Goal: Information Seeking & Learning: Learn about a topic

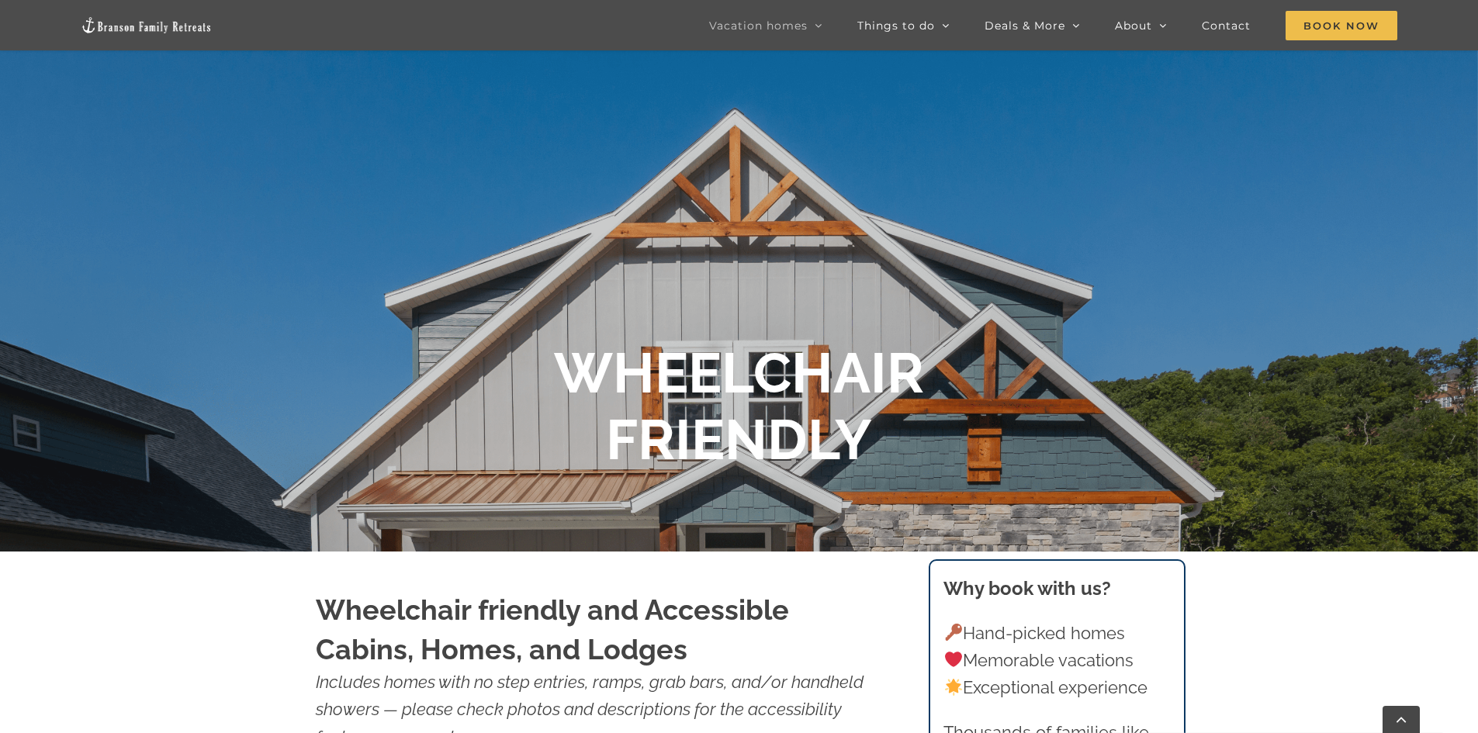
scroll to position [233, 0]
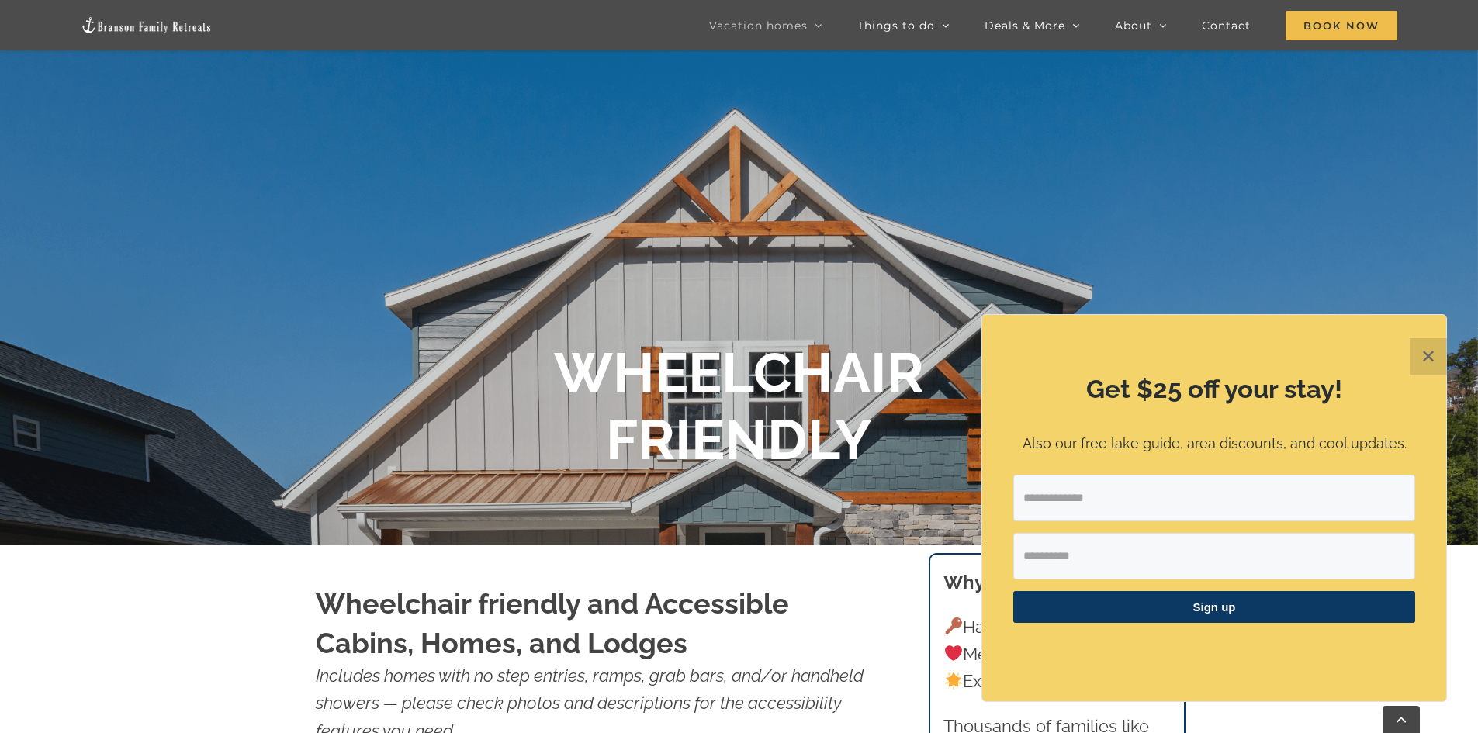
drag, startPoint x: 1431, startPoint y: 346, endPoint x: 1421, endPoint y: 347, distance: 10.1
click at [1432, 347] on button "✕" at bounding box center [1428, 356] width 37 height 37
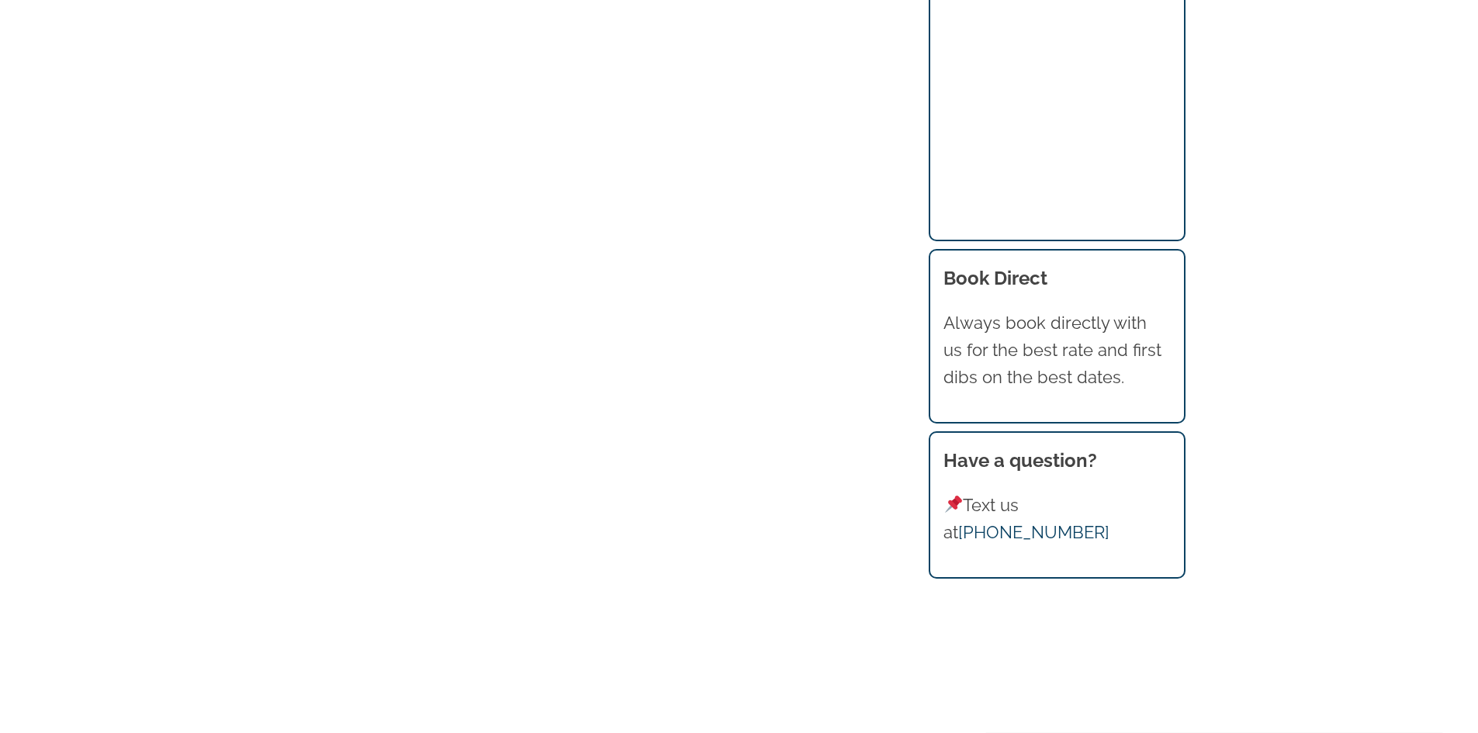
scroll to position [0, 0]
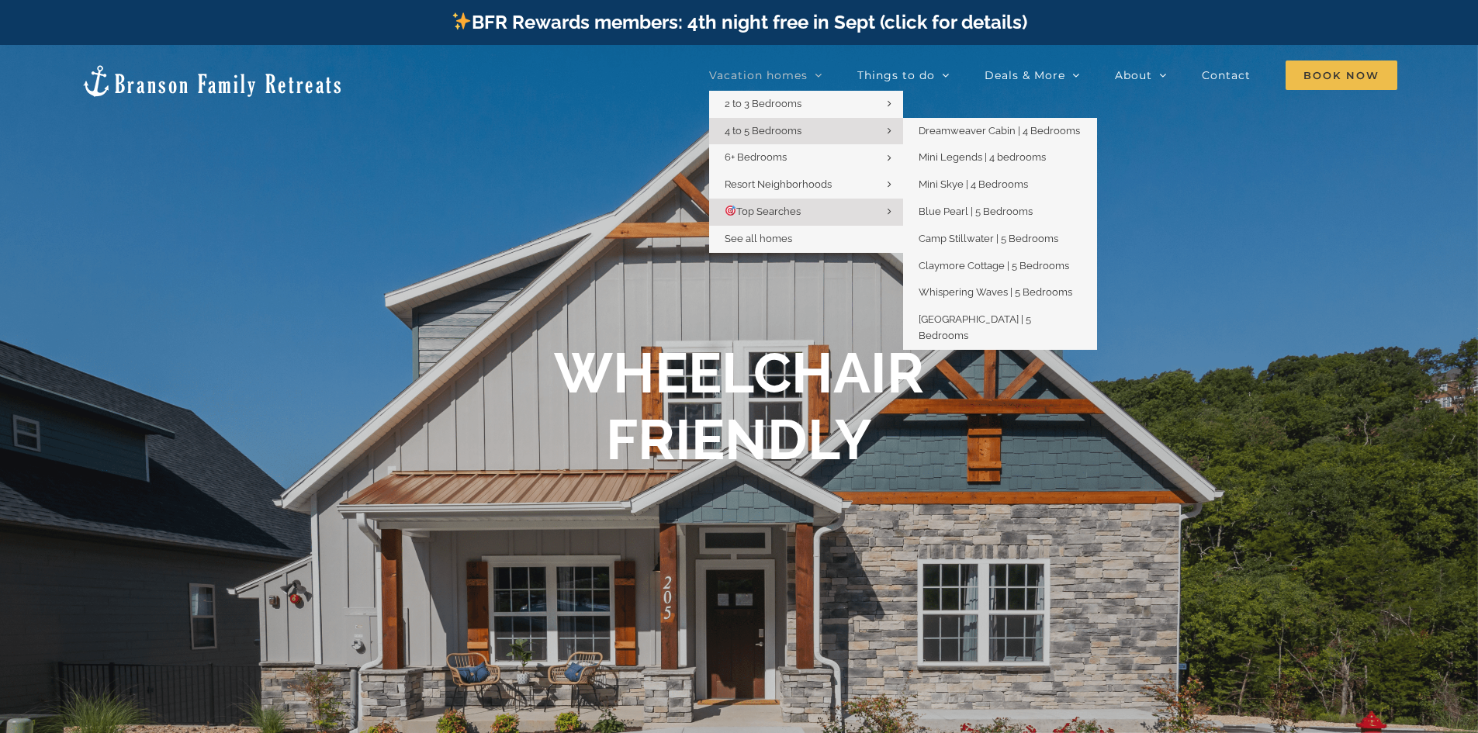
click at [754, 126] on span "4 to 5 Bedrooms" at bounding box center [763, 131] width 77 height 12
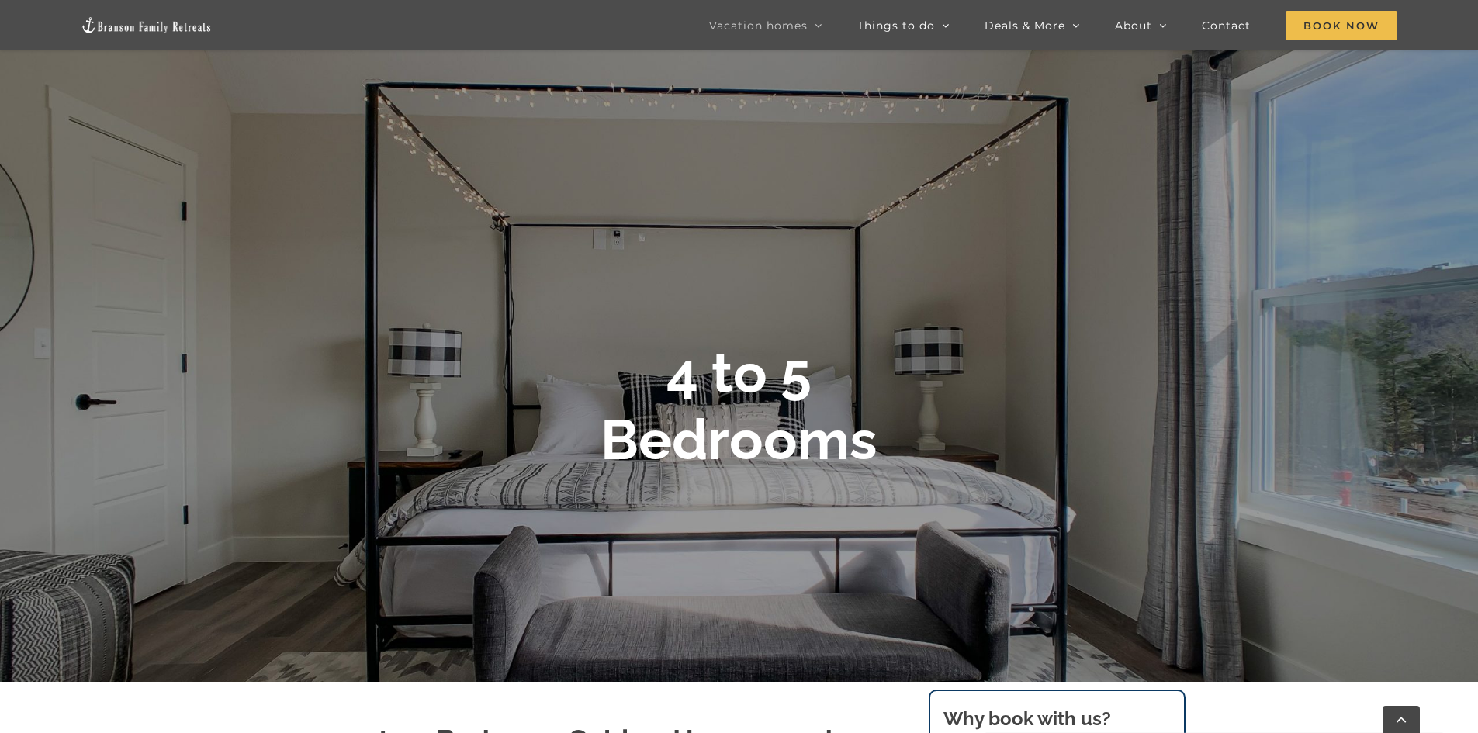
scroll to position [78, 0]
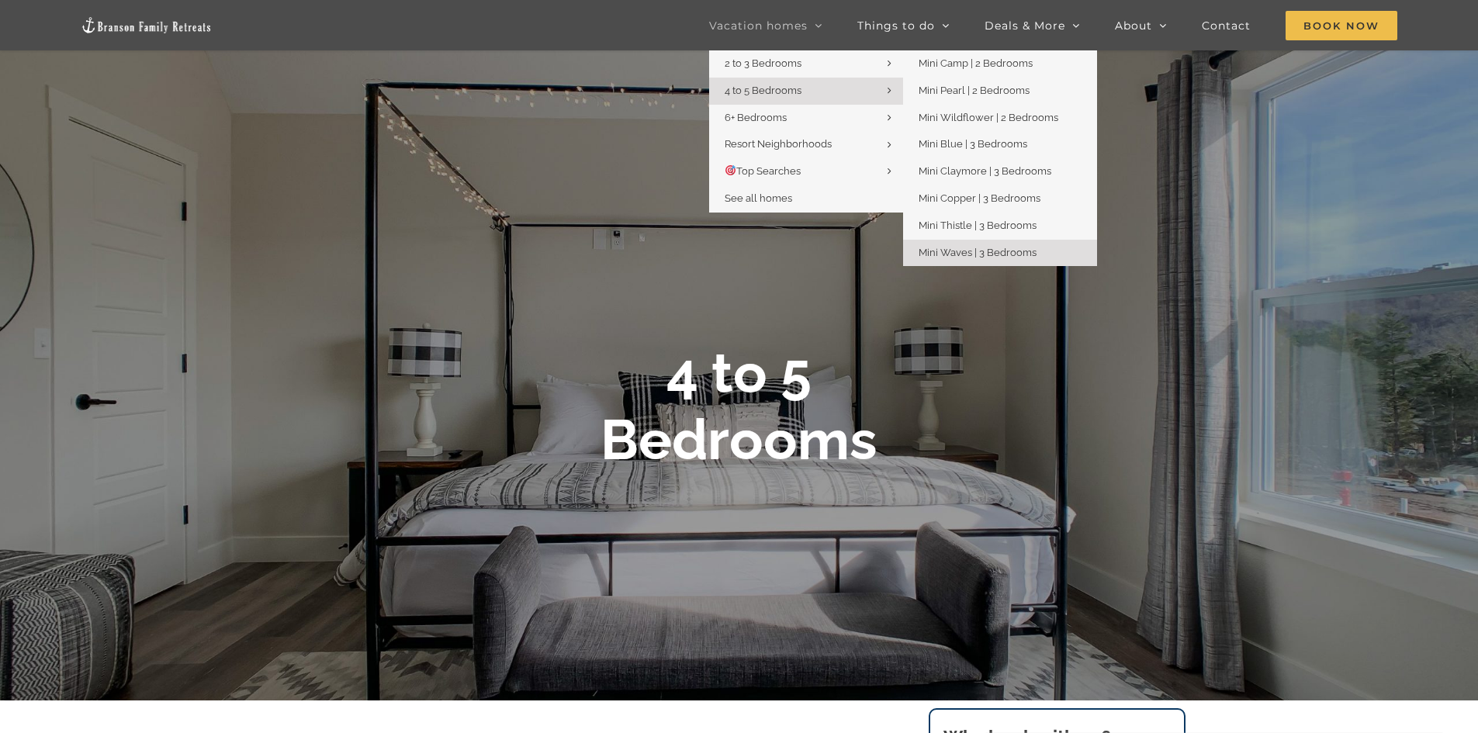
click at [1020, 255] on span "Mini Waves | 3 Bedrooms" at bounding box center [978, 253] width 118 height 12
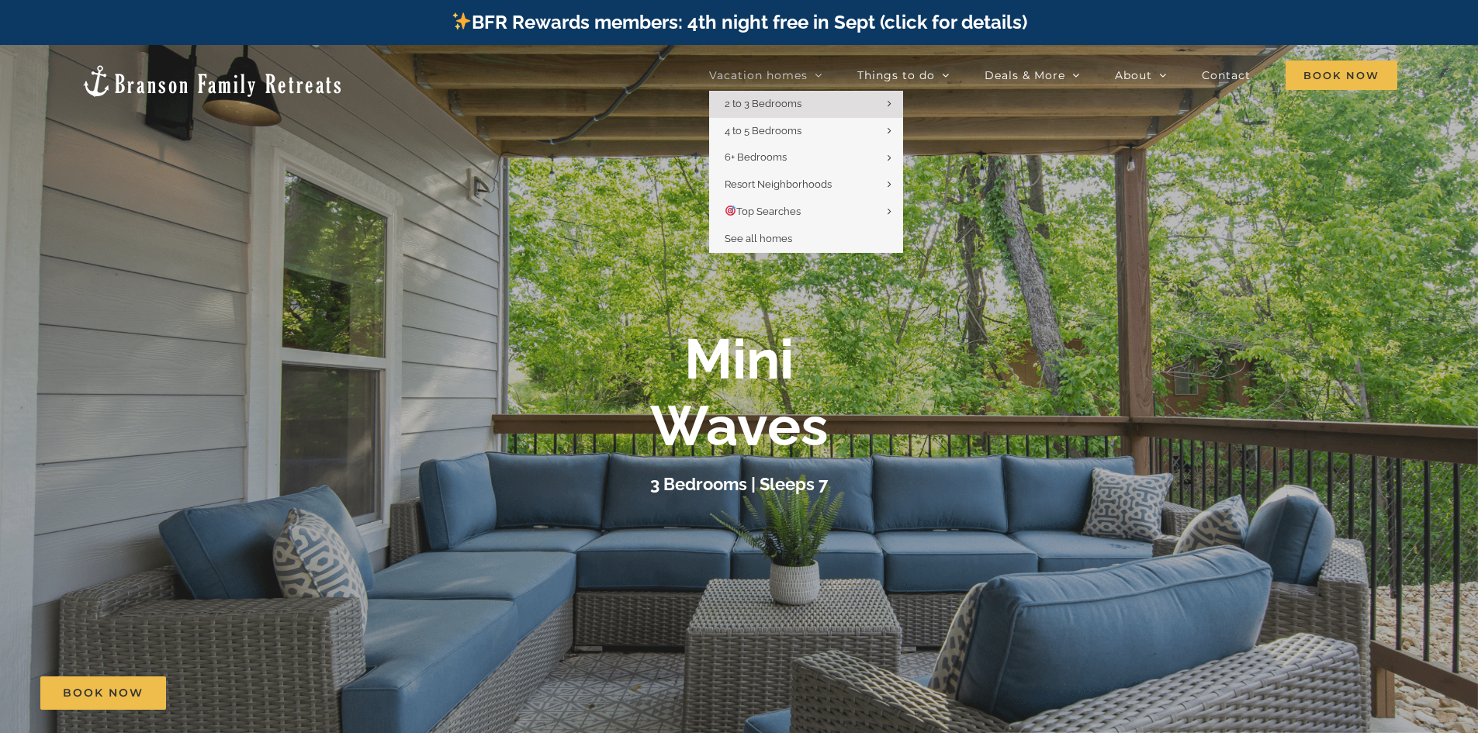
click at [804, 66] on link "Vacation homes" at bounding box center [765, 75] width 113 height 31
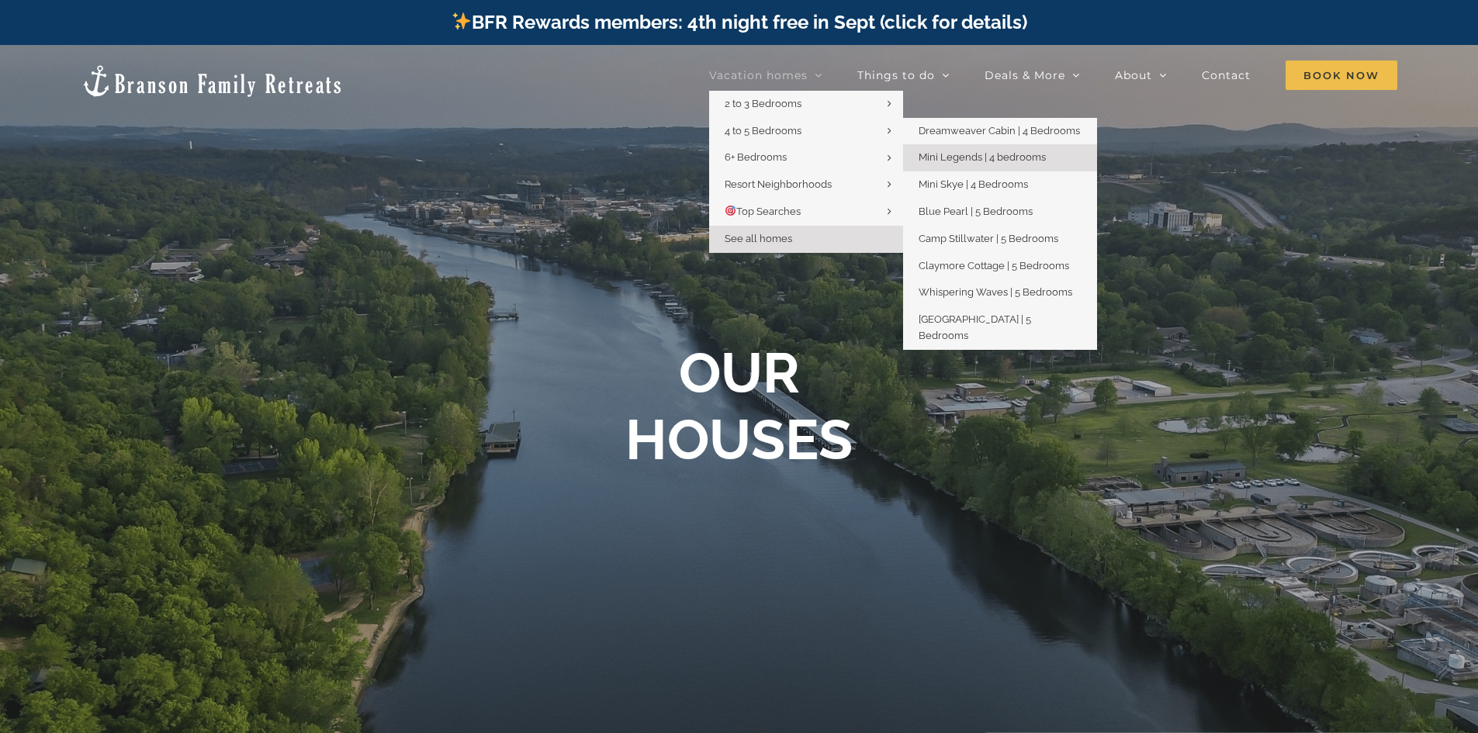
click at [955, 154] on span "Mini Legends | 4 bedrooms" at bounding box center [982, 157] width 127 height 12
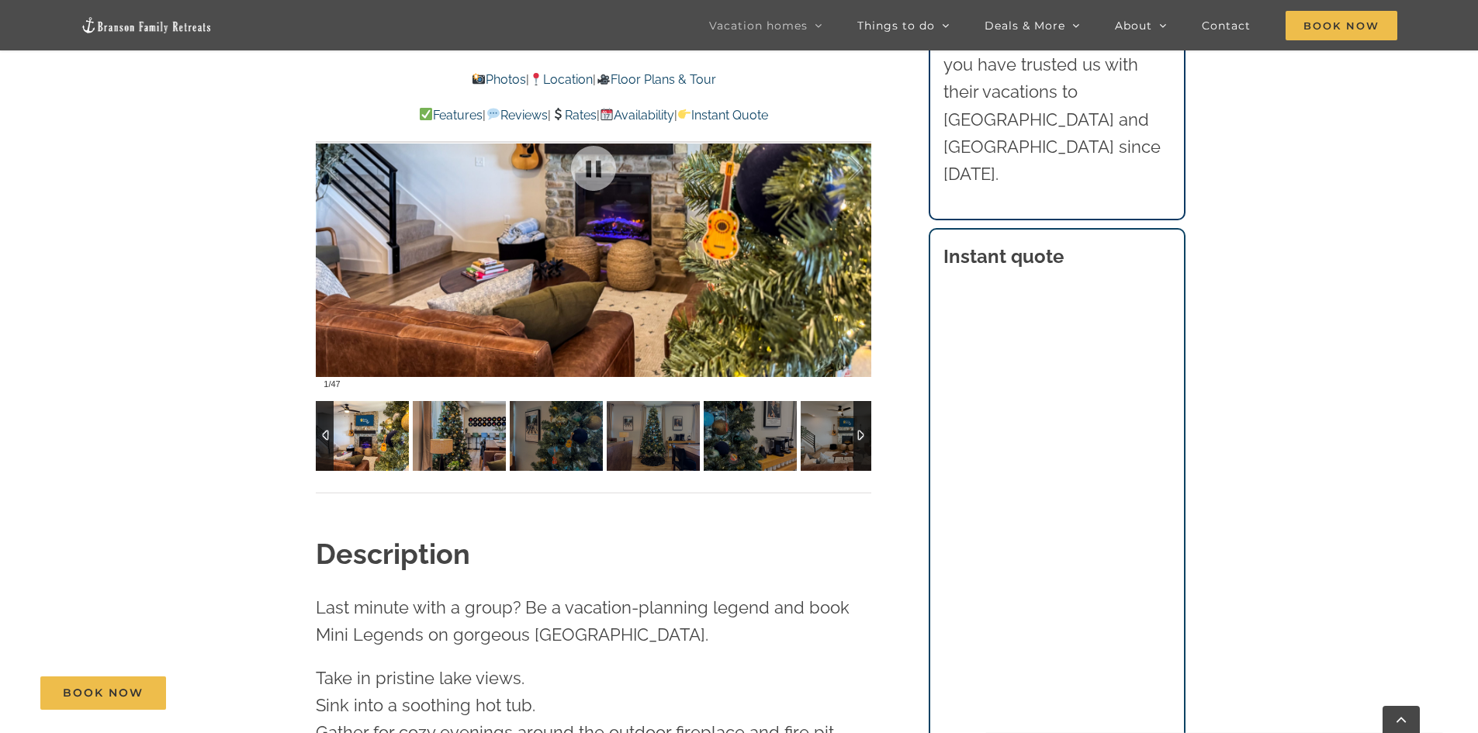
scroll to position [1319, 0]
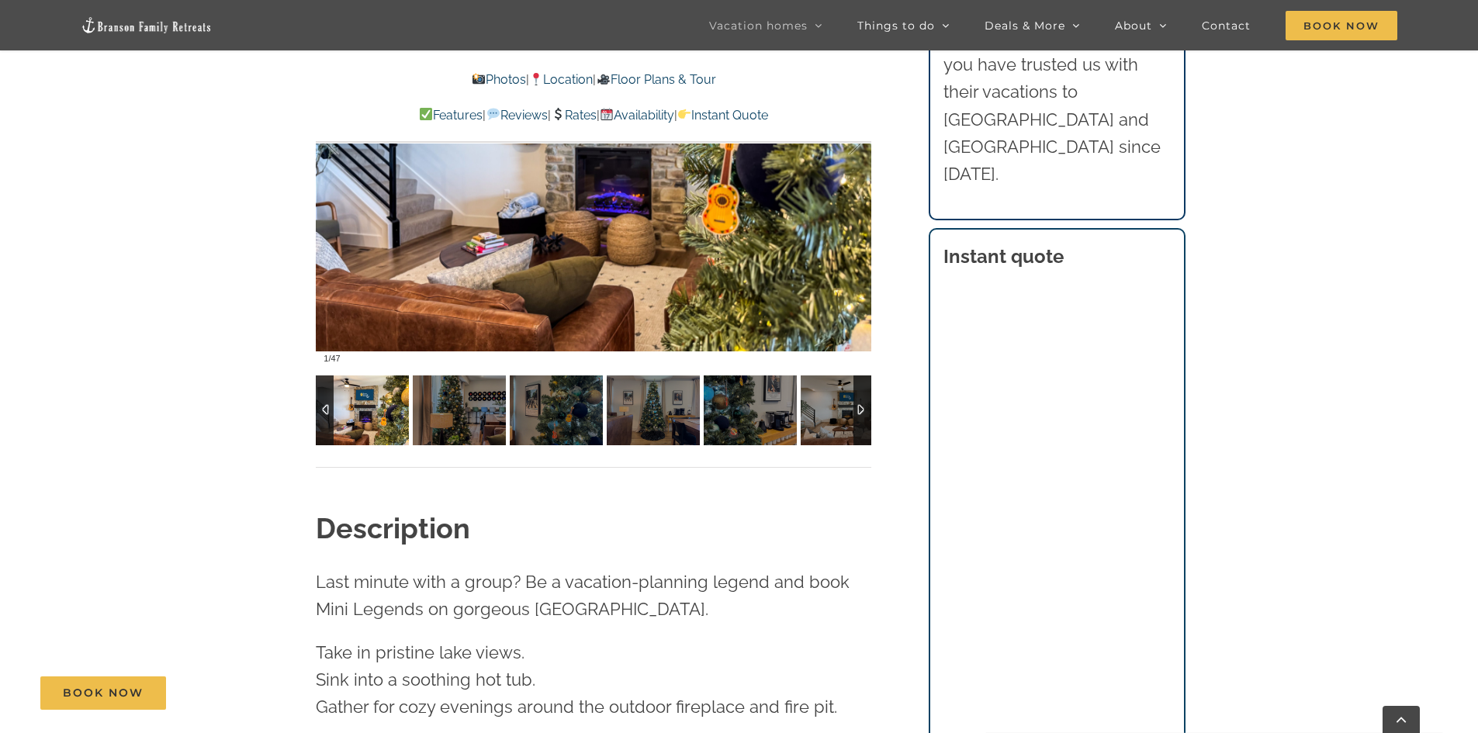
click at [352, 396] on img at bounding box center [362, 411] width 93 height 70
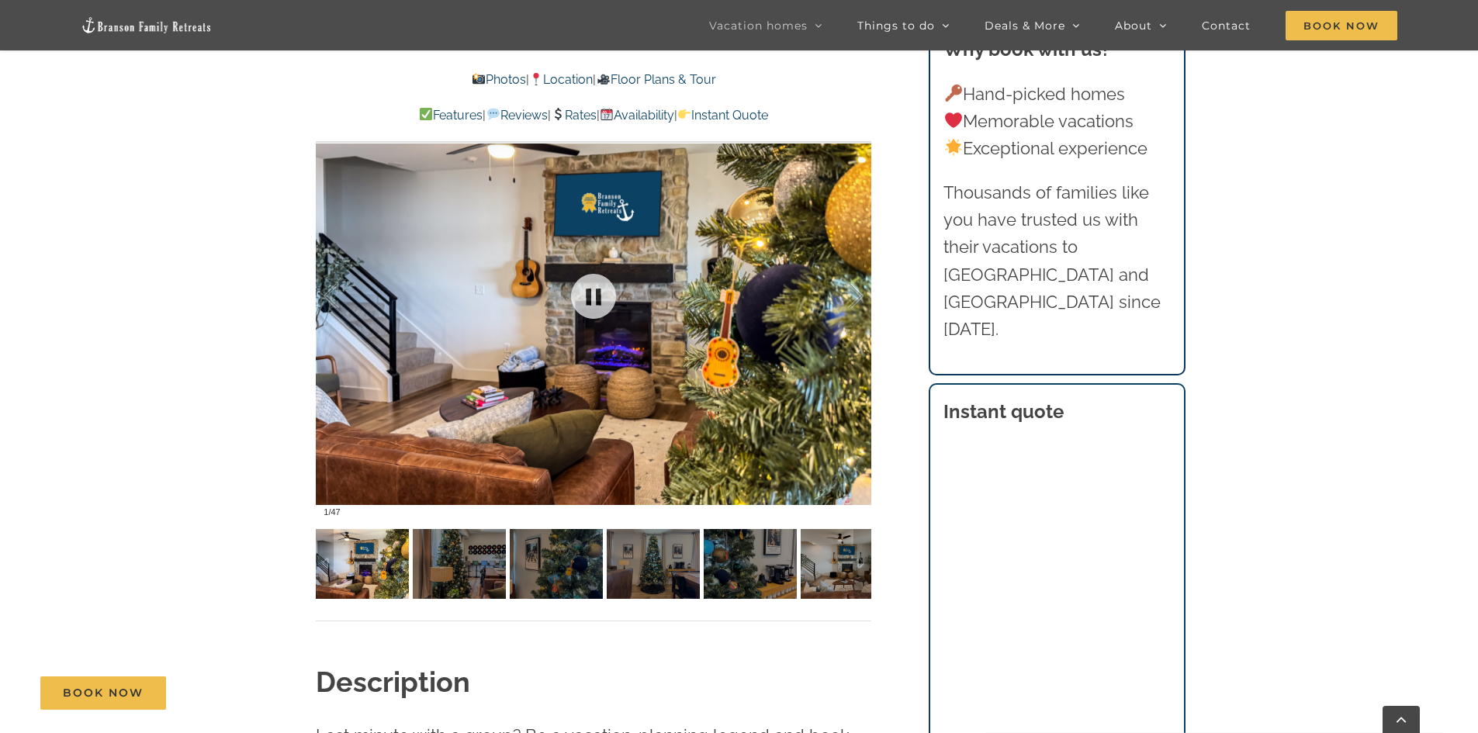
scroll to position [1164, 0]
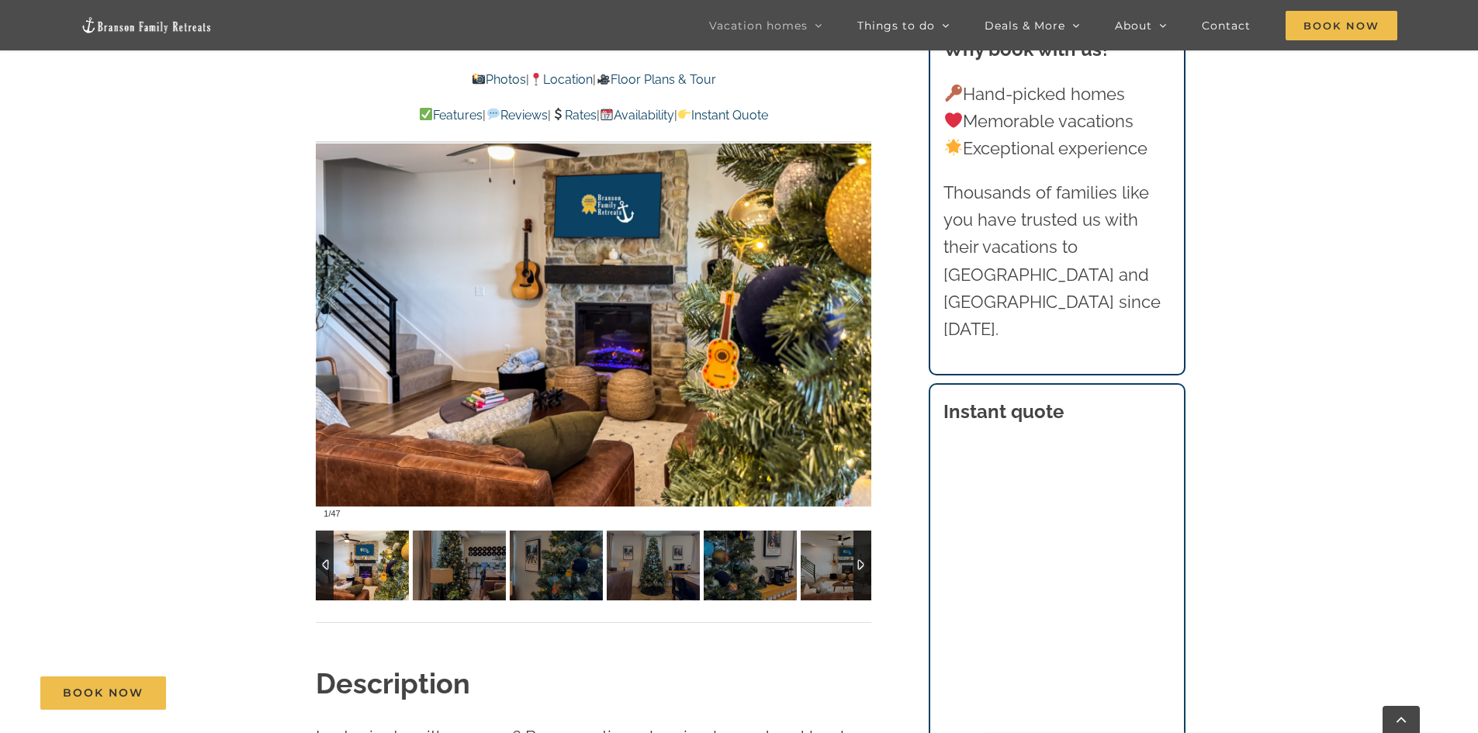
click at [862, 567] on div at bounding box center [863, 566] width 18 height 70
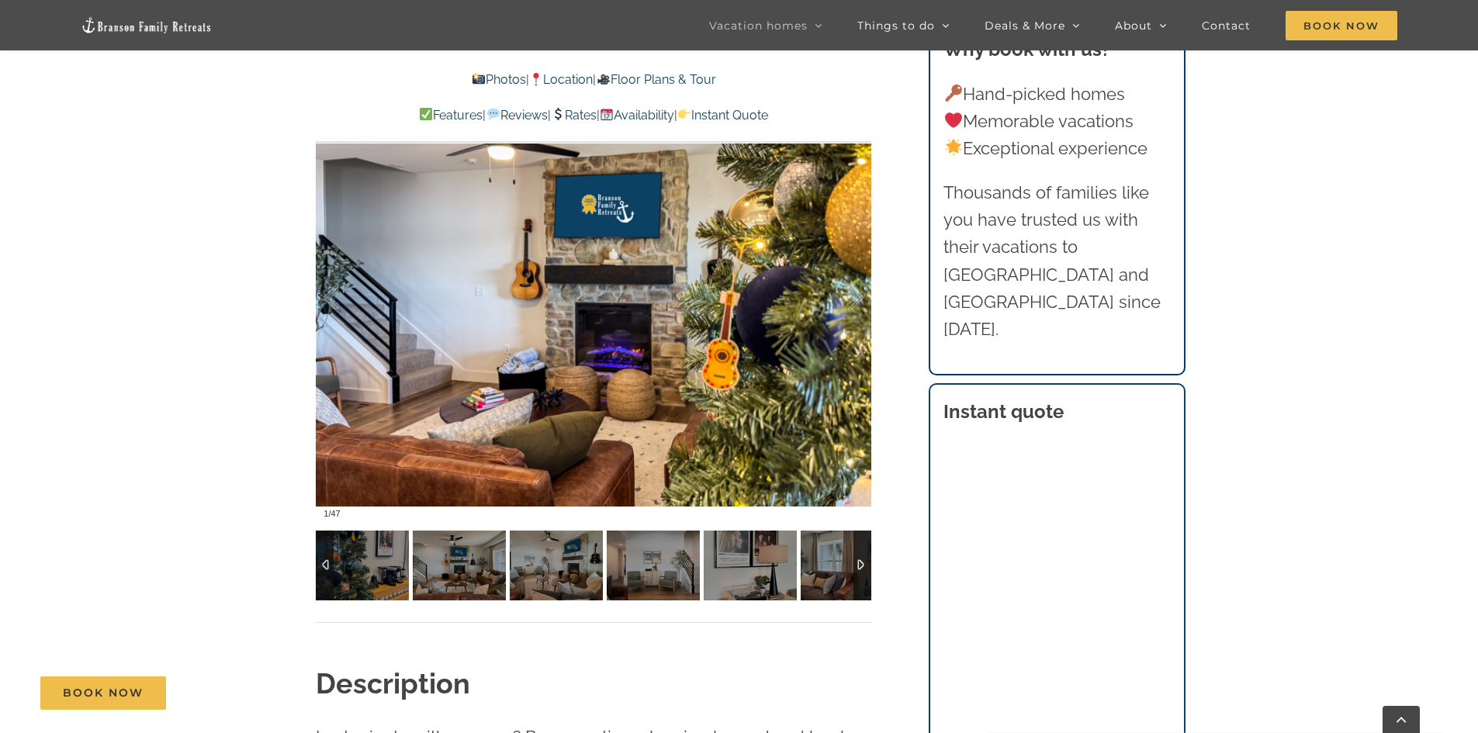
click at [855, 566] on div at bounding box center [863, 566] width 18 height 70
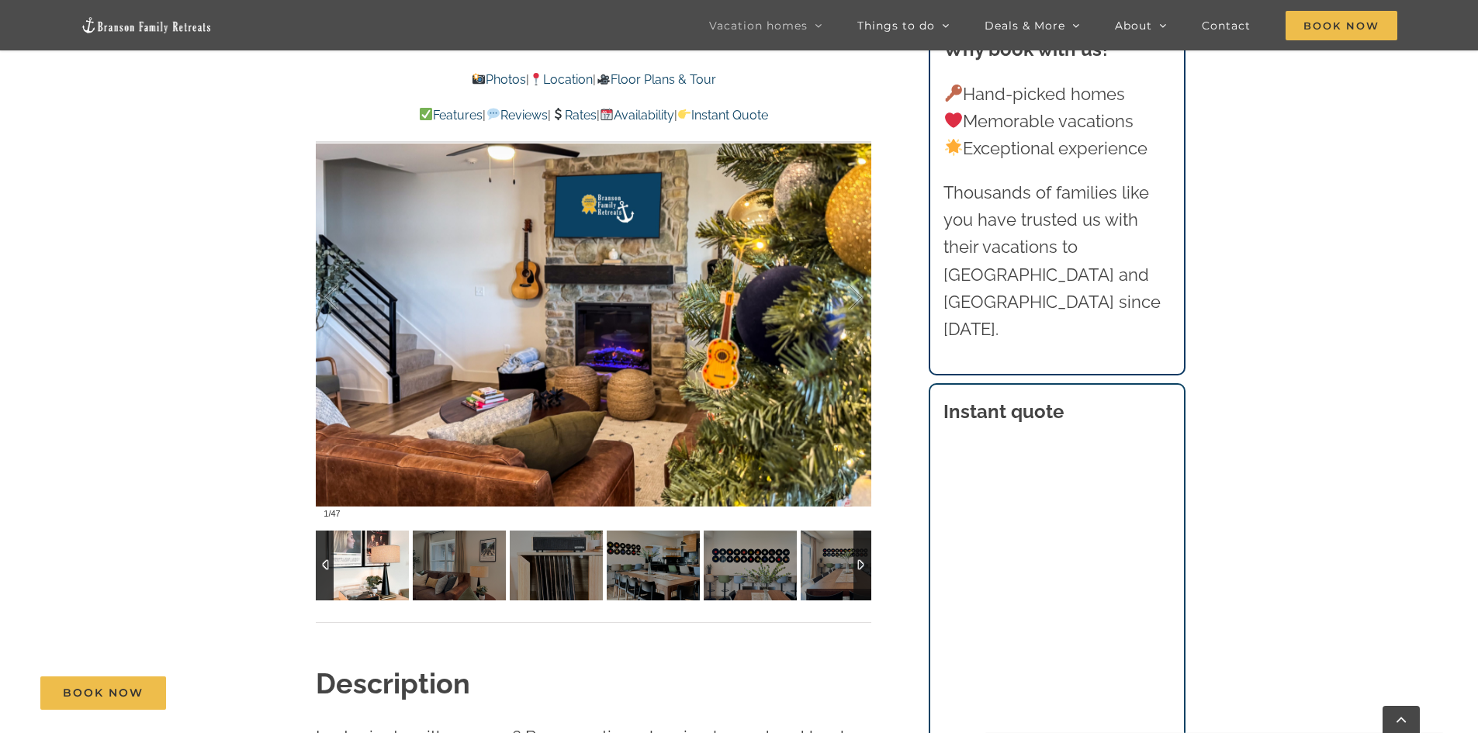
click at [345, 561] on img at bounding box center [362, 566] width 93 height 70
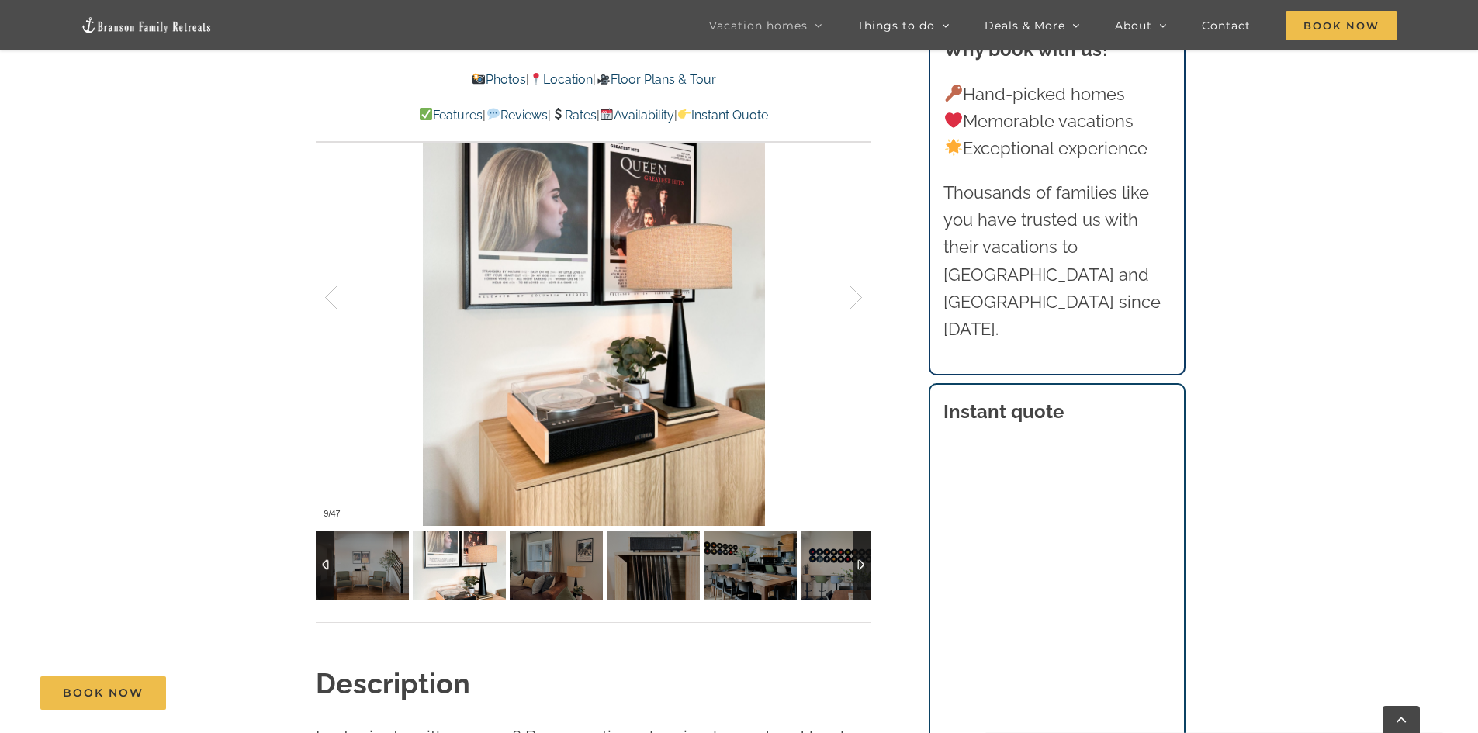
click at [329, 557] on div at bounding box center [325, 566] width 18 height 70
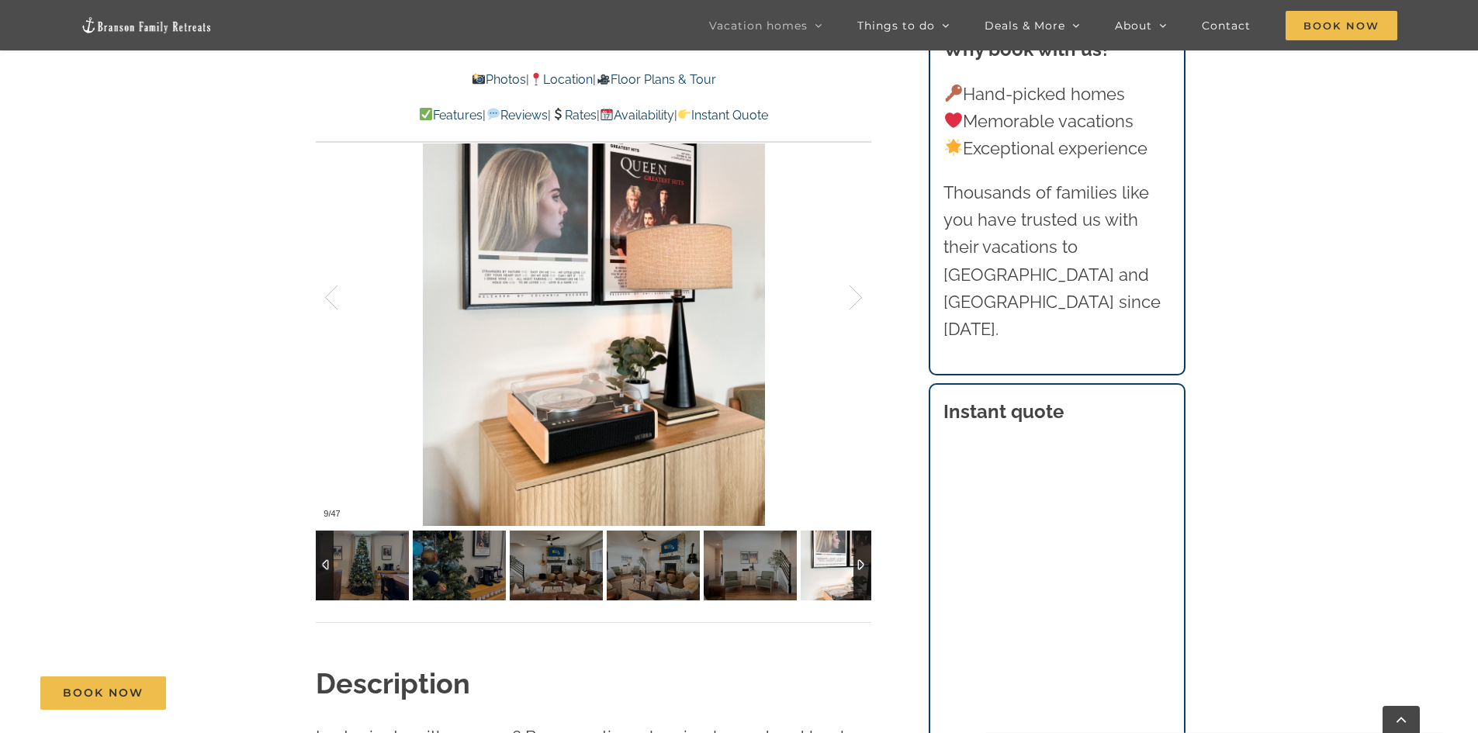
click at [329, 557] on div at bounding box center [325, 566] width 18 height 70
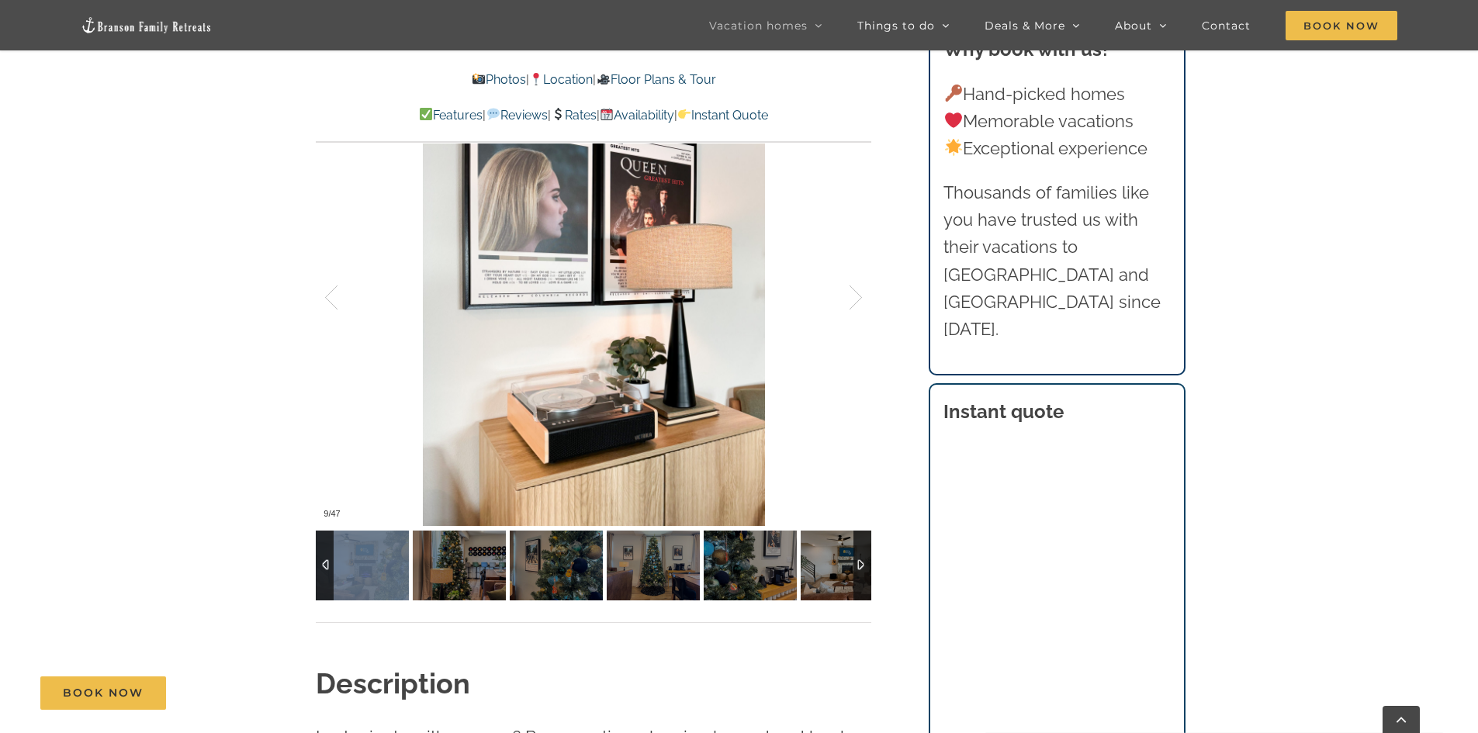
click at [329, 557] on div at bounding box center [325, 566] width 18 height 70
click at [441, 565] on img at bounding box center [459, 566] width 93 height 70
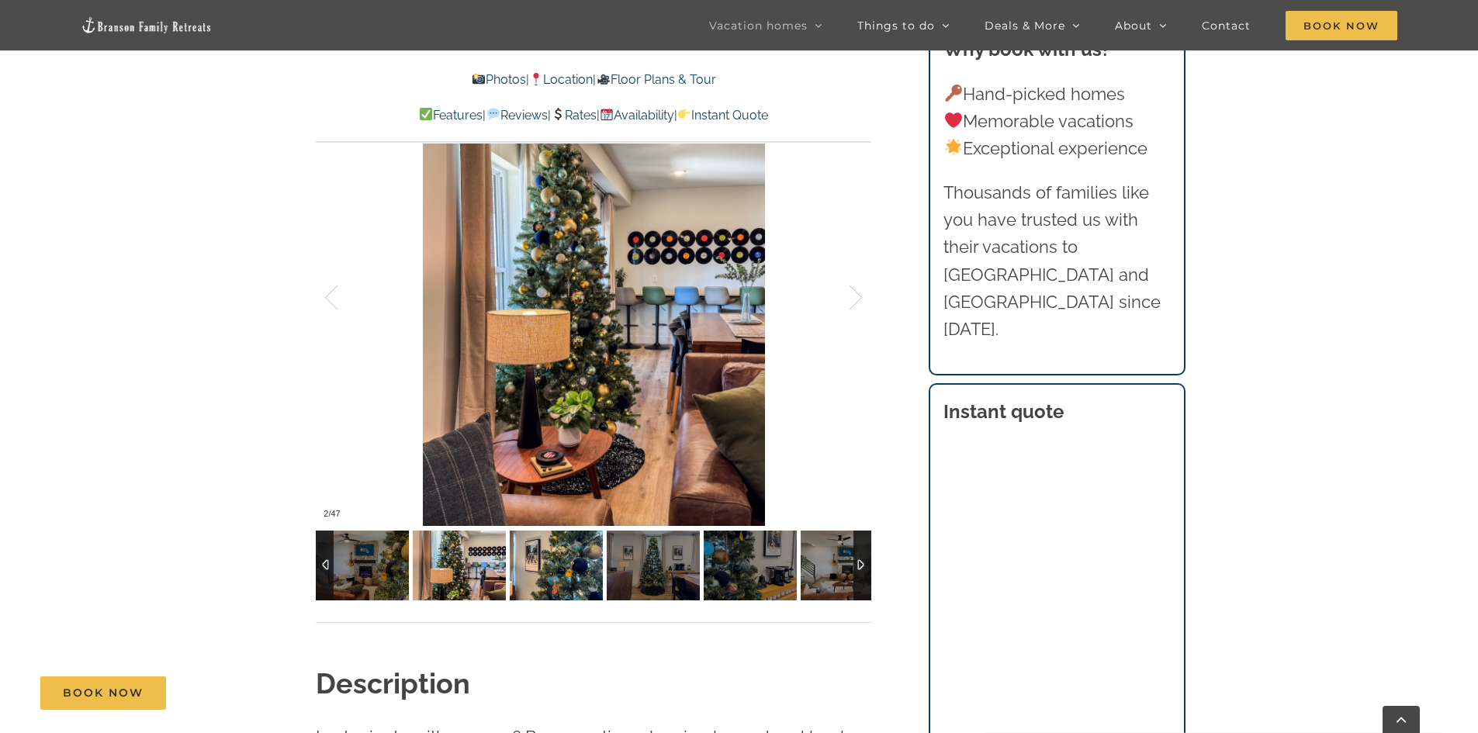
click at [557, 564] on img at bounding box center [556, 566] width 93 height 70
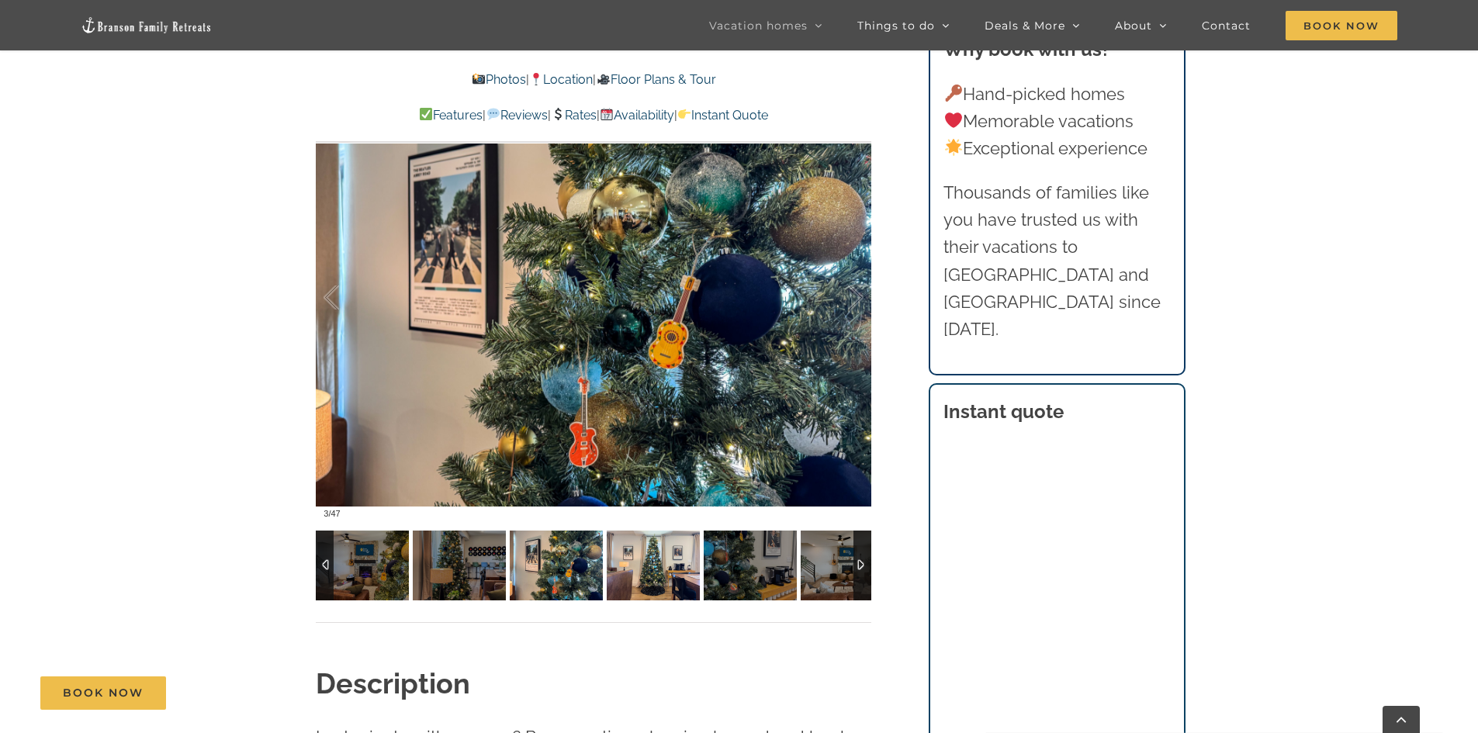
click at [622, 565] on img at bounding box center [653, 566] width 93 height 70
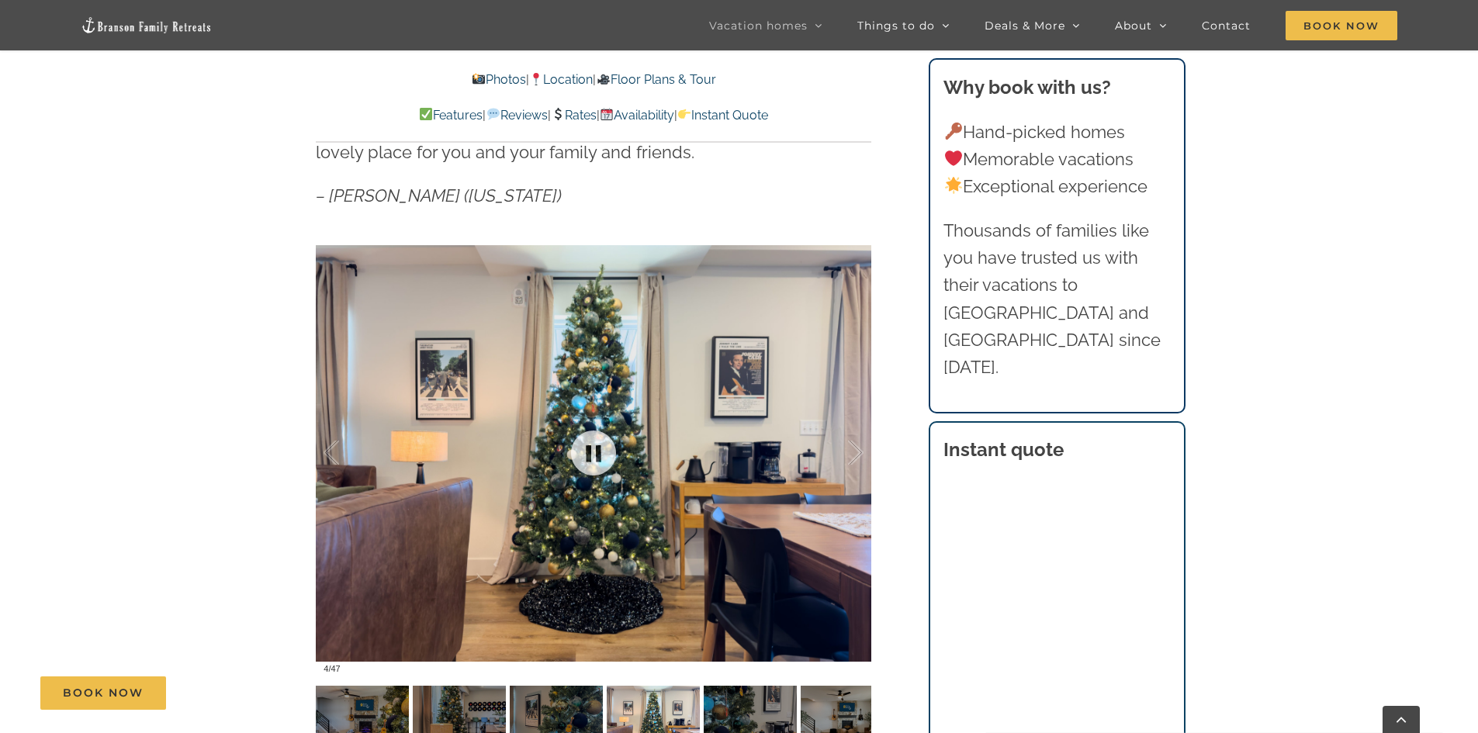
scroll to position [1087, 0]
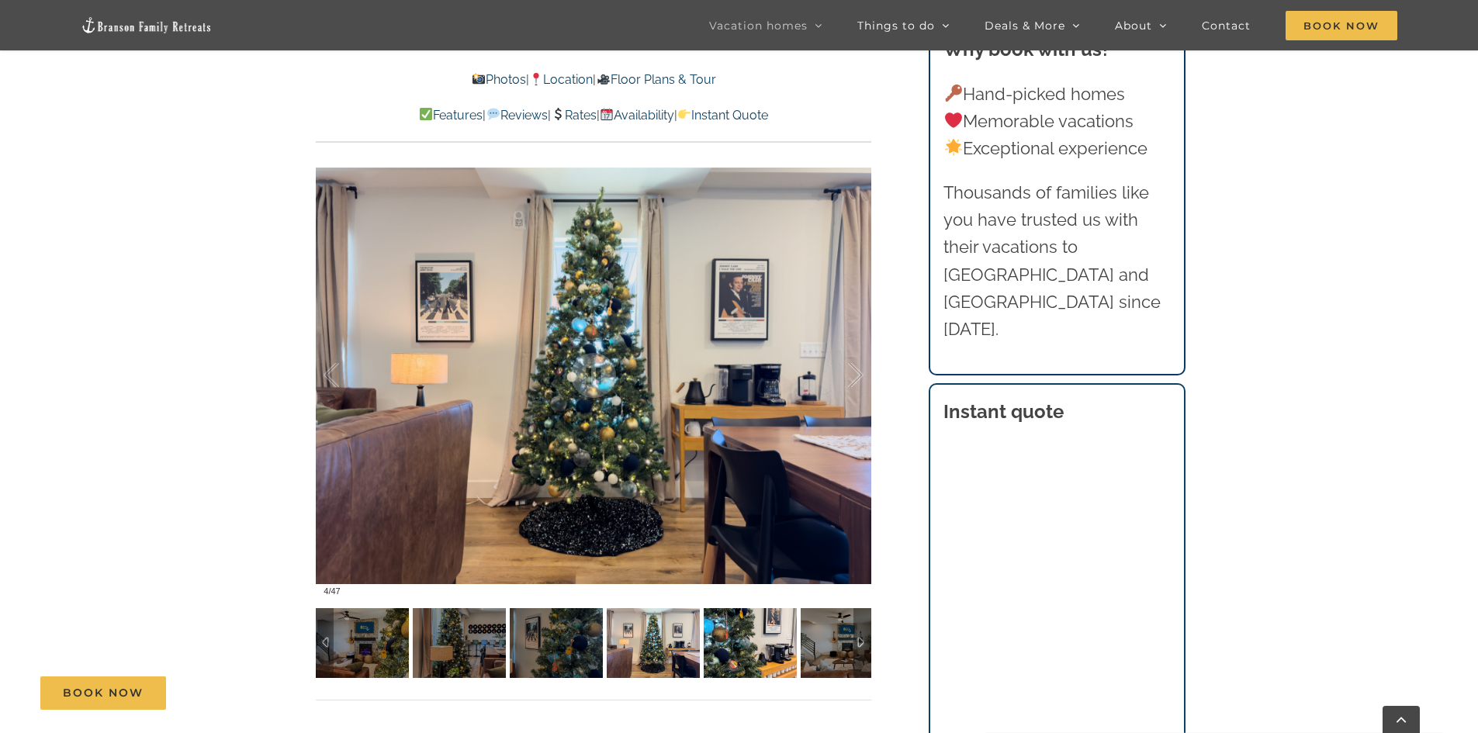
click at [734, 629] on img at bounding box center [750, 643] width 93 height 70
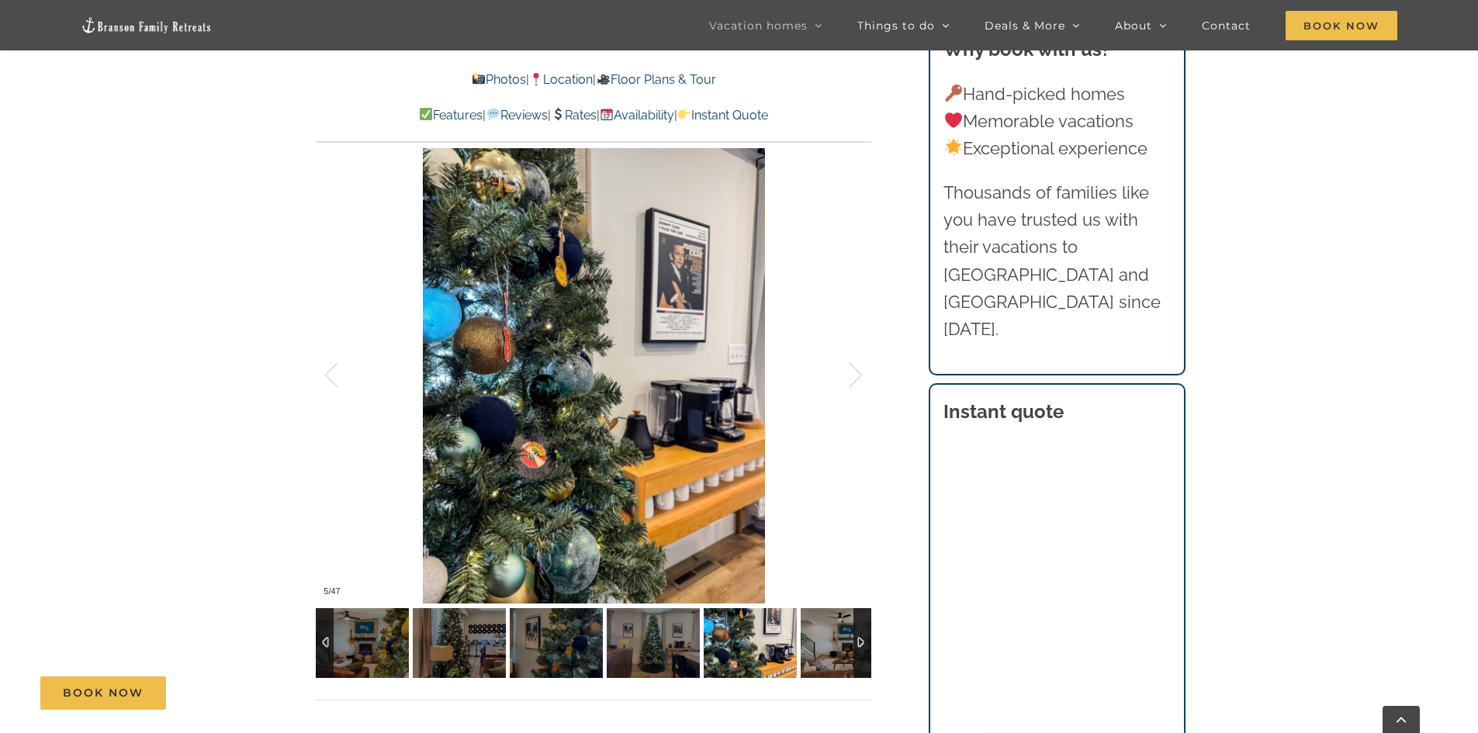
click at [771, 639] on img at bounding box center [750, 643] width 93 height 70
click at [809, 640] on img at bounding box center [847, 643] width 93 height 70
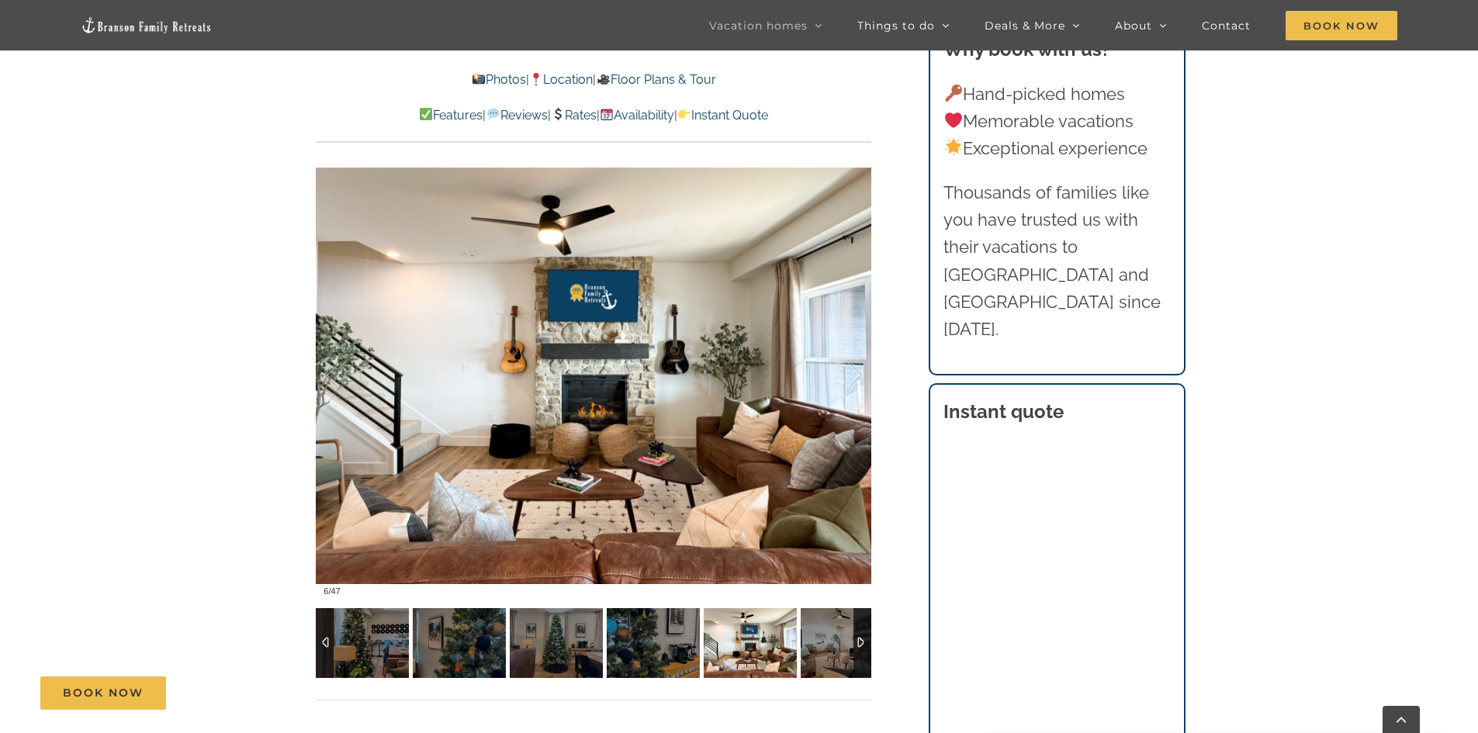
click at [864, 641] on div at bounding box center [863, 643] width 18 height 70
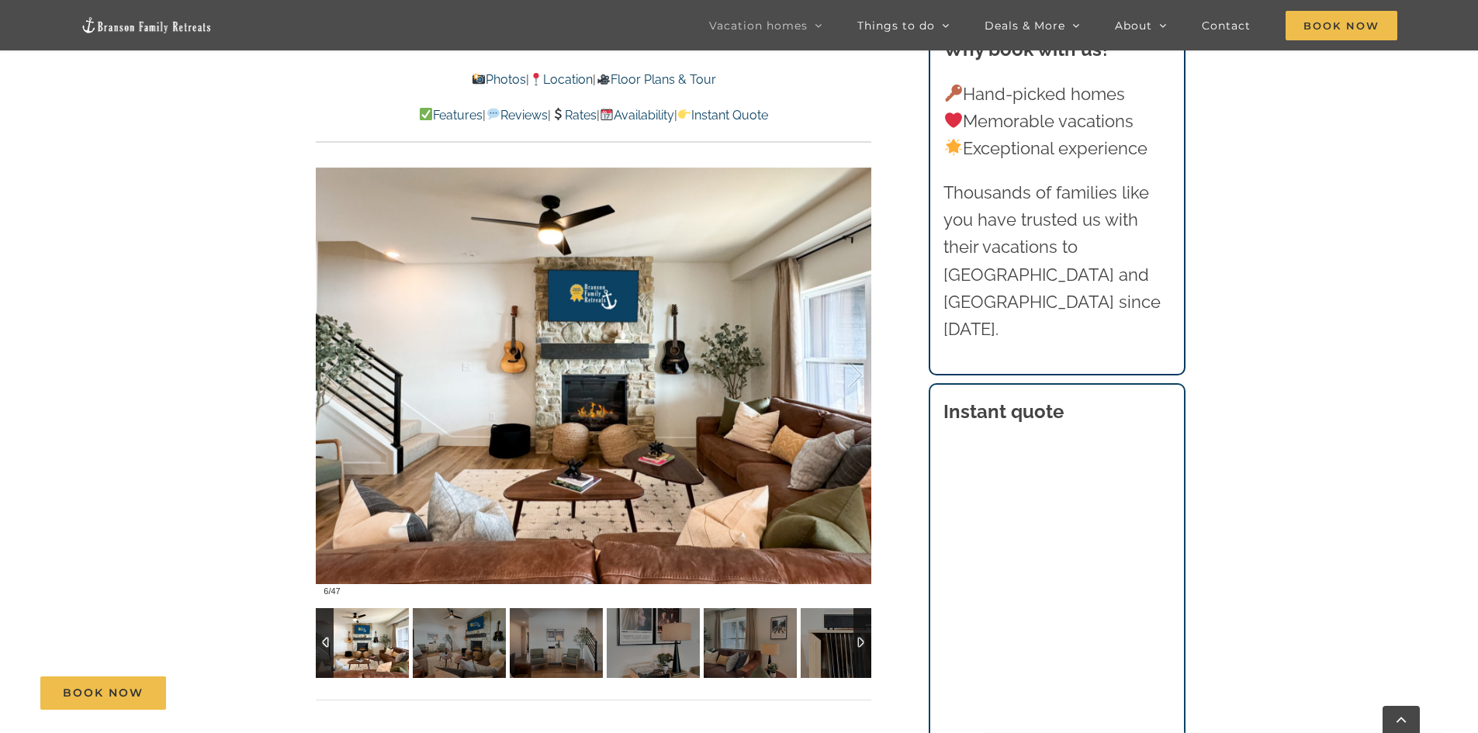
click at [864, 641] on div at bounding box center [863, 643] width 18 height 70
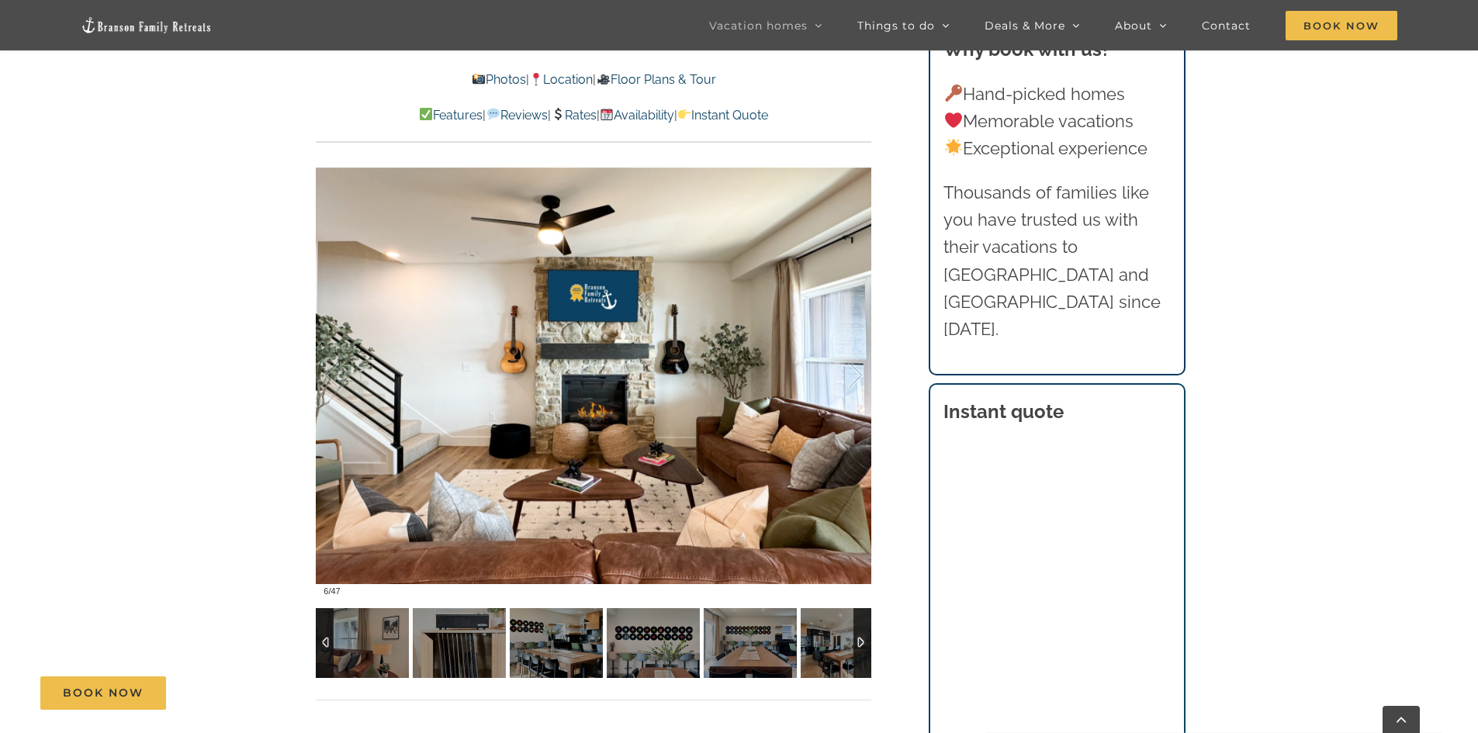
click at [864, 641] on div at bounding box center [863, 643] width 18 height 70
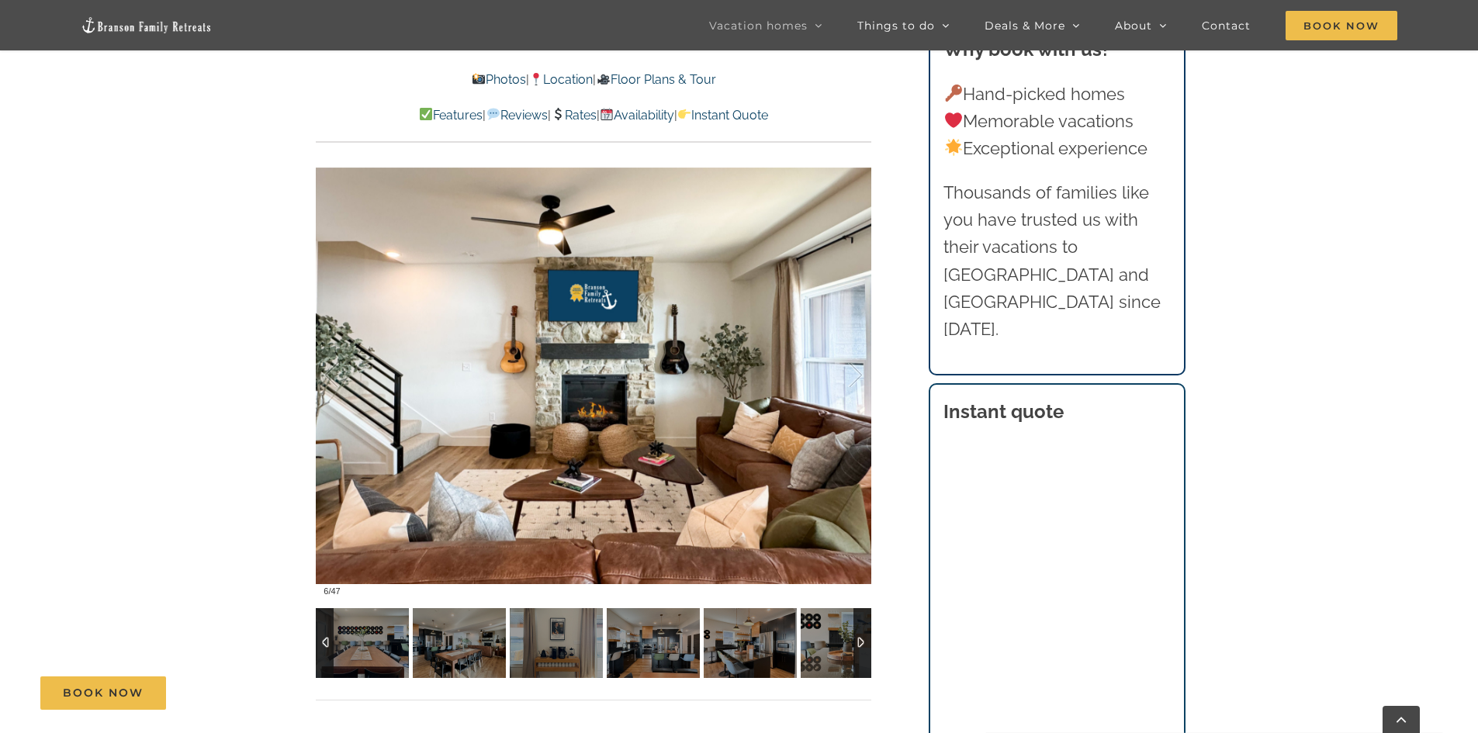
click at [864, 641] on div at bounding box center [863, 643] width 18 height 70
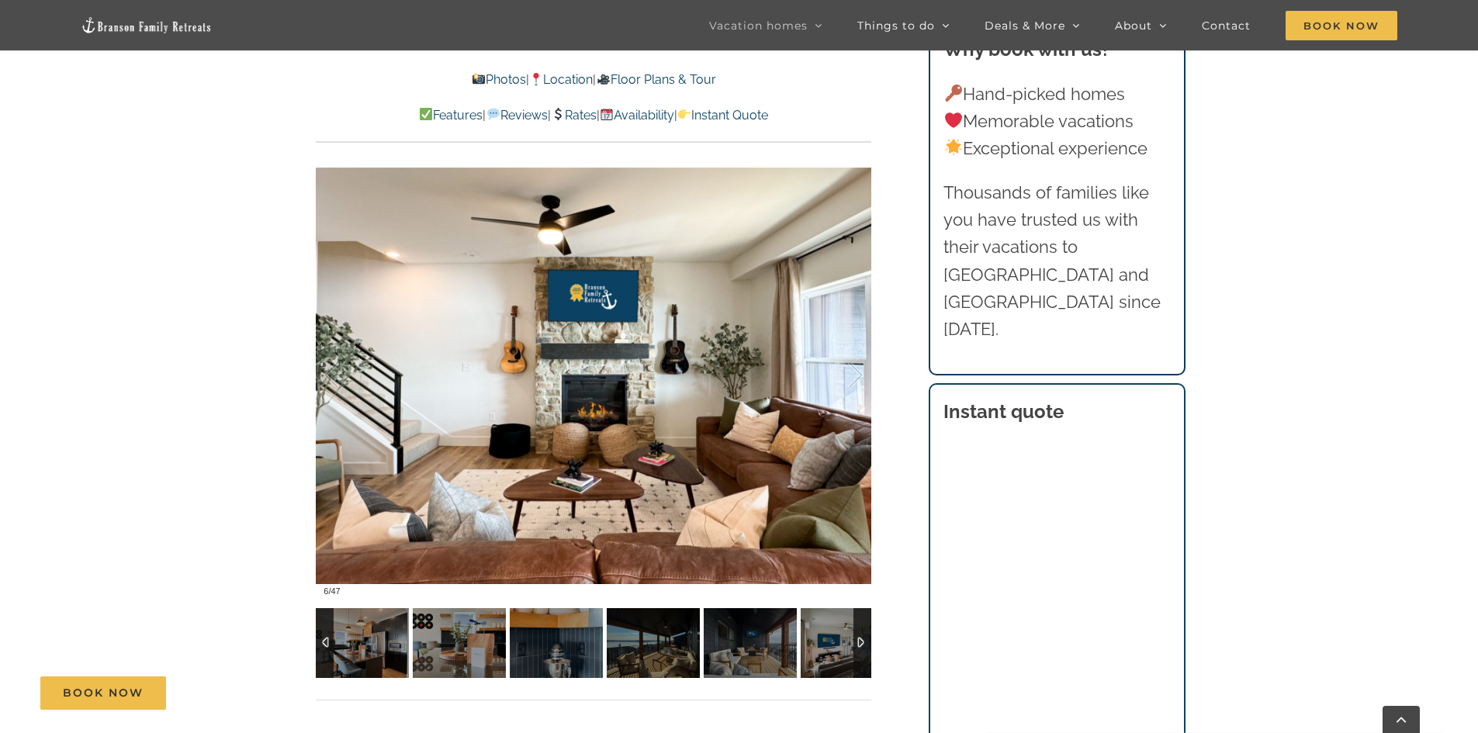
click at [864, 641] on div at bounding box center [863, 643] width 18 height 70
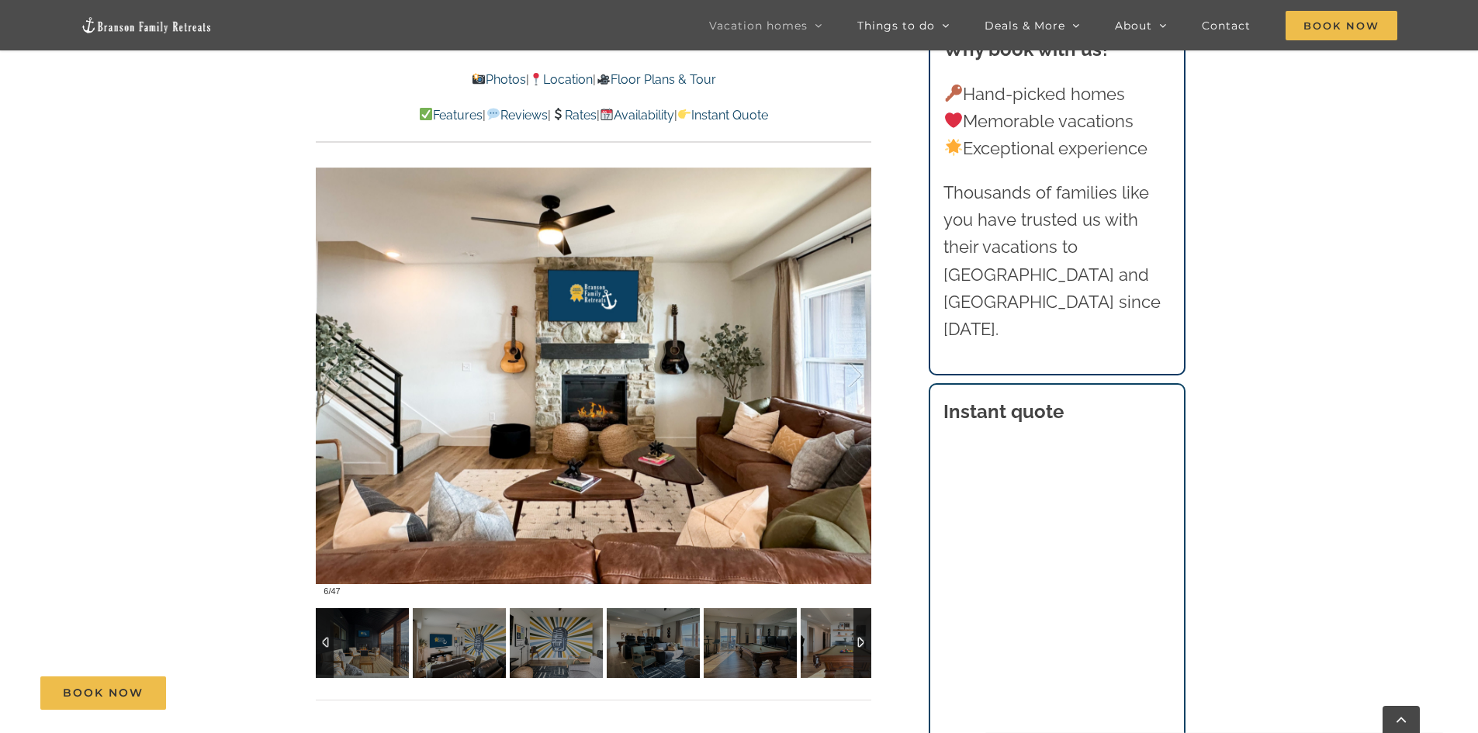
click at [864, 641] on div at bounding box center [863, 643] width 18 height 70
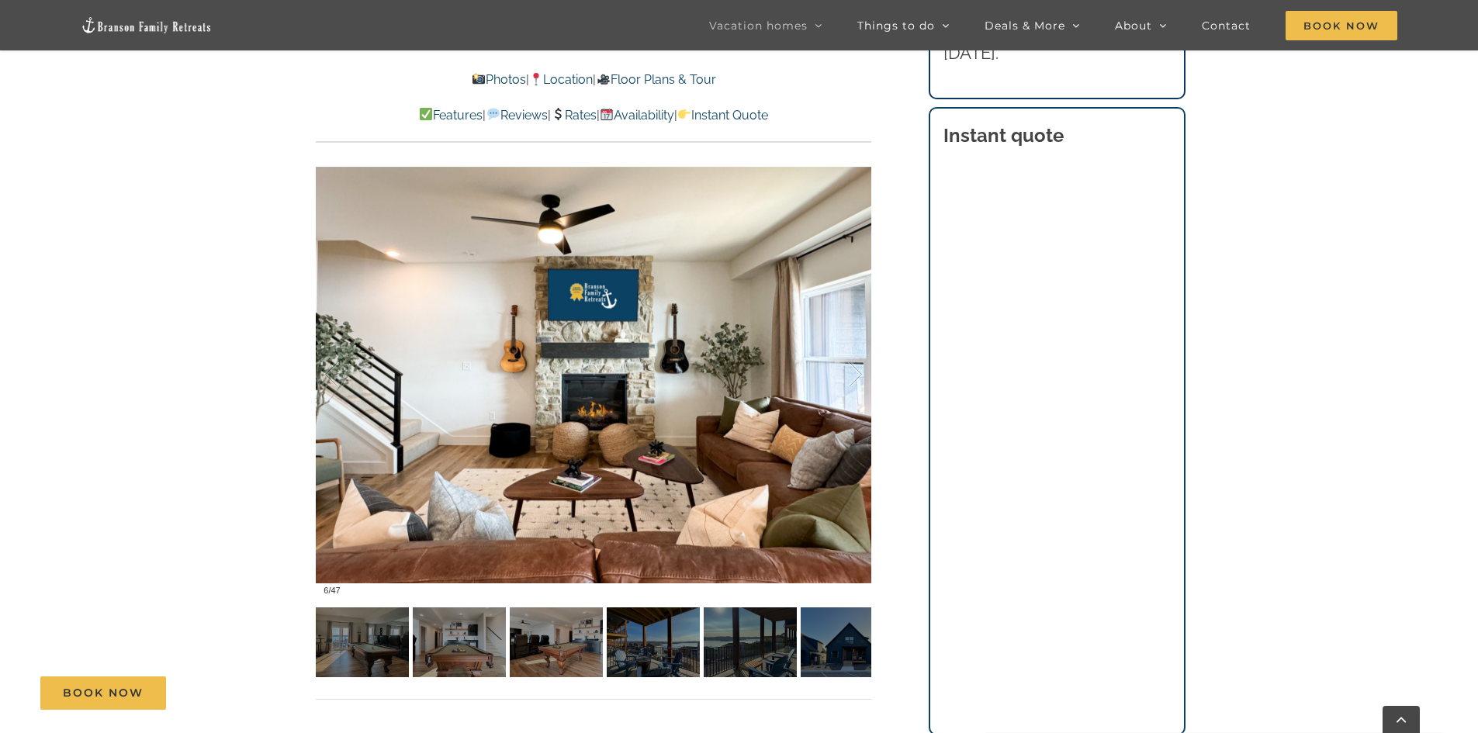
scroll to position [1164, 0]
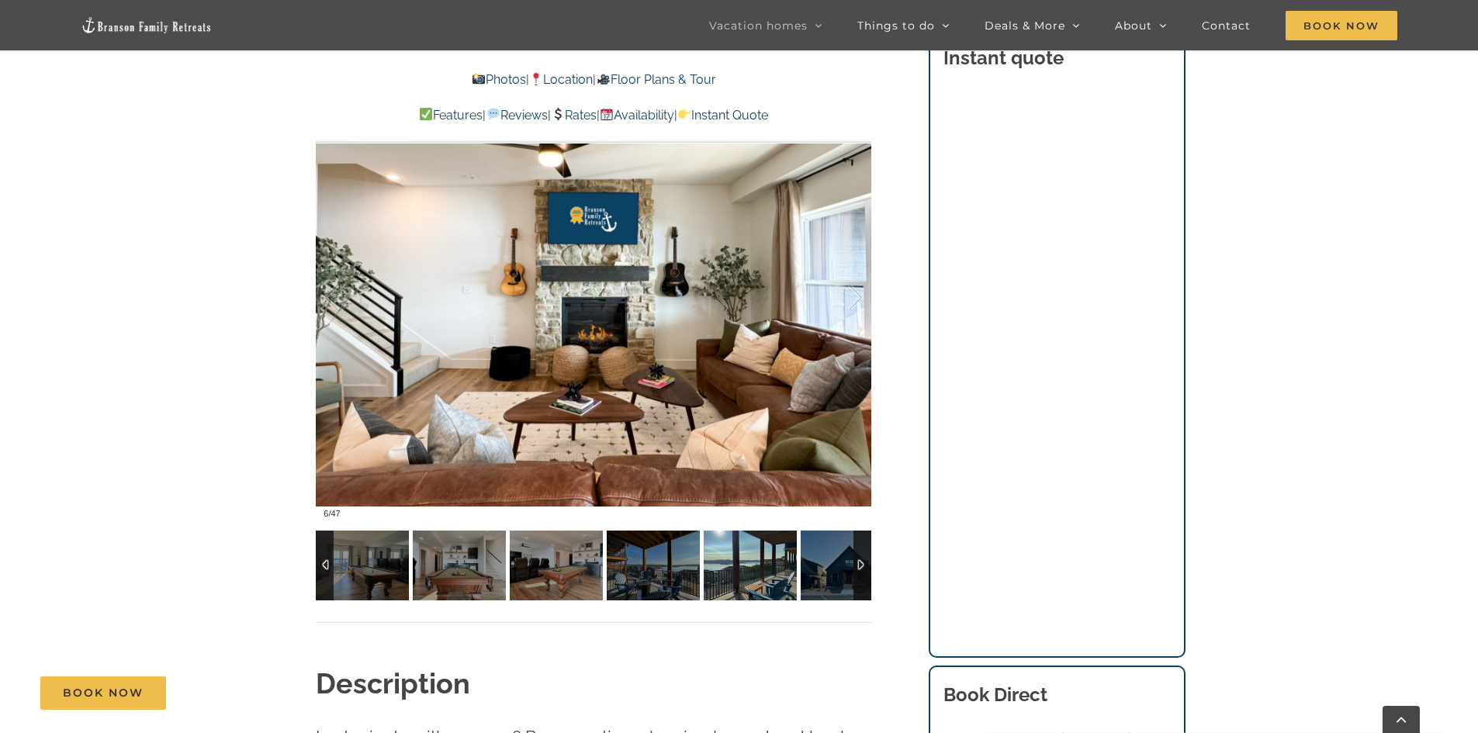
click at [749, 588] on img at bounding box center [750, 566] width 93 height 70
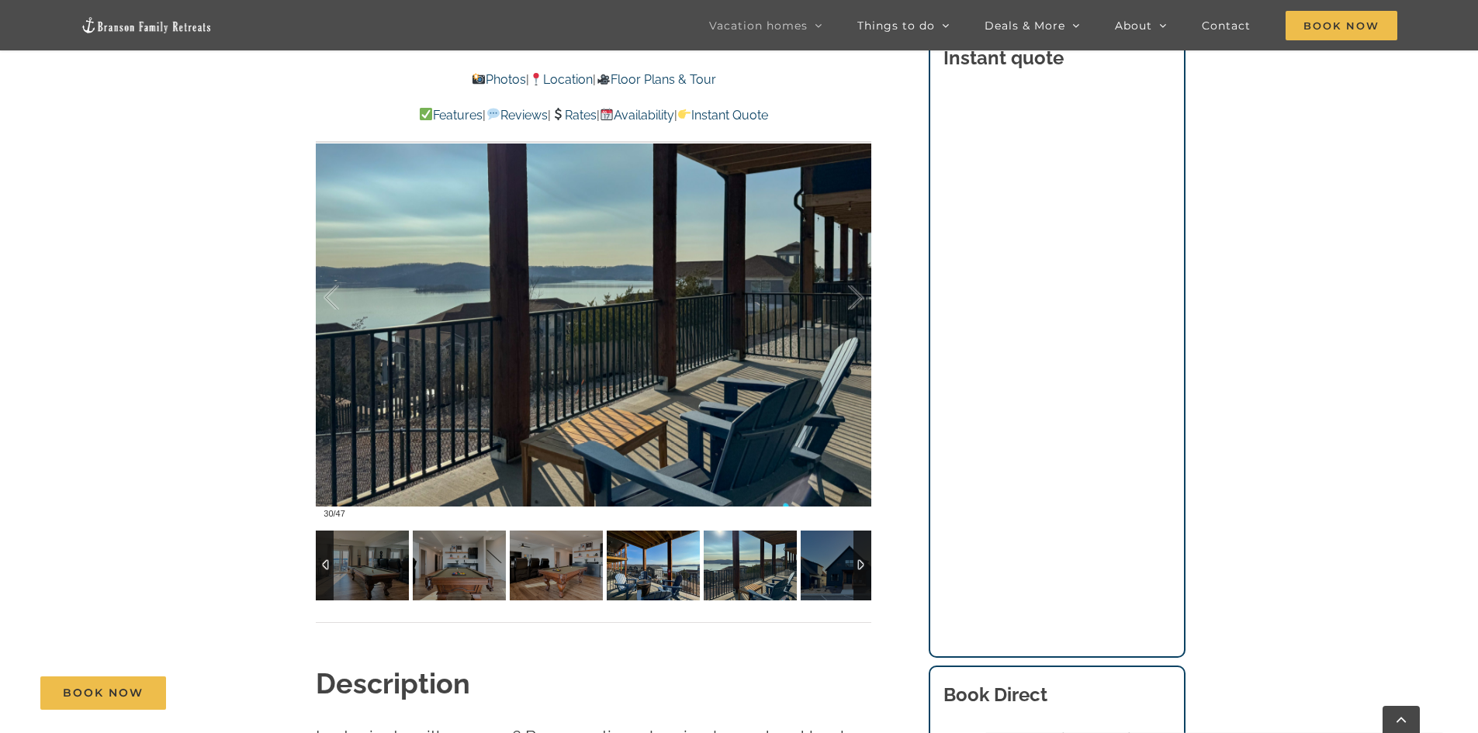
click at [665, 577] on img at bounding box center [653, 566] width 93 height 70
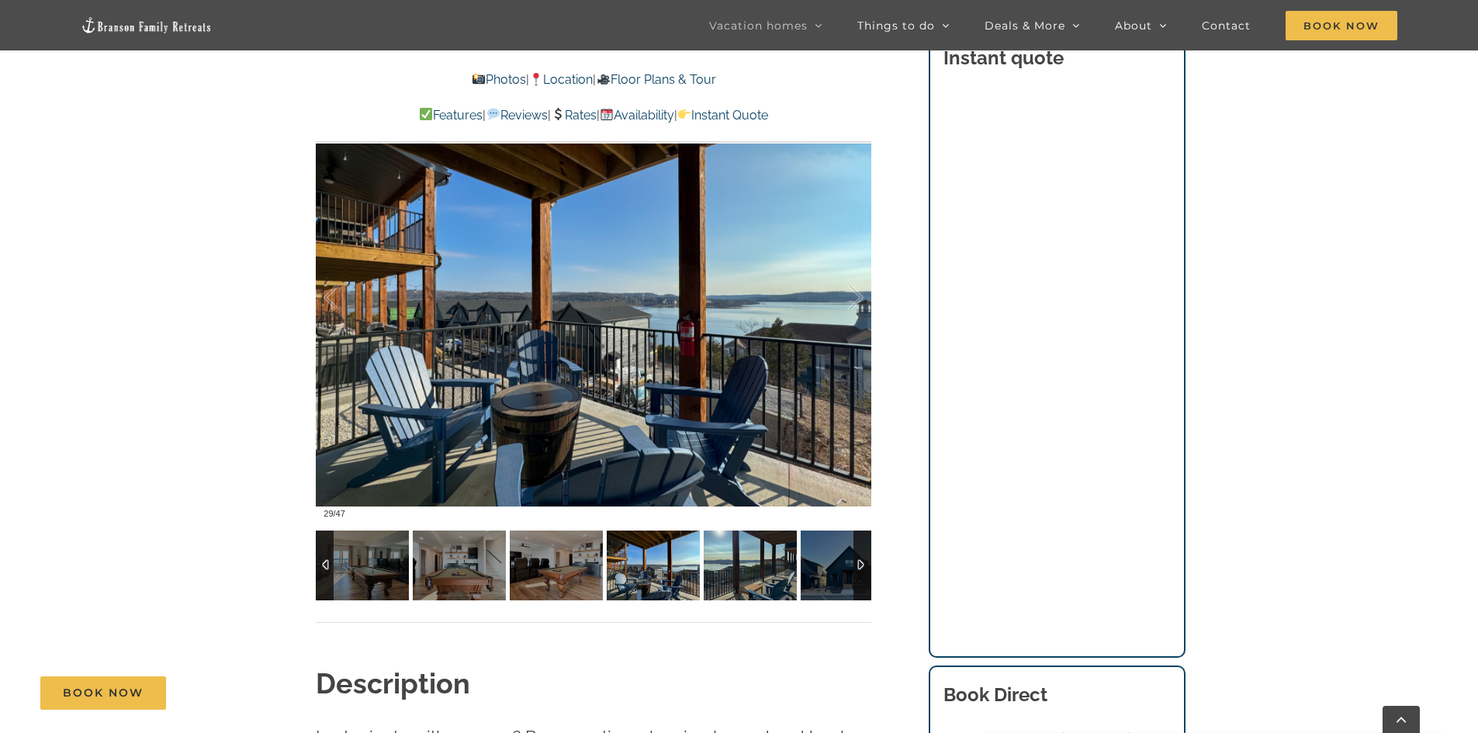
click at [723, 580] on img at bounding box center [750, 566] width 93 height 70
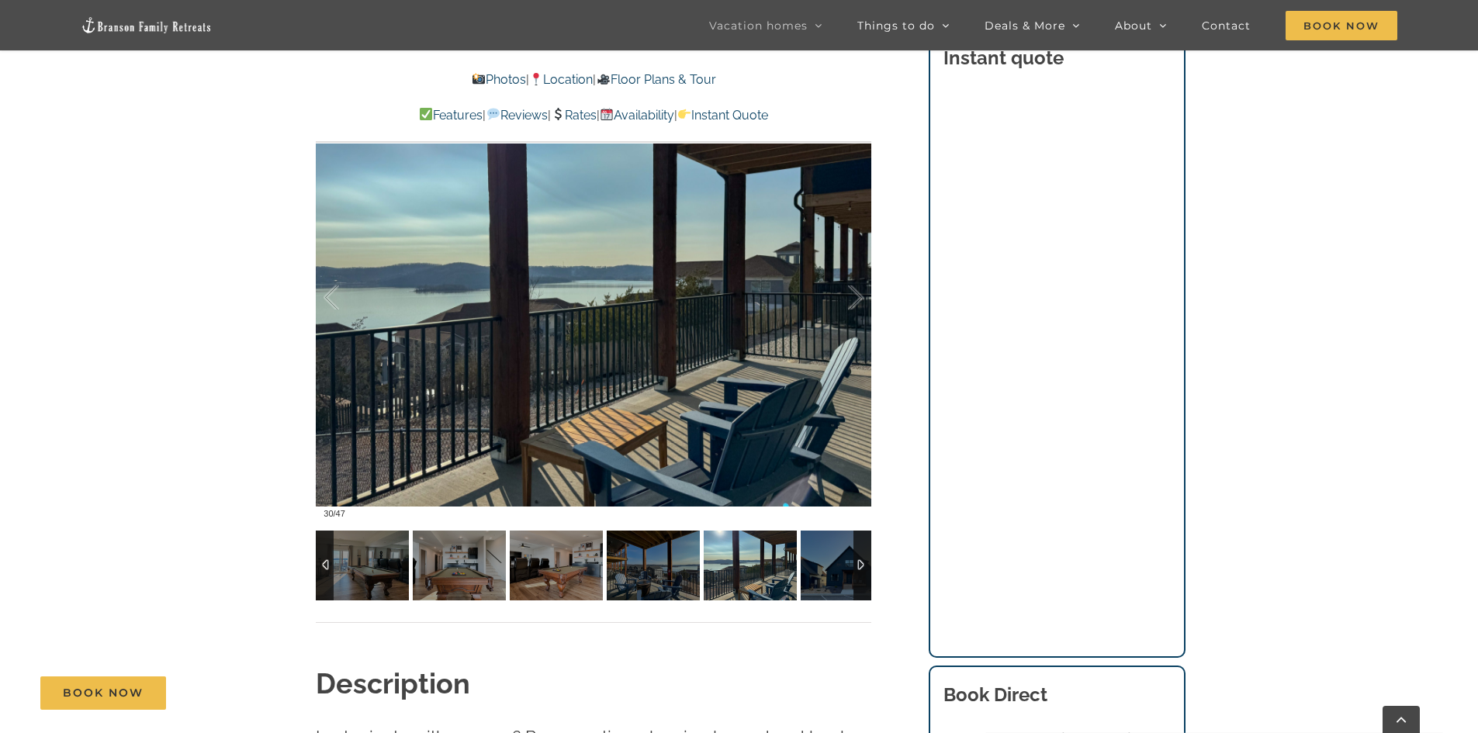
click at [863, 565] on div at bounding box center [863, 566] width 18 height 70
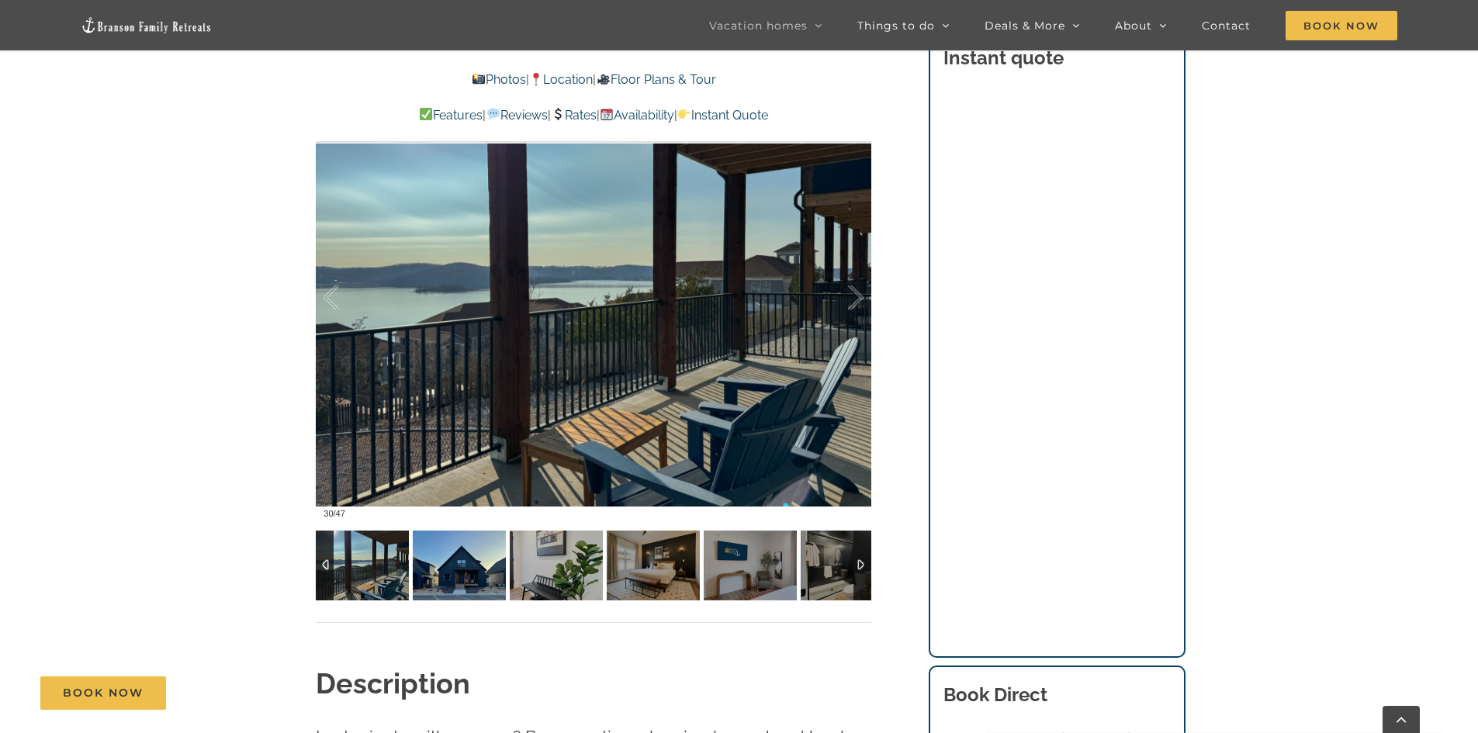
click at [449, 551] on img at bounding box center [459, 566] width 93 height 70
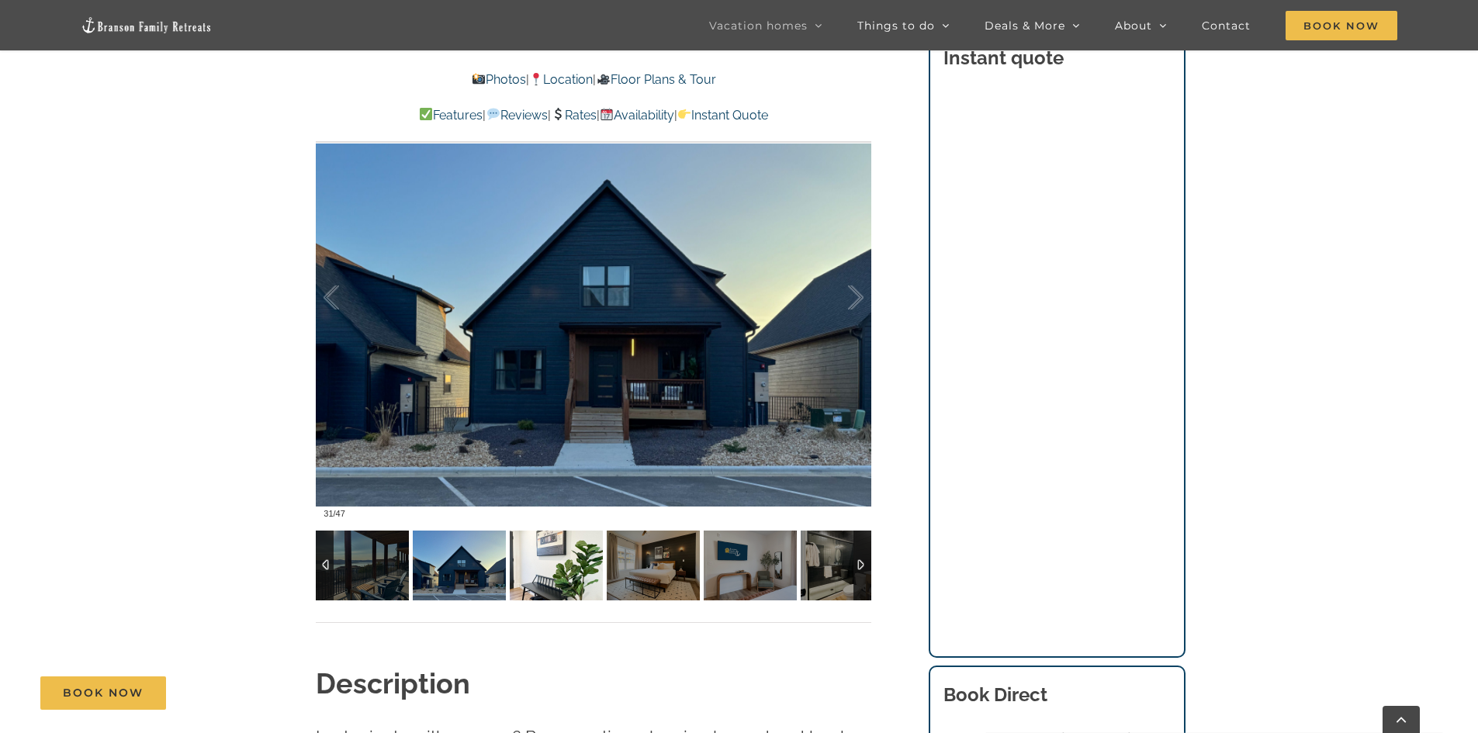
click at [556, 567] on img at bounding box center [556, 566] width 93 height 70
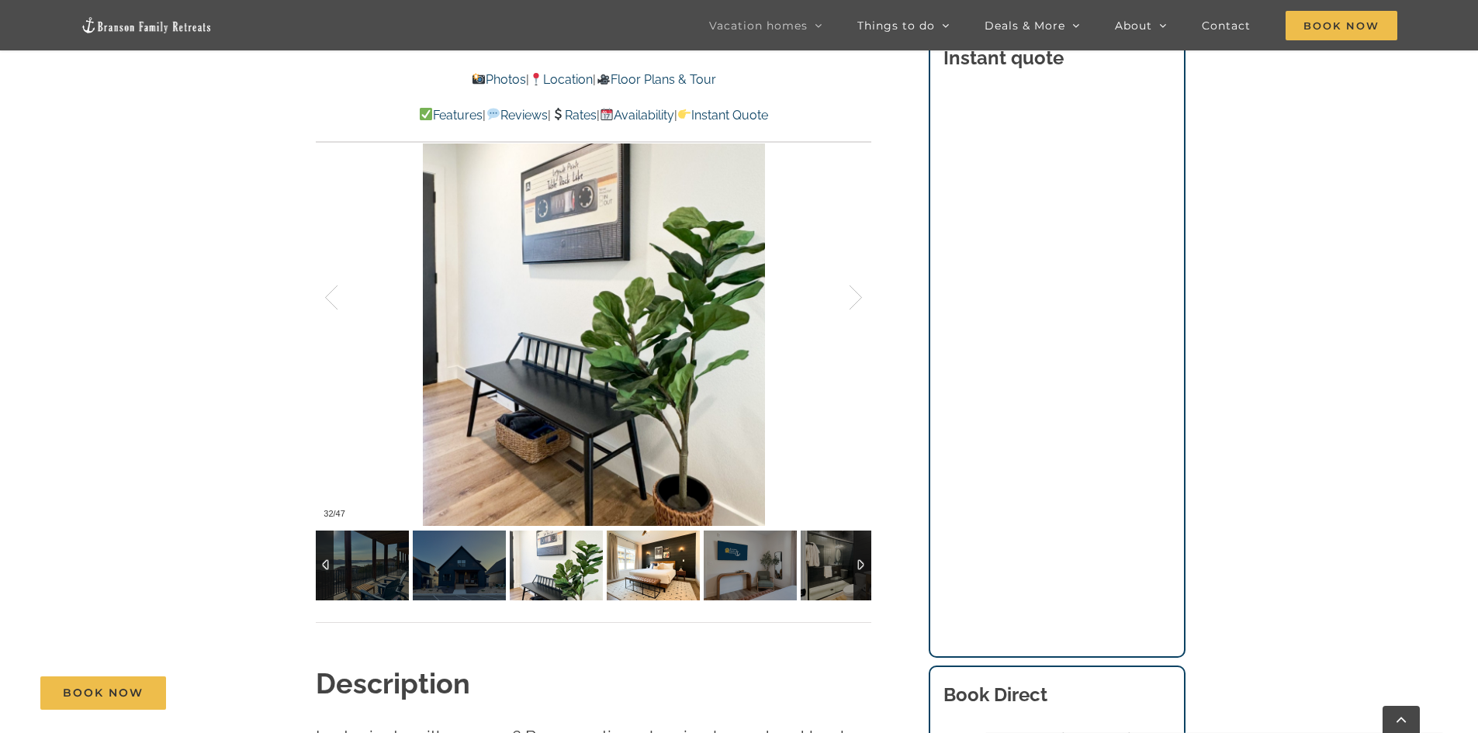
click at [625, 570] on img at bounding box center [653, 566] width 93 height 70
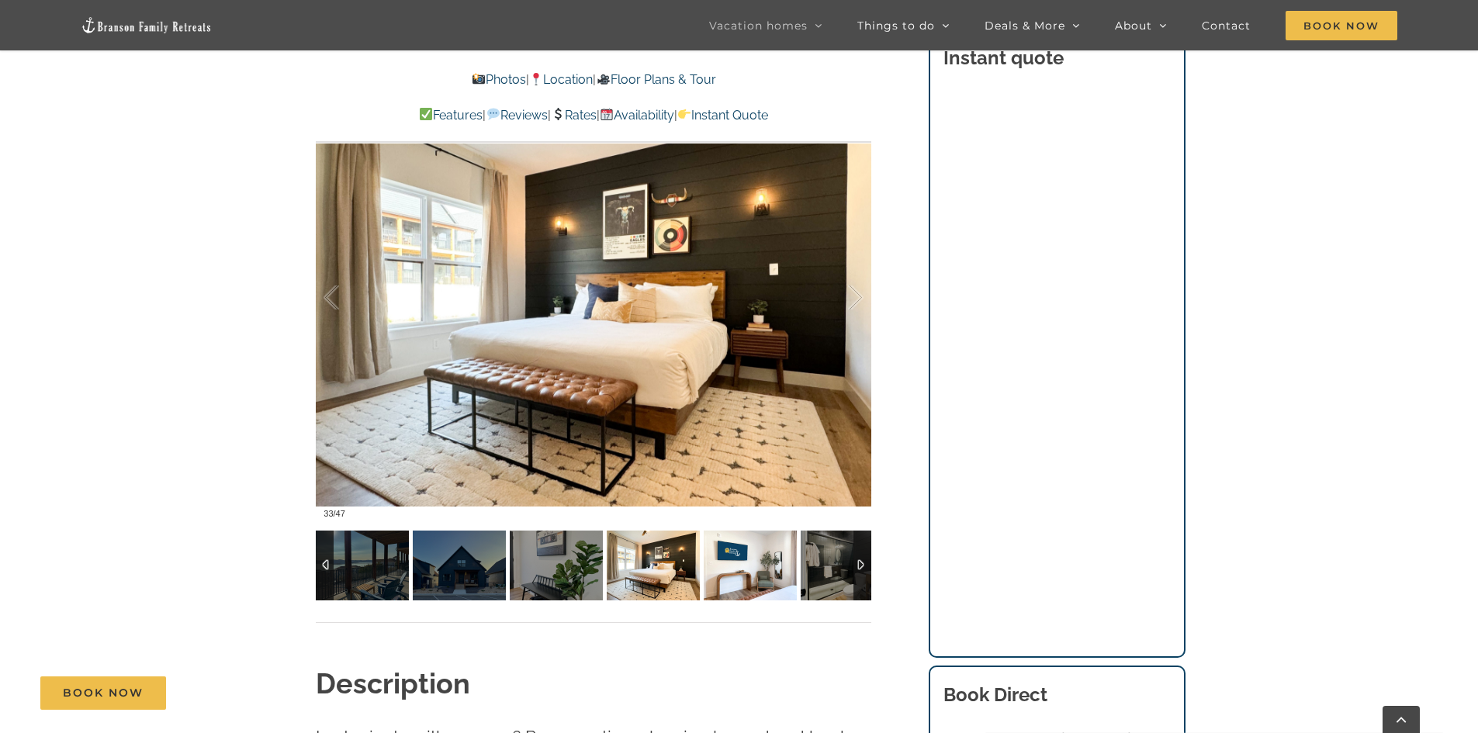
click at [723, 574] on img at bounding box center [750, 566] width 93 height 70
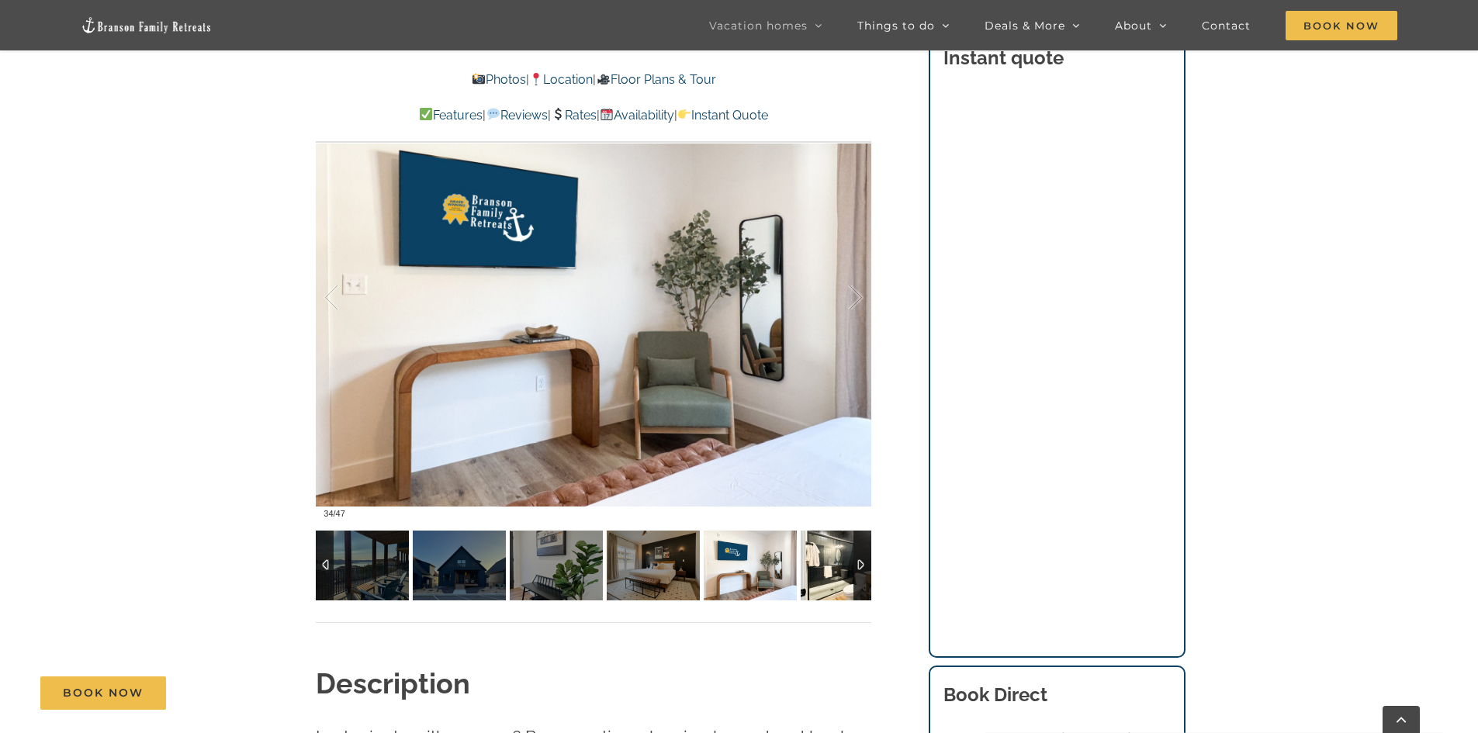
click at [817, 574] on img at bounding box center [847, 566] width 93 height 70
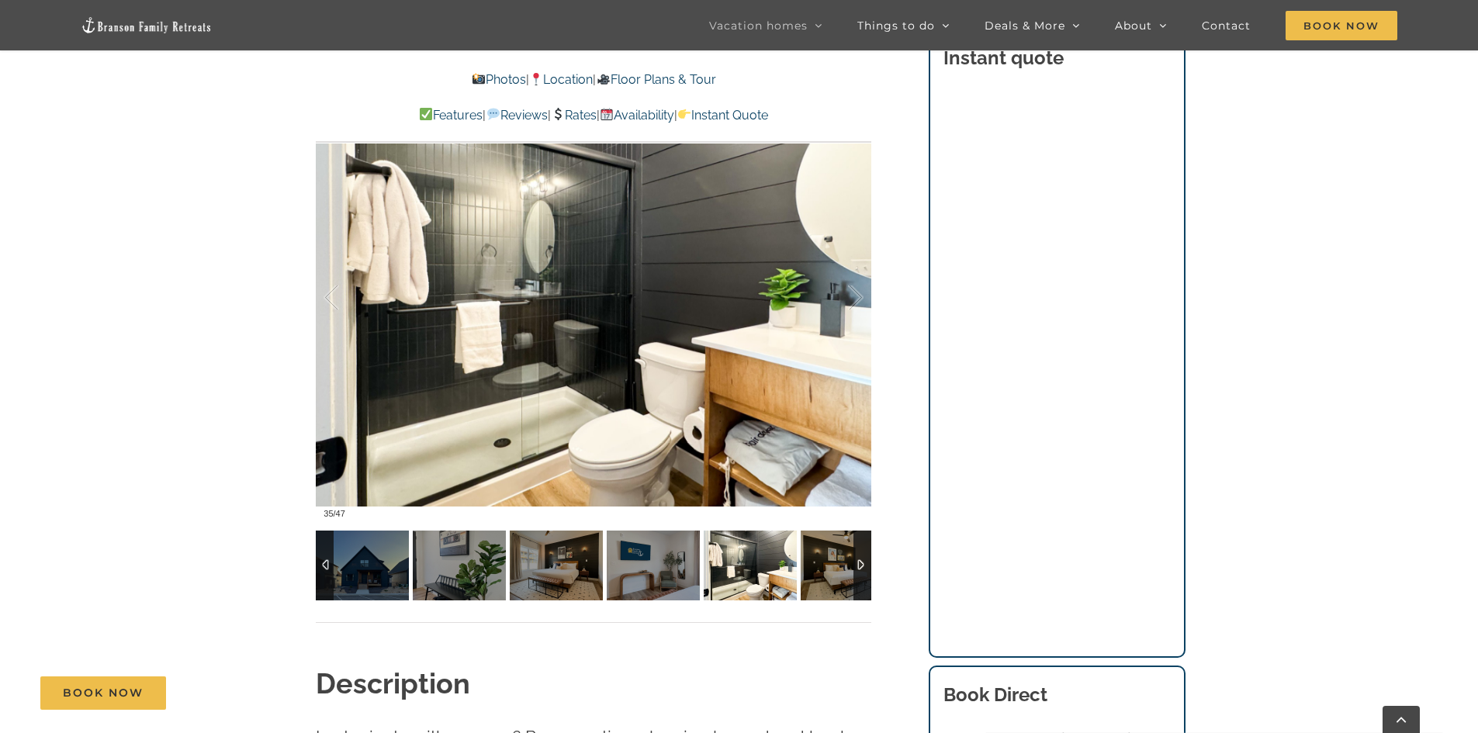
click at [858, 572] on div at bounding box center [863, 566] width 18 height 70
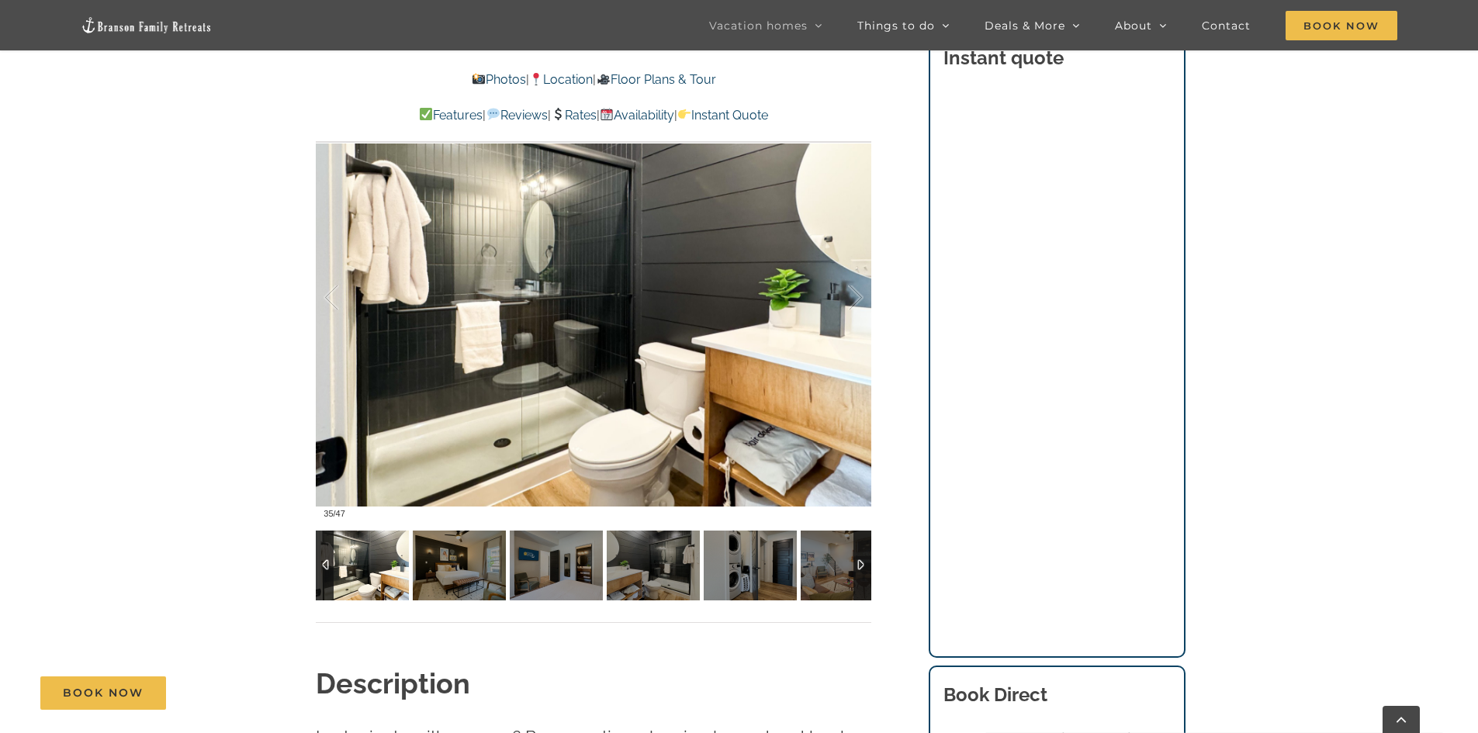
click at [858, 572] on div at bounding box center [863, 566] width 18 height 70
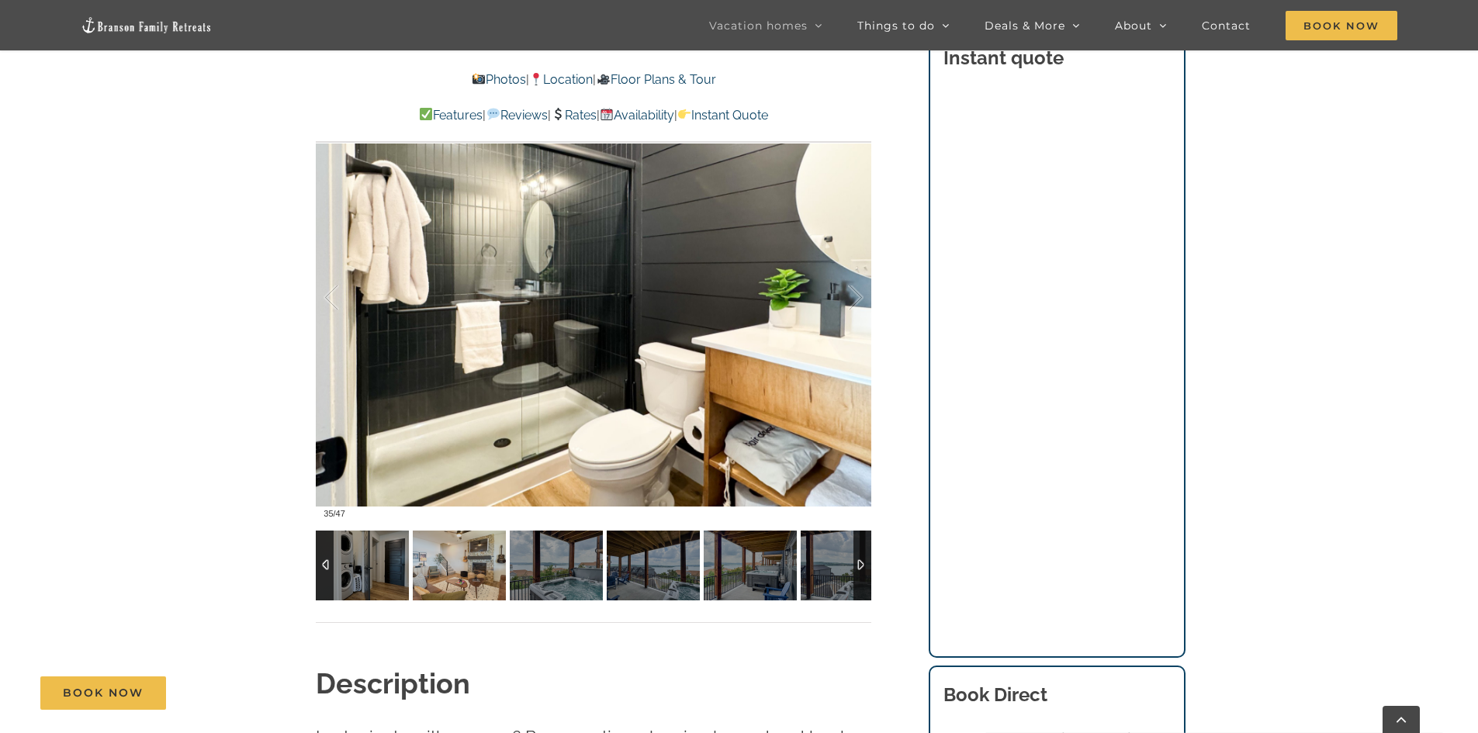
click at [470, 572] on img at bounding box center [459, 566] width 93 height 70
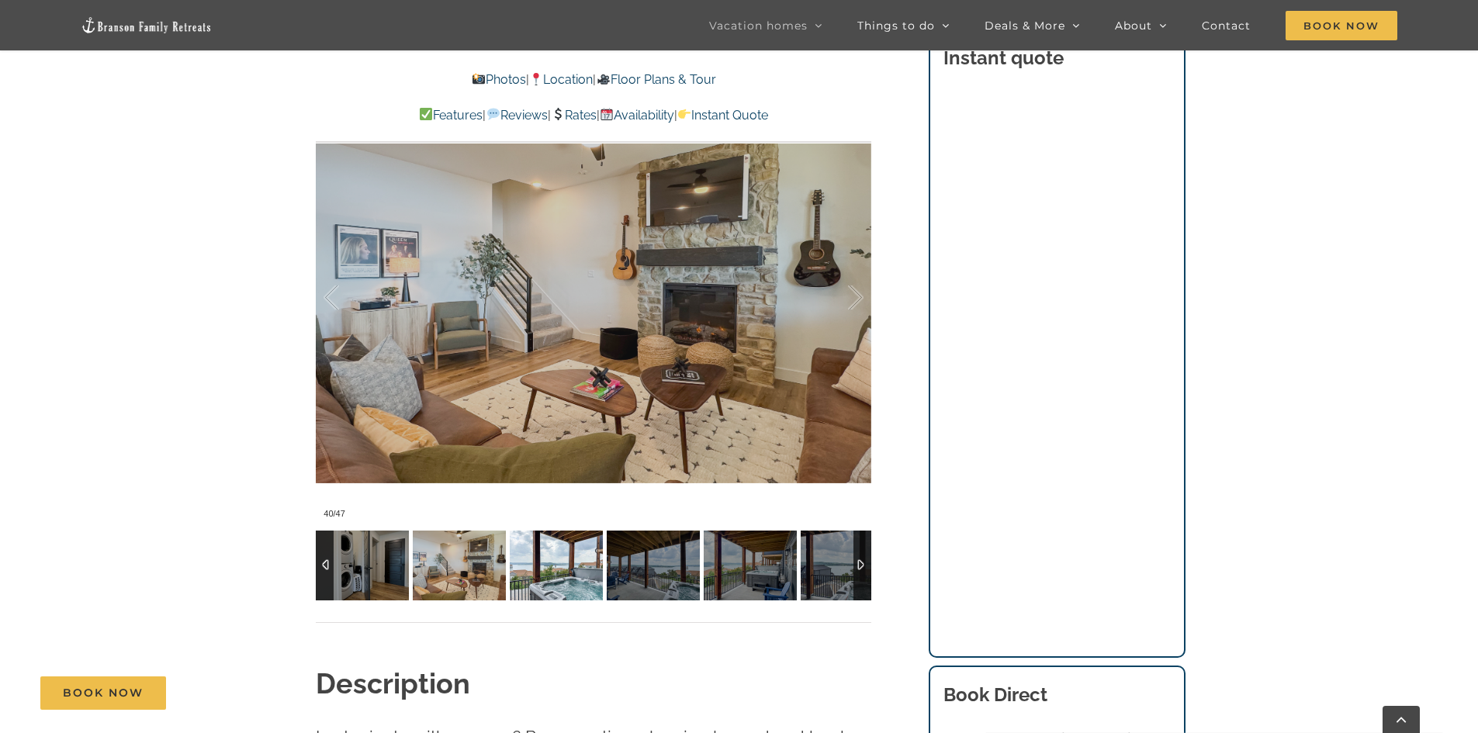
click at [537, 578] on img at bounding box center [556, 566] width 93 height 70
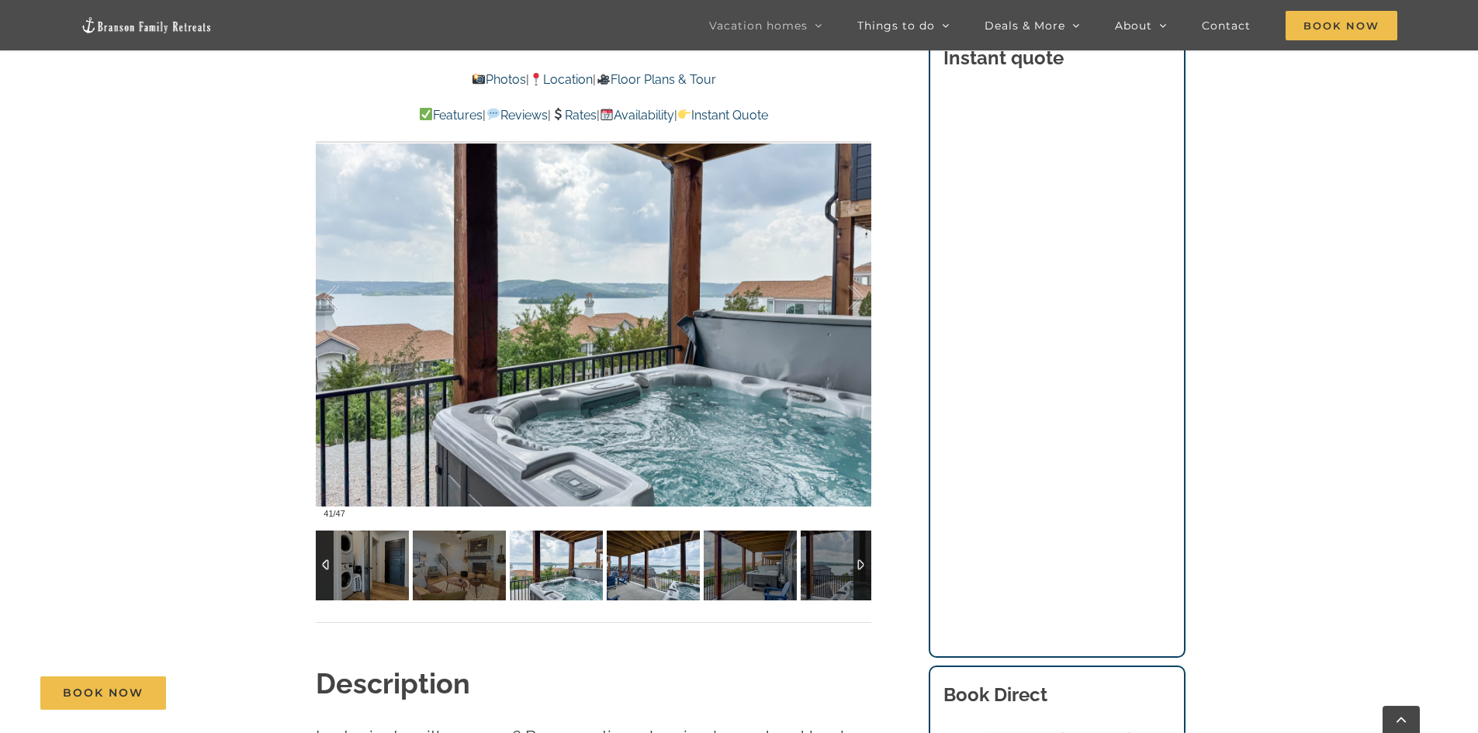
click at [610, 574] on img at bounding box center [653, 566] width 93 height 70
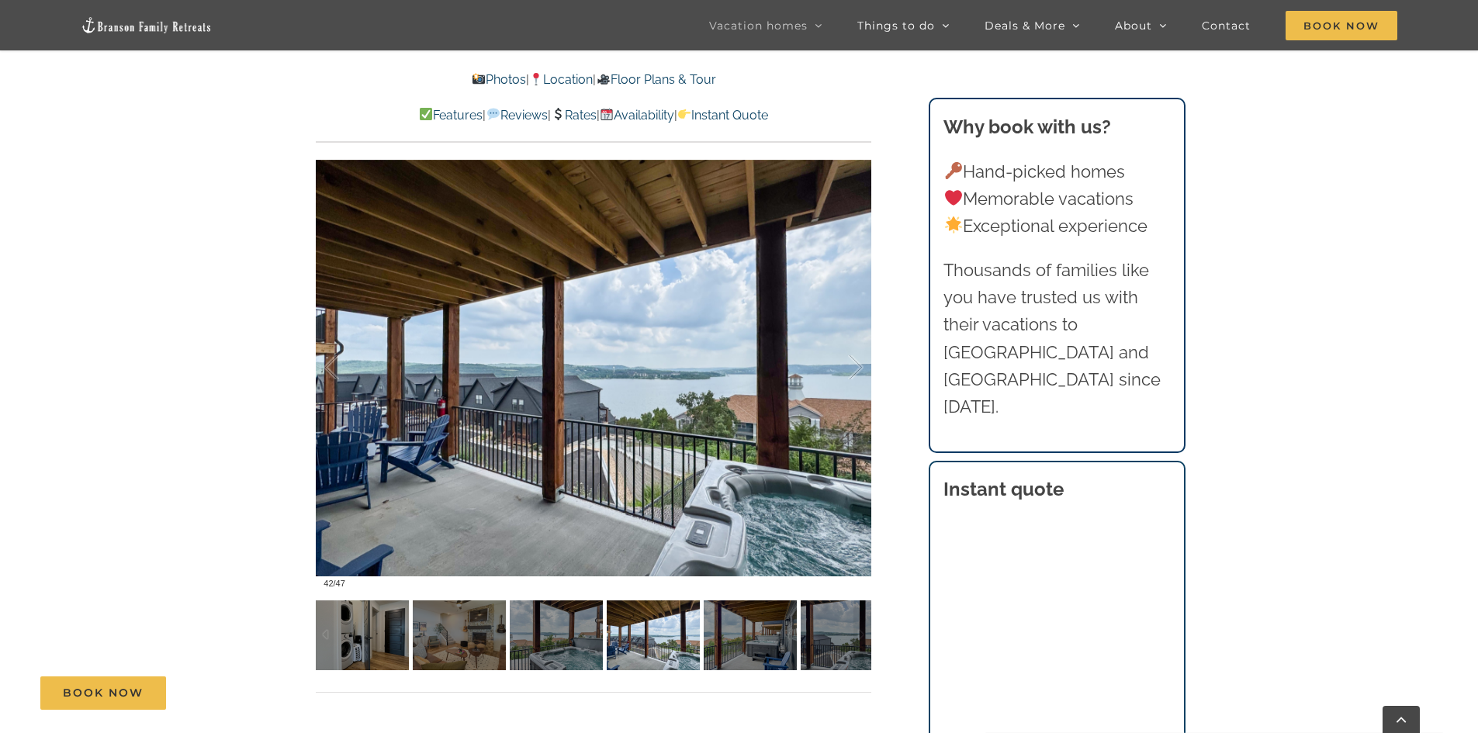
scroll to position [1087, 0]
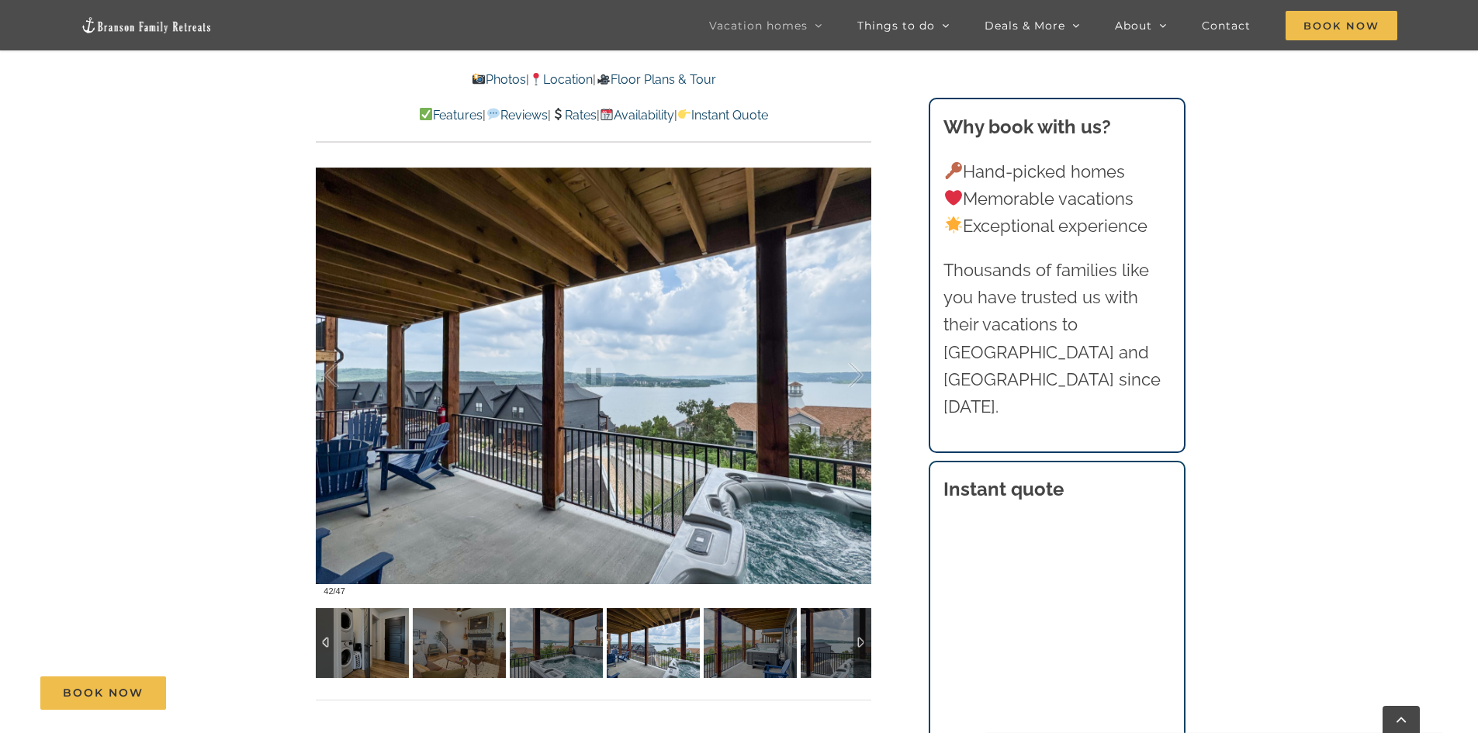
click at [660, 640] on img at bounding box center [653, 643] width 93 height 70
click at [750, 640] on img at bounding box center [750, 643] width 93 height 70
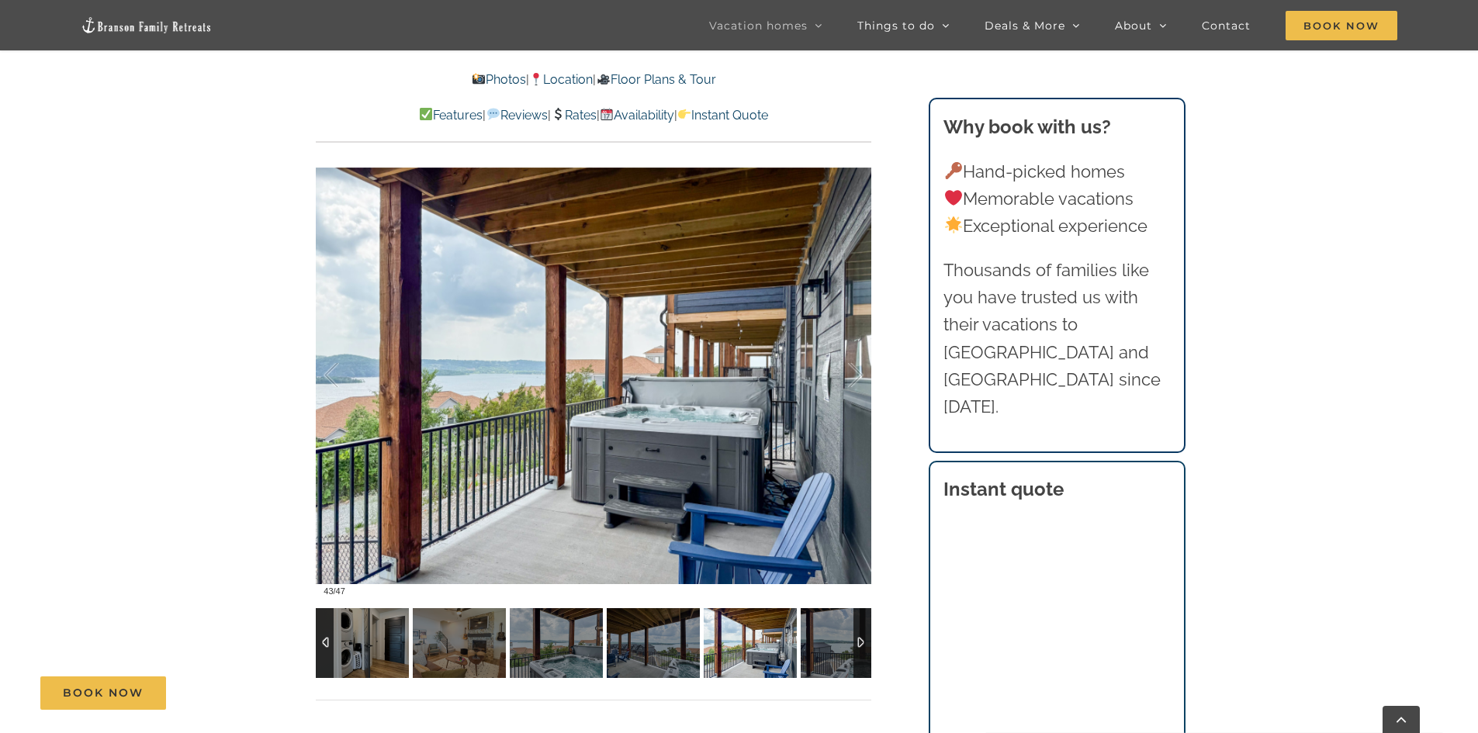
click at [856, 643] on div at bounding box center [863, 643] width 18 height 70
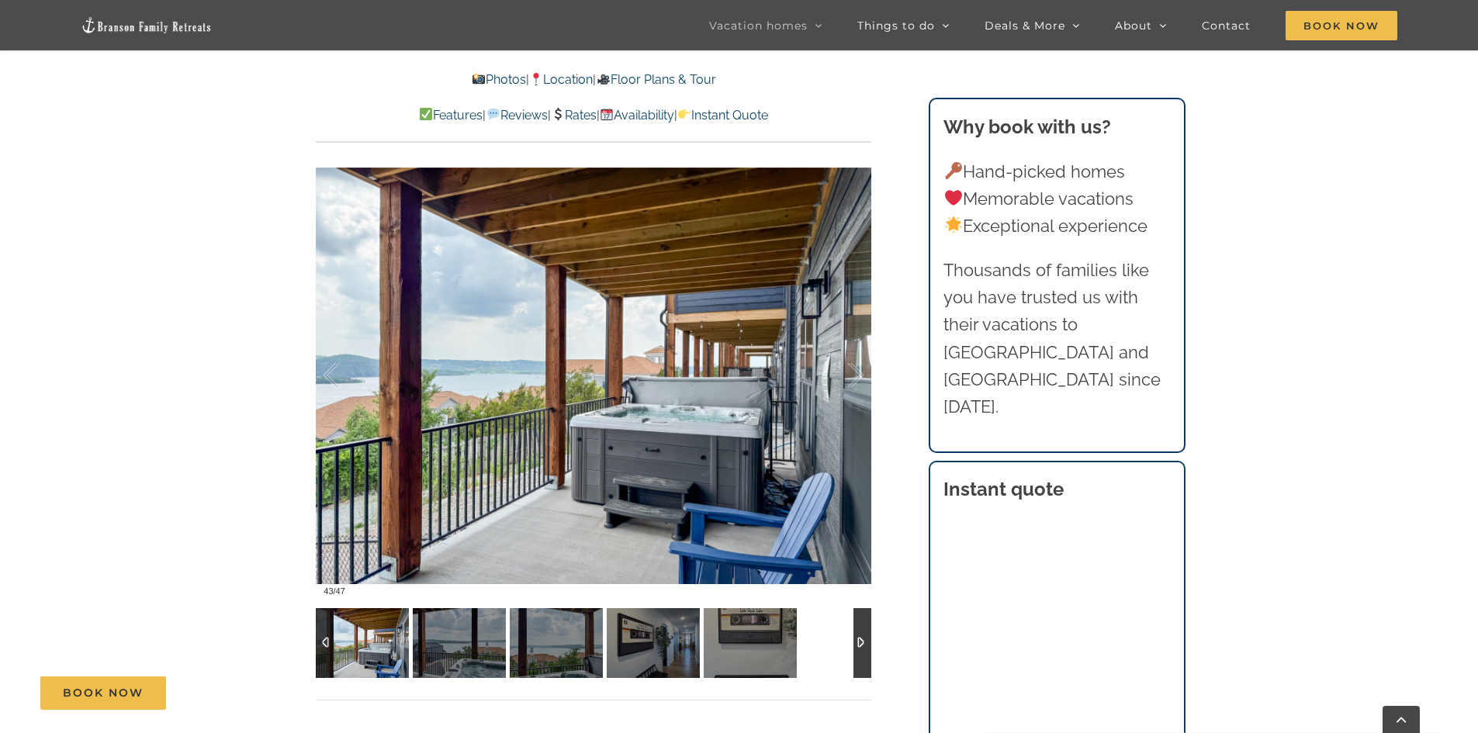
click at [856, 643] on div at bounding box center [863, 643] width 18 height 70
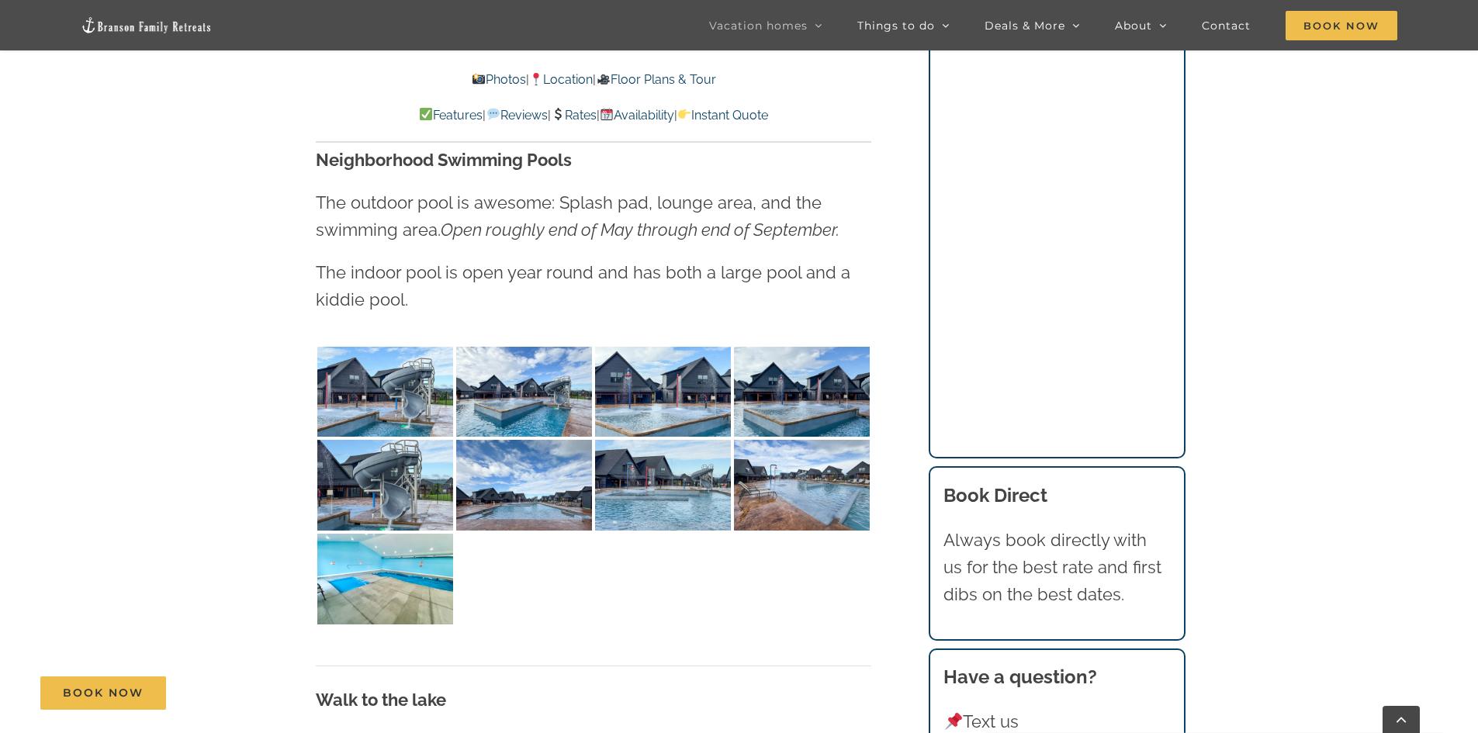
scroll to position [3570, 0]
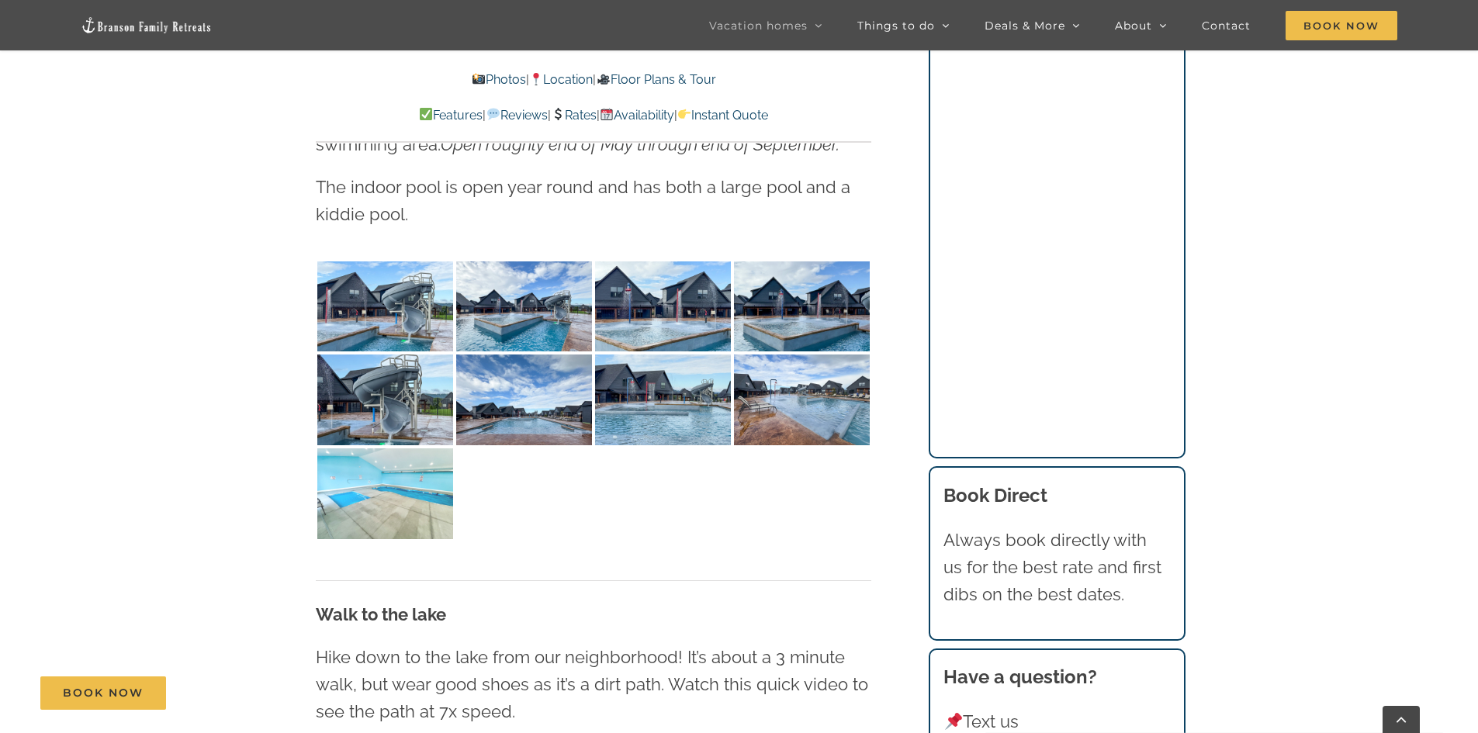
click at [373, 502] on img at bounding box center [385, 494] width 136 height 91
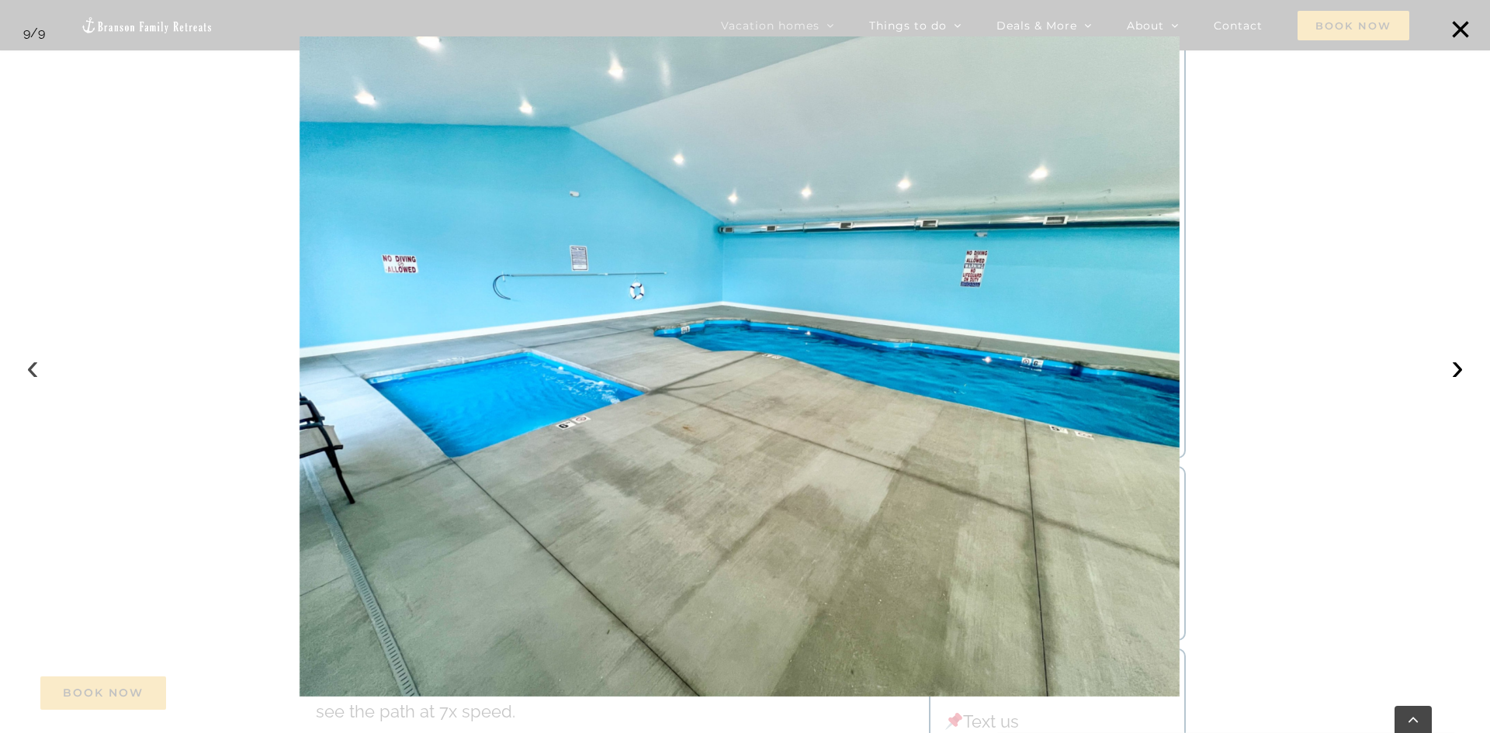
click at [33, 380] on button "‹" at bounding box center [33, 367] width 34 height 34
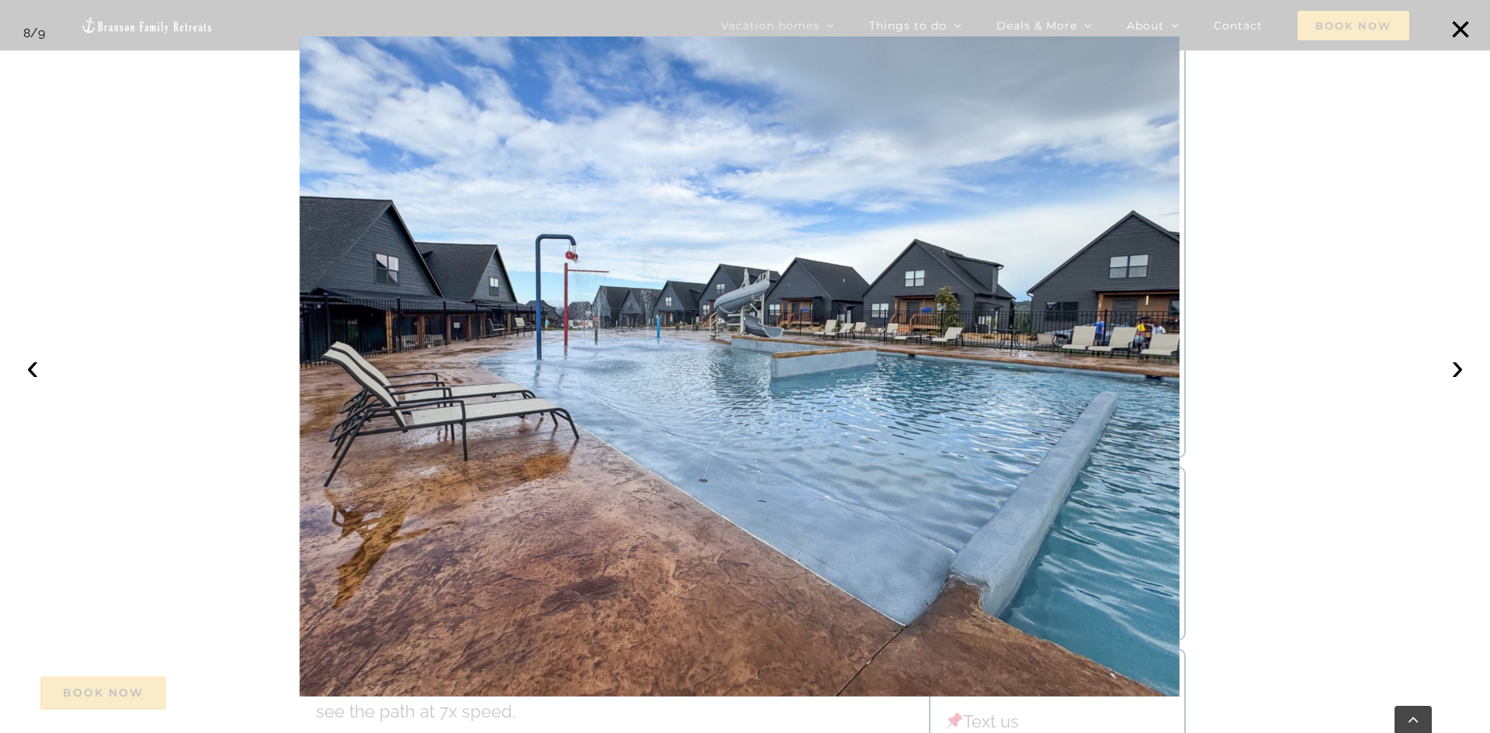
click at [63, 329] on div at bounding box center [745, 366] width 1490 height 733
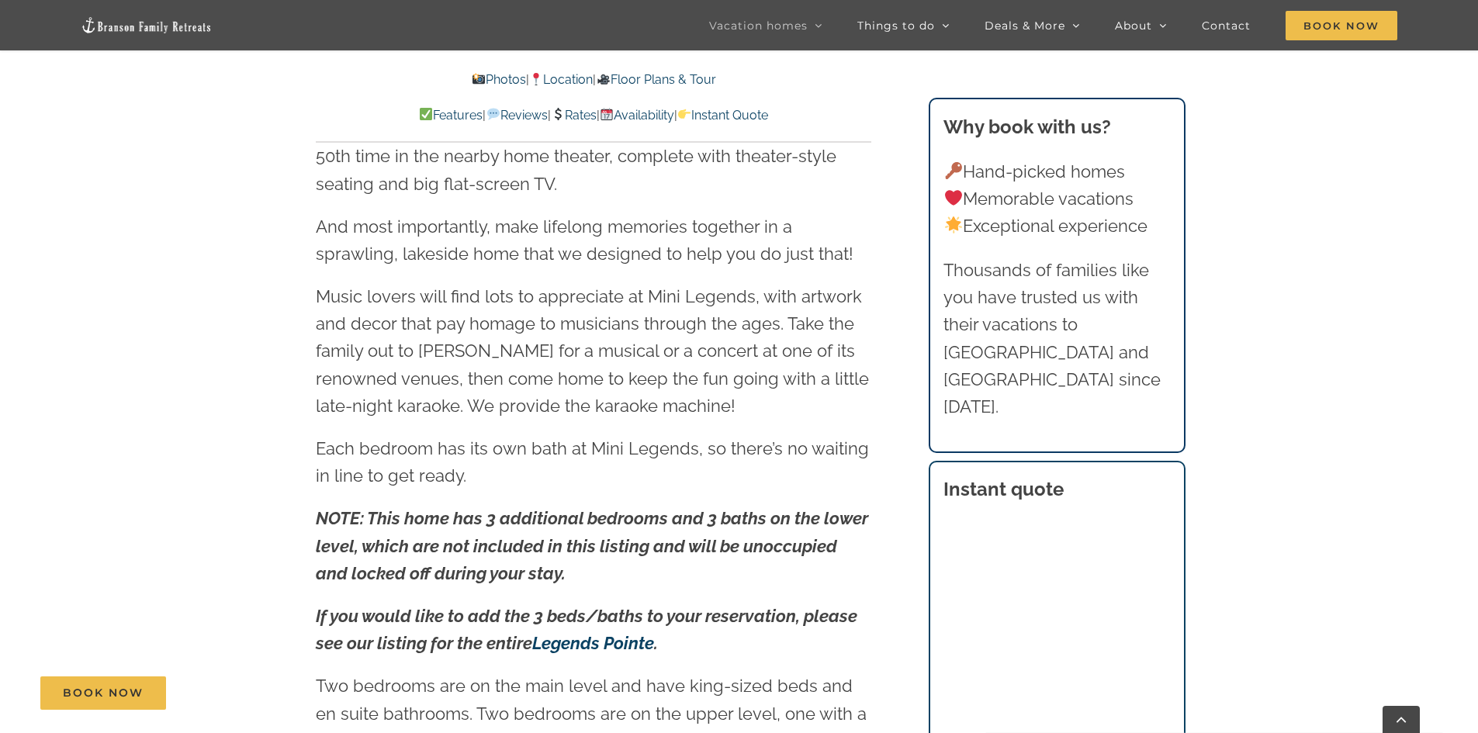
scroll to position [1552, 0]
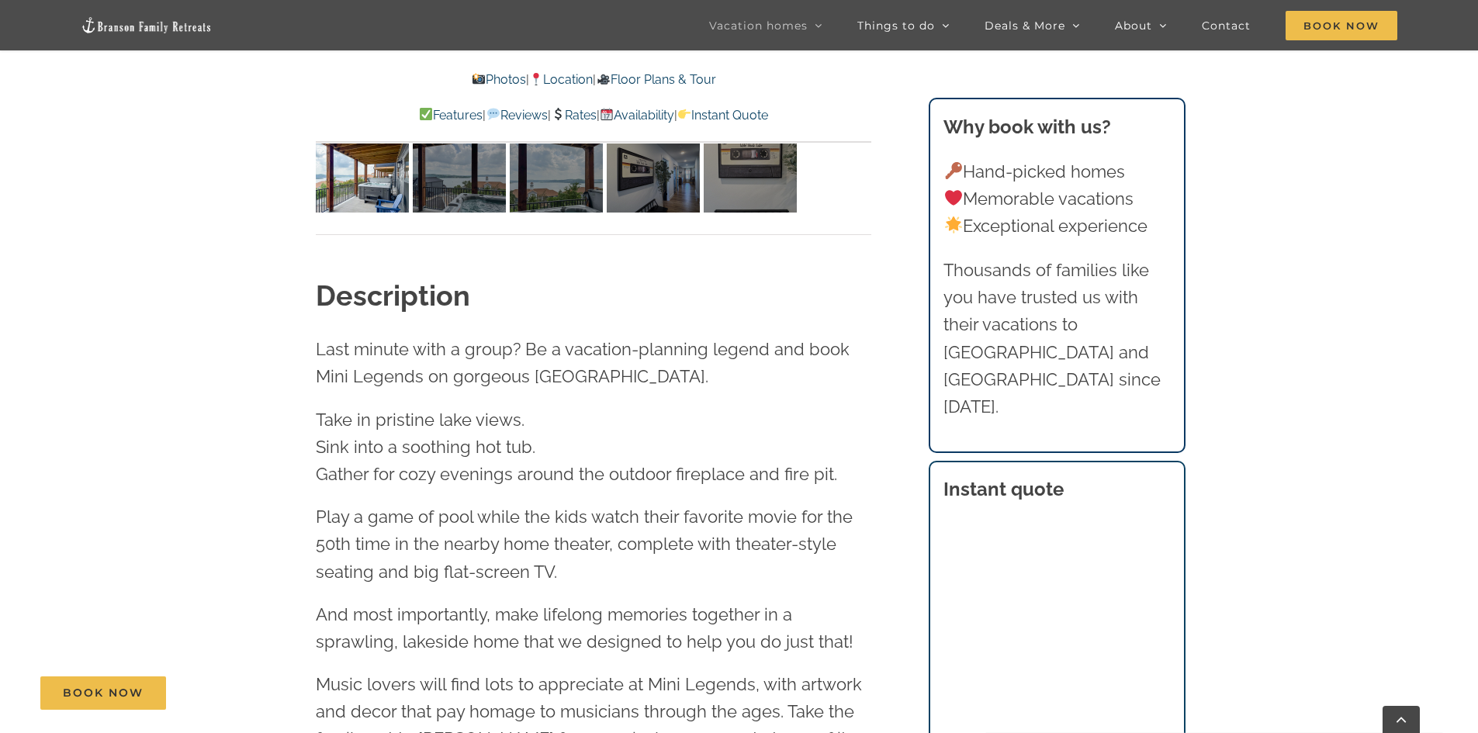
click at [473, 73] on link "Photos" at bounding box center [499, 79] width 54 height 15
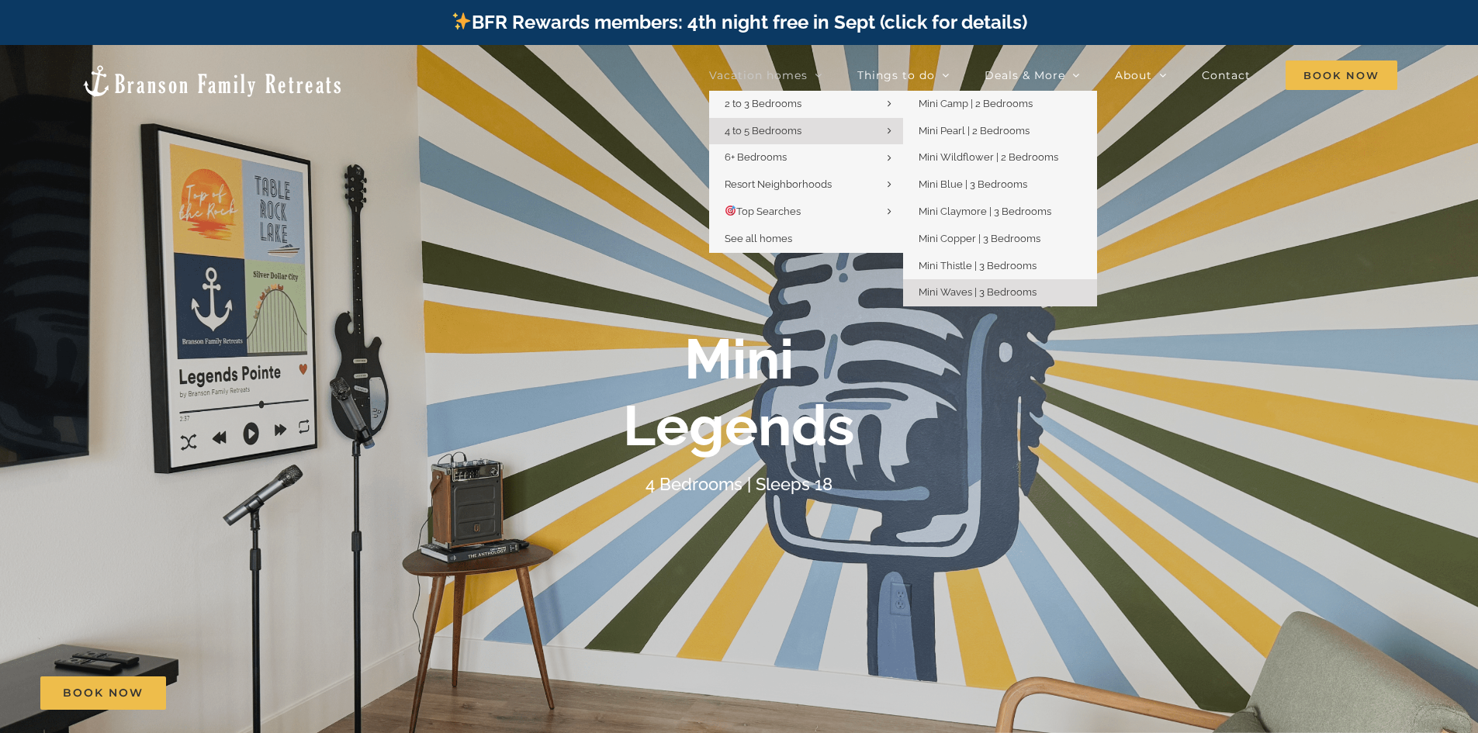
click at [992, 288] on span "Mini Waves | 3 Bedrooms" at bounding box center [978, 292] width 118 height 12
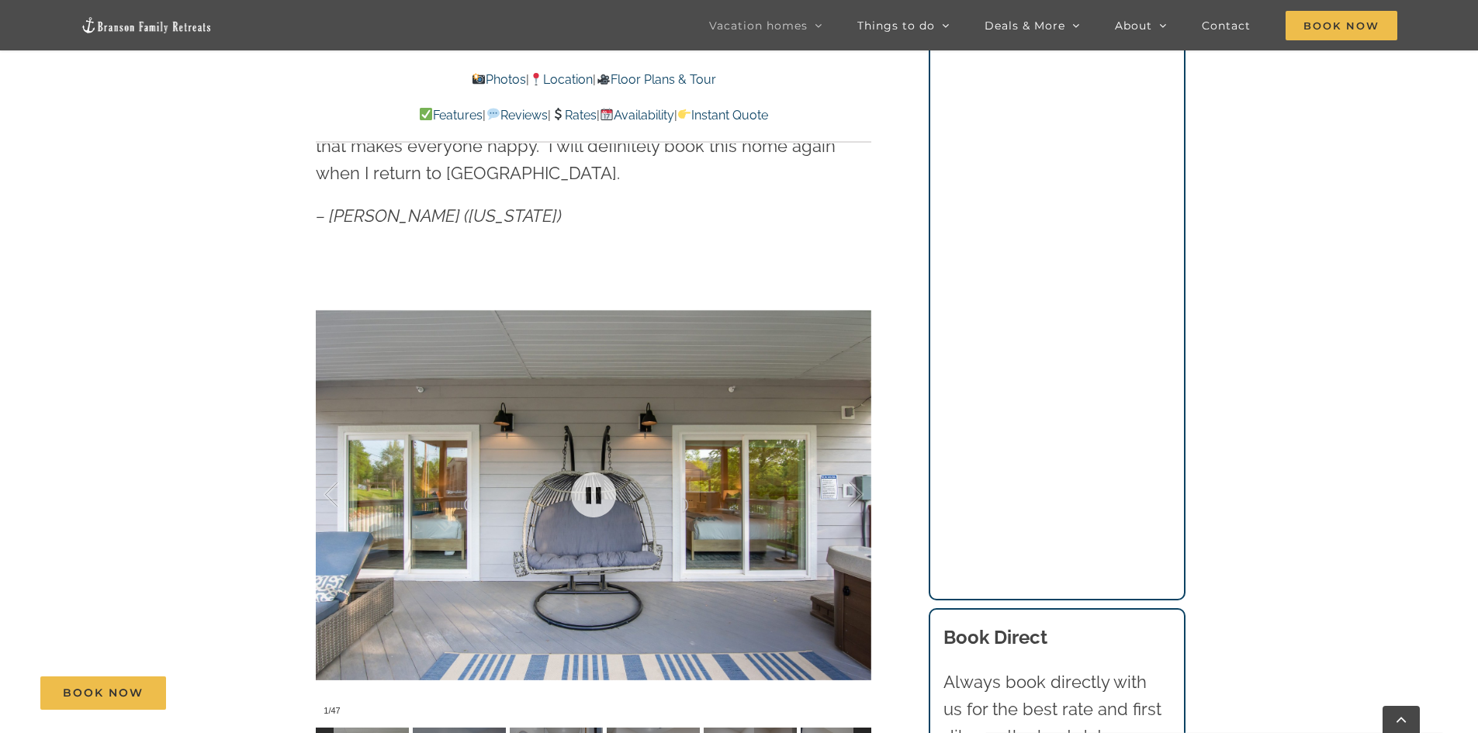
scroll to position [1397, 0]
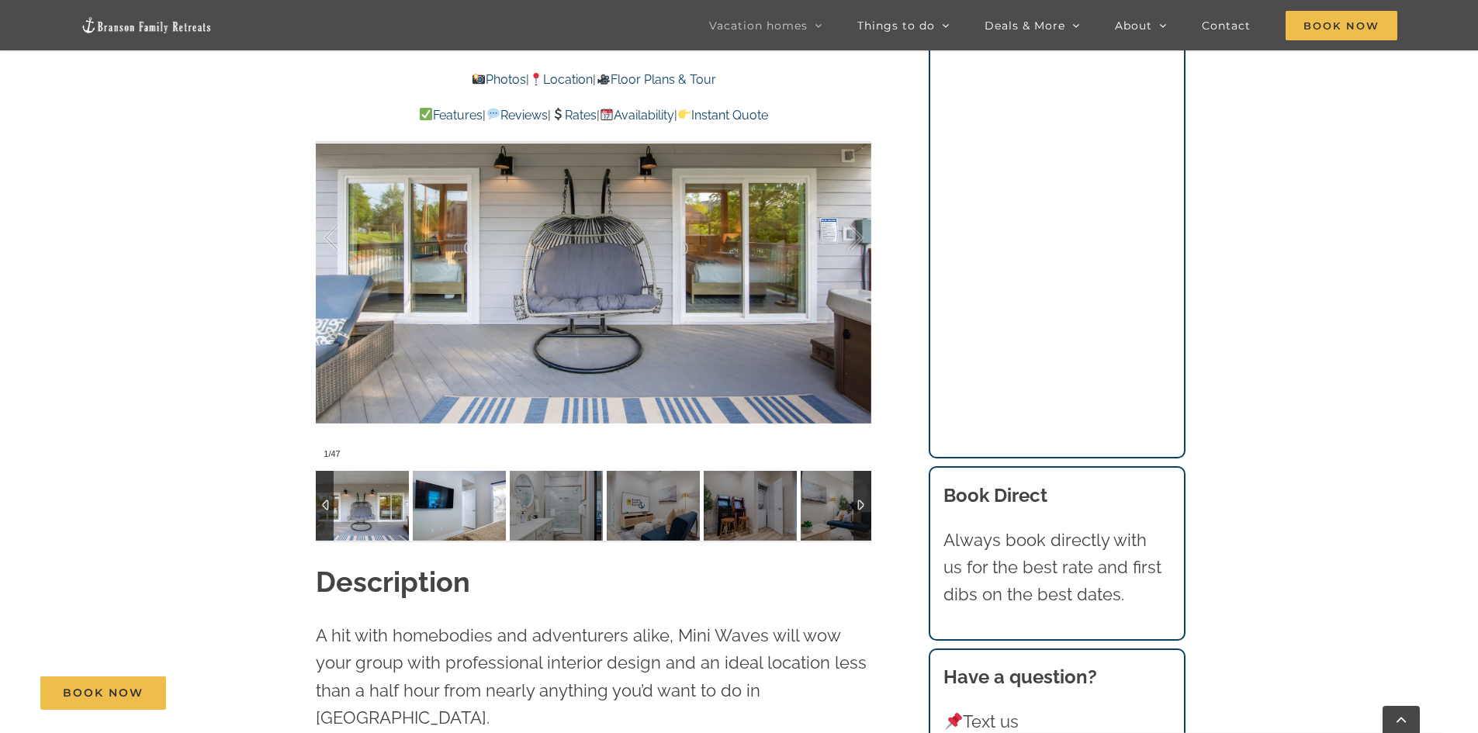
click at [445, 501] on img at bounding box center [459, 506] width 93 height 70
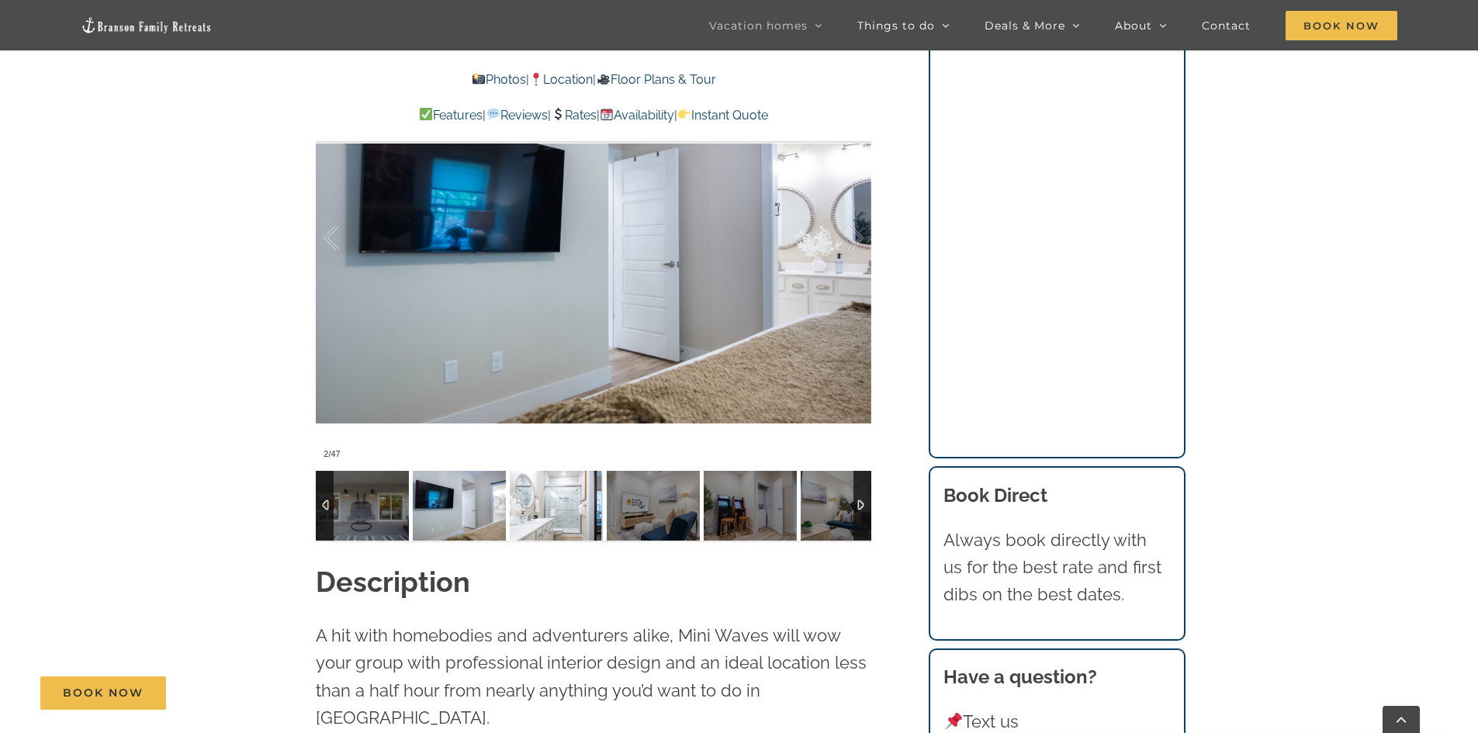
click at [529, 507] on img at bounding box center [556, 506] width 93 height 70
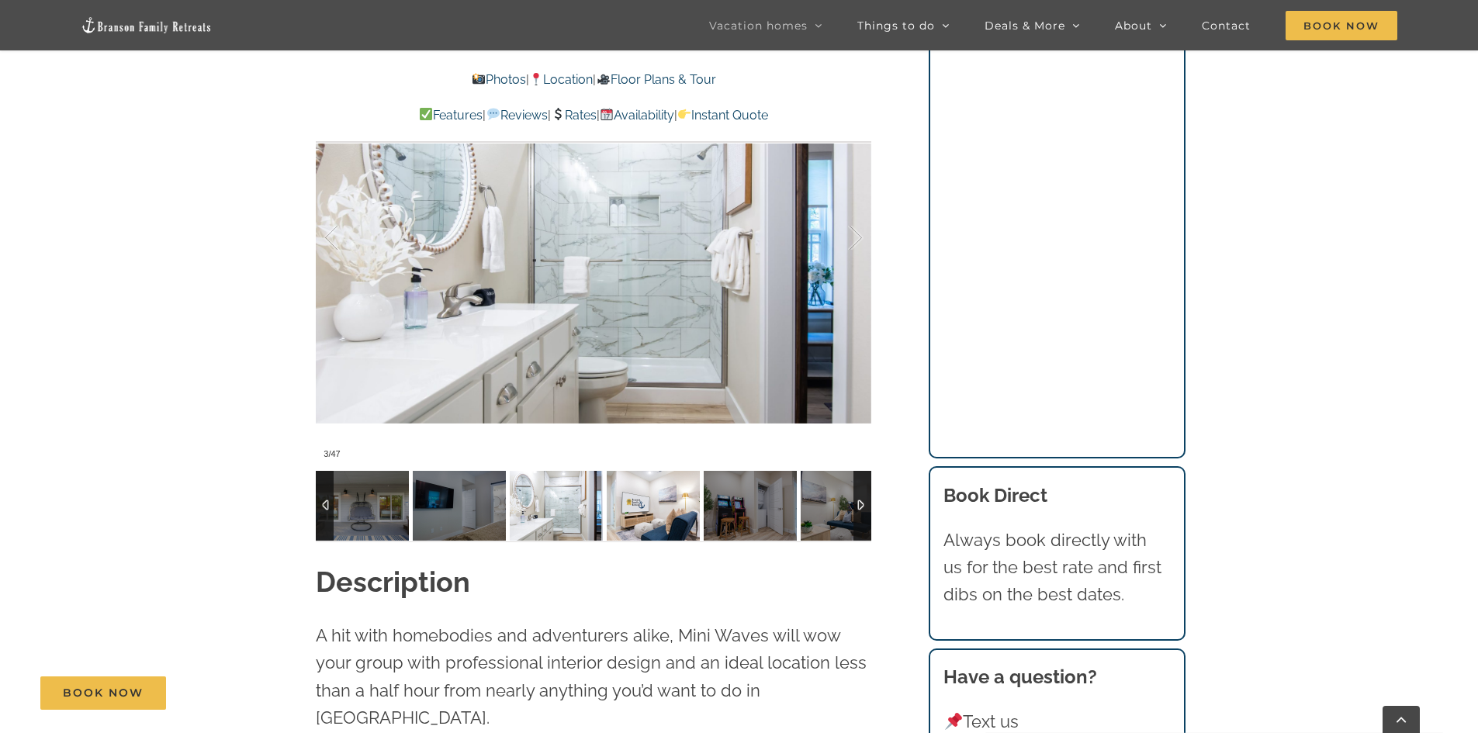
click at [619, 515] on img at bounding box center [653, 506] width 93 height 70
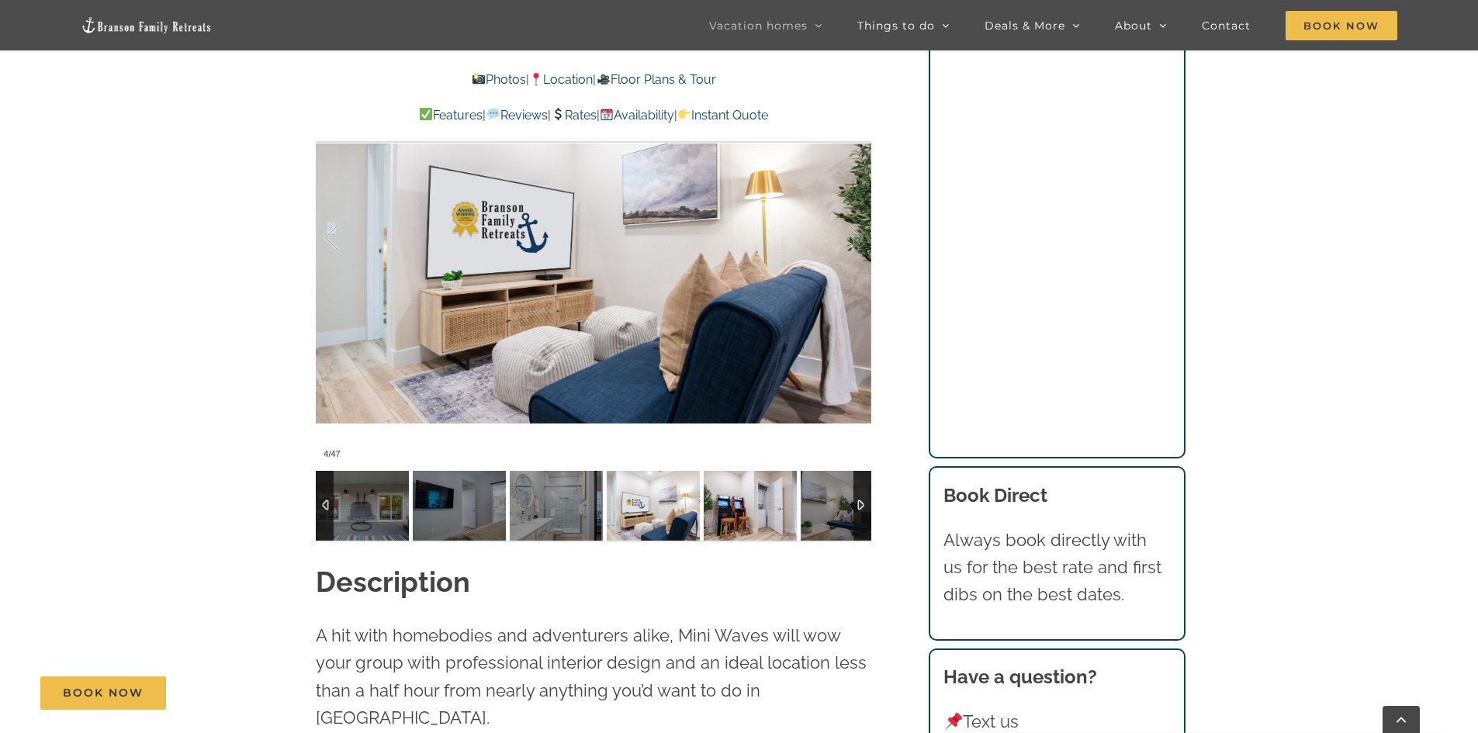
click at [728, 512] on img at bounding box center [750, 506] width 93 height 70
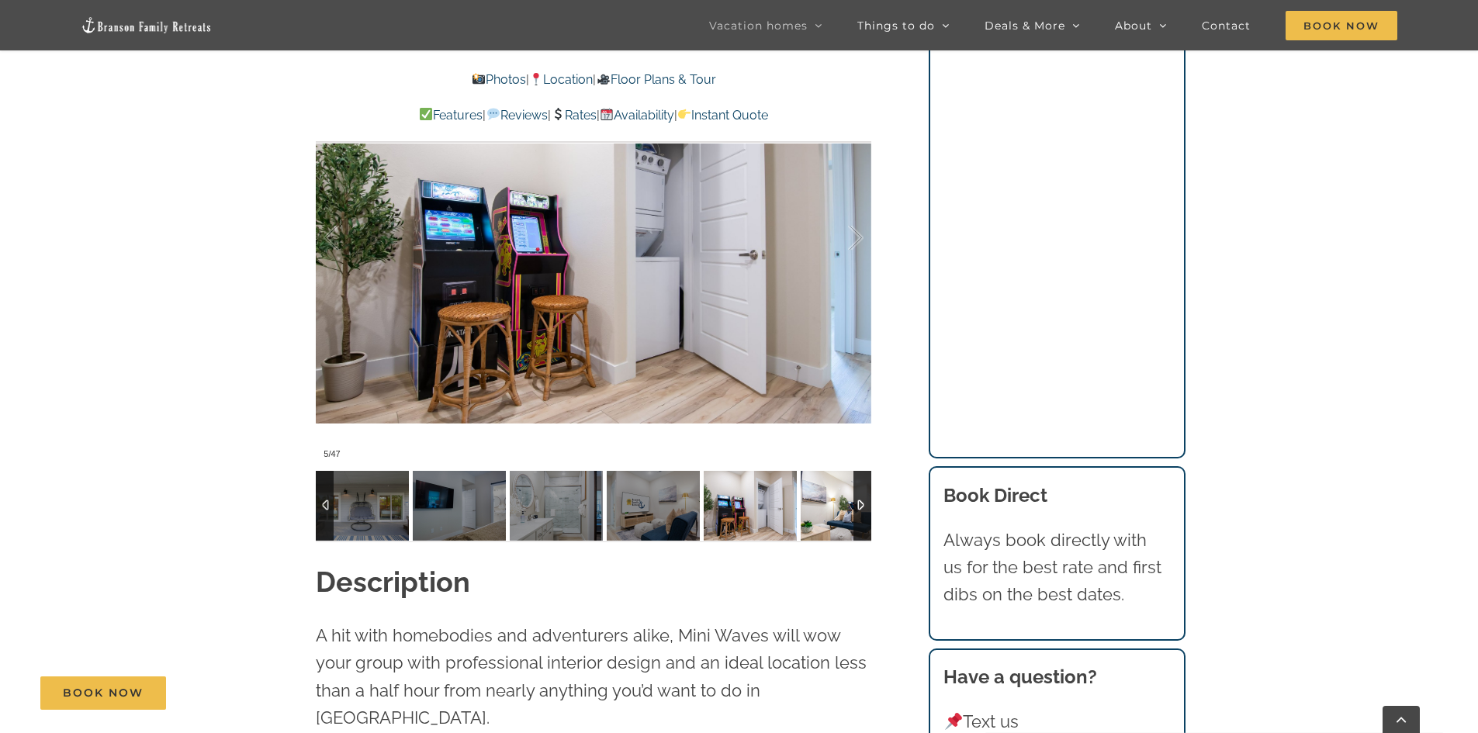
click at [812, 518] on img at bounding box center [847, 506] width 93 height 70
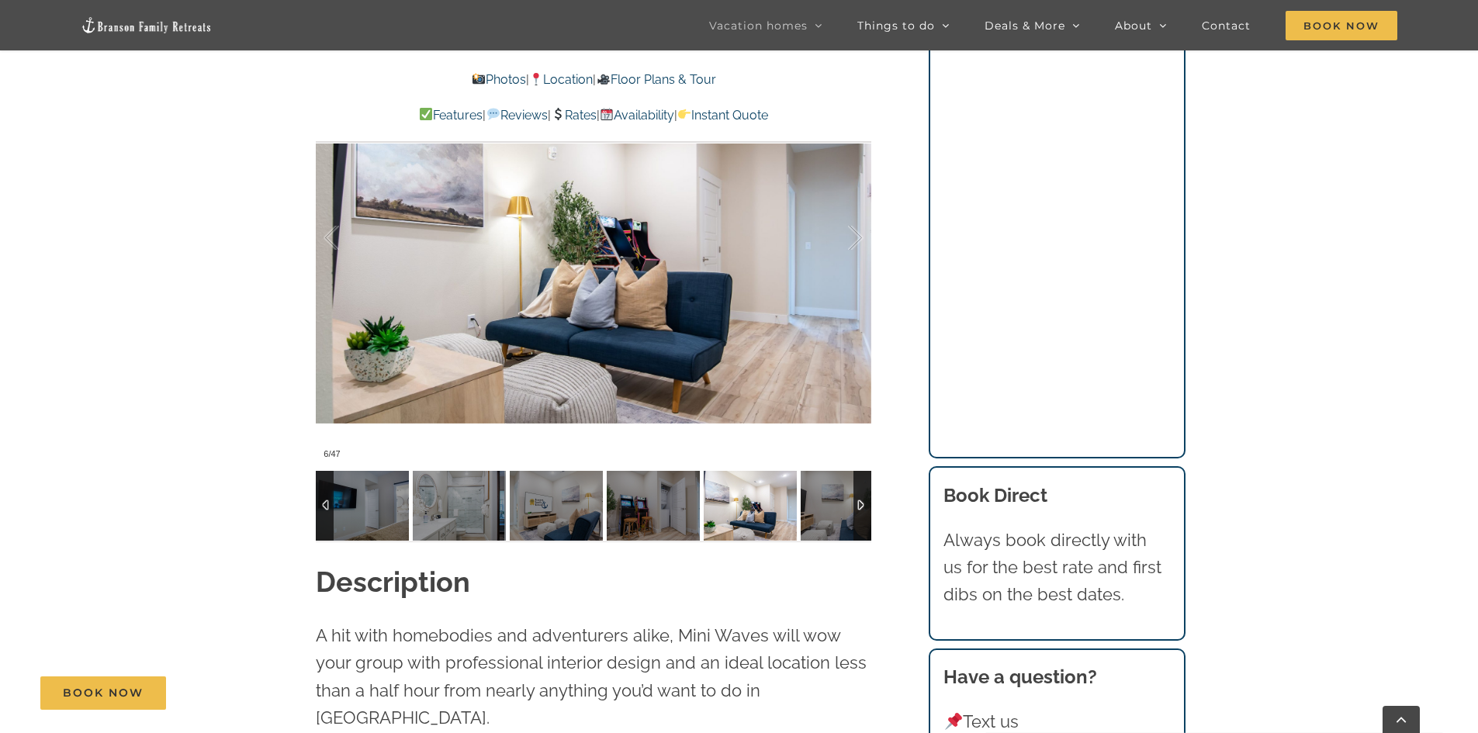
click at [859, 501] on div at bounding box center [863, 506] width 18 height 70
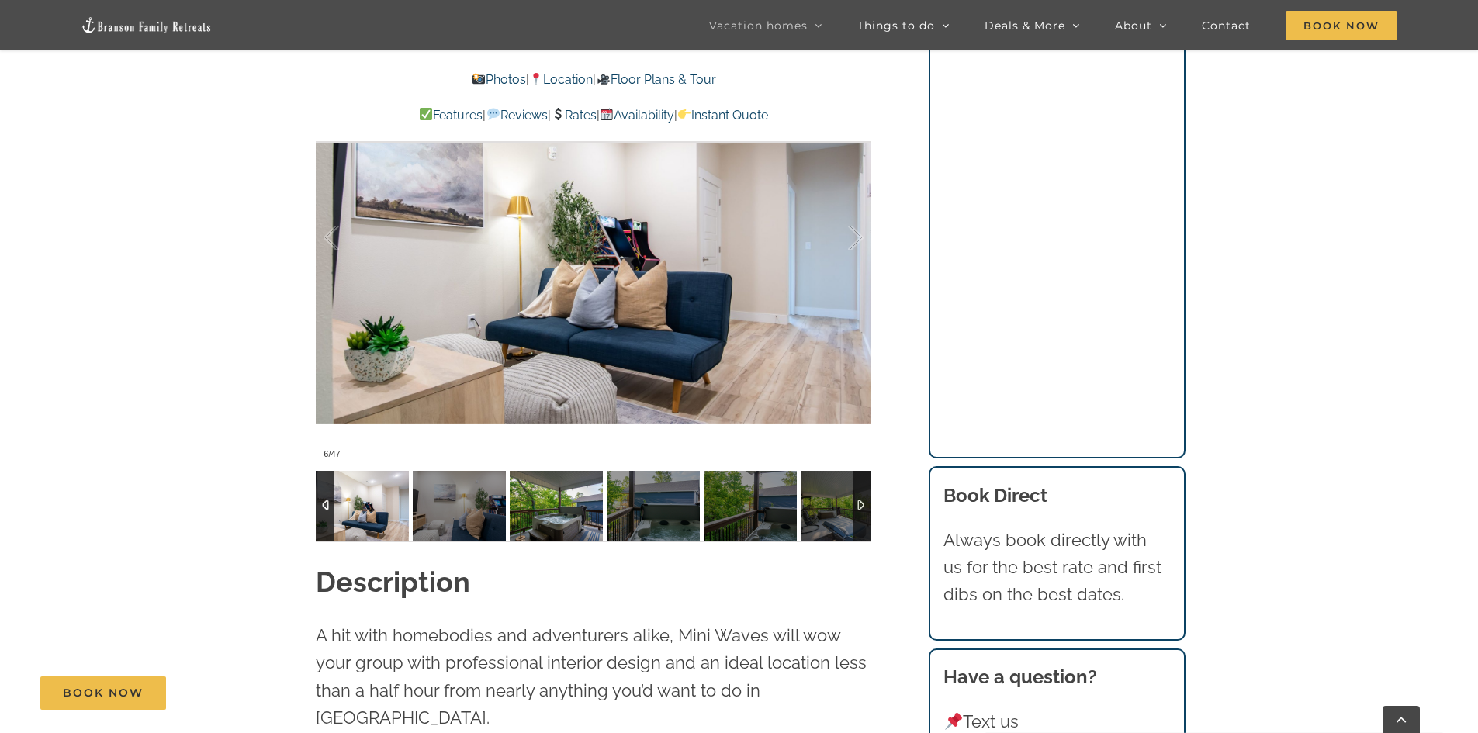
click at [567, 495] on img at bounding box center [556, 506] width 93 height 70
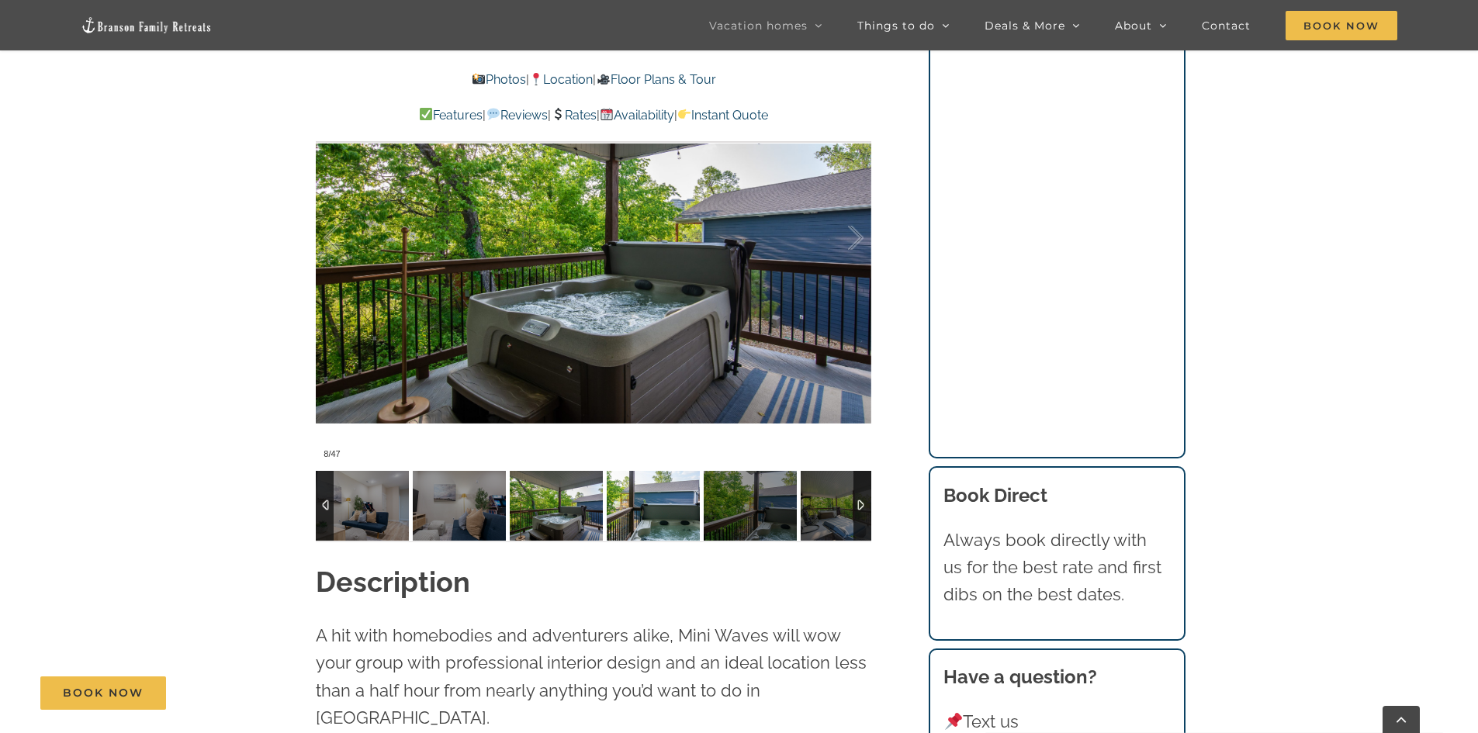
click at [629, 497] on img at bounding box center [653, 506] width 93 height 70
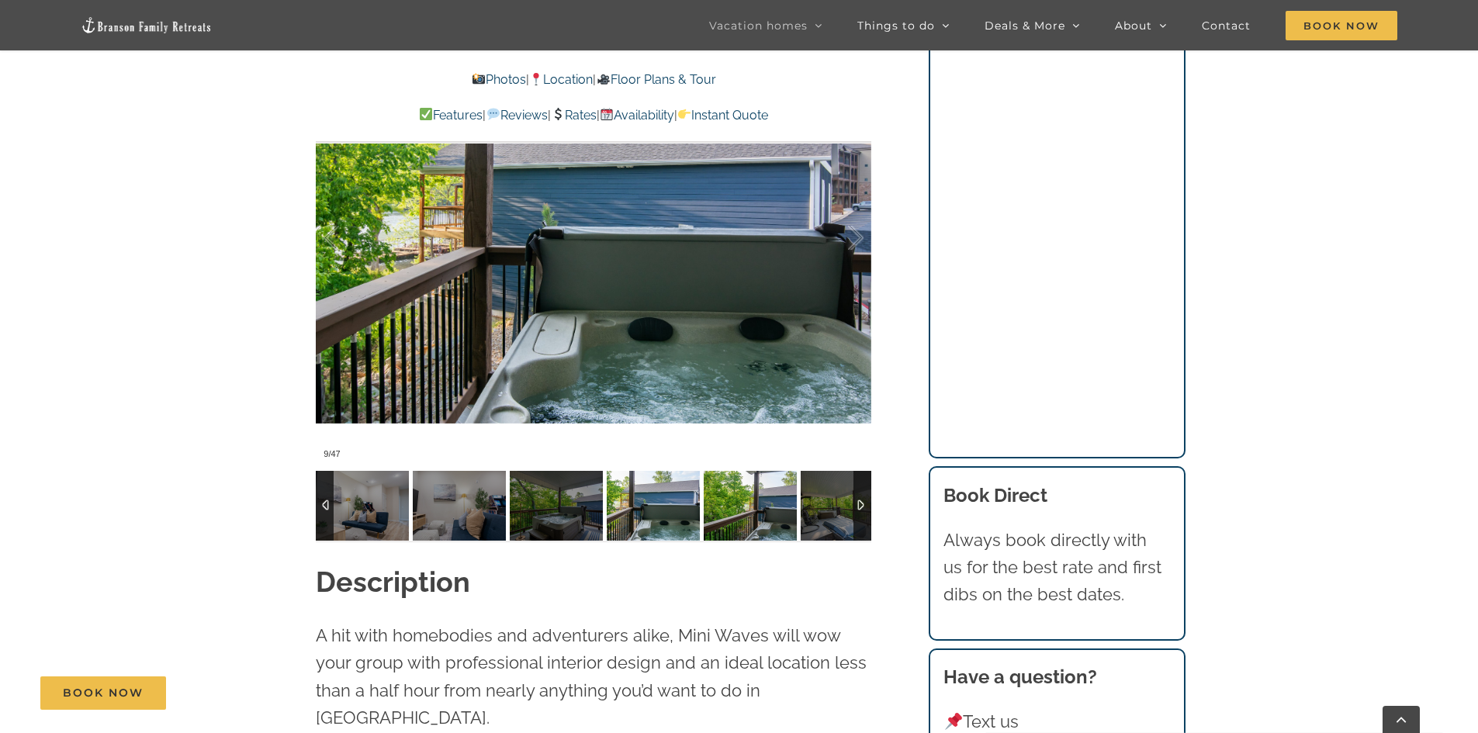
click at [726, 506] on img at bounding box center [750, 506] width 93 height 70
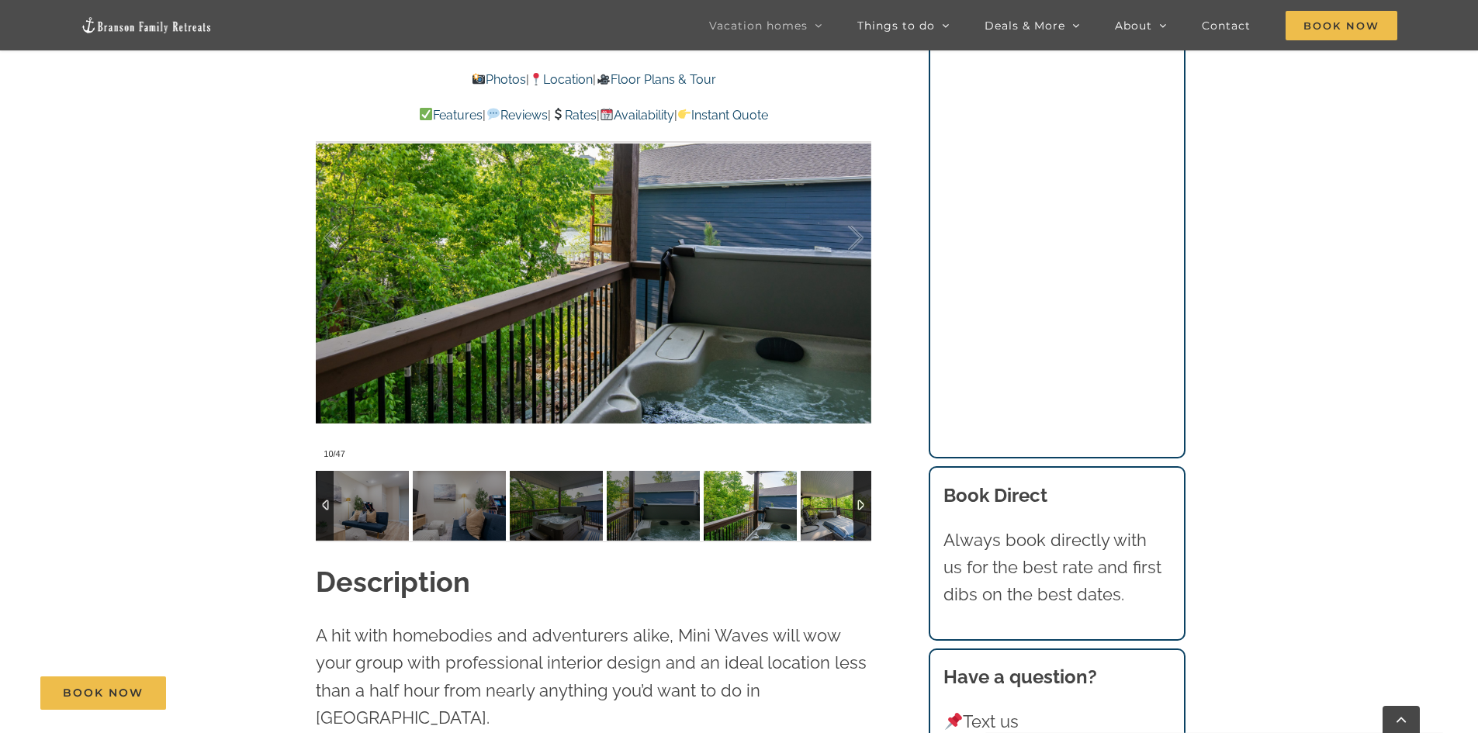
click at [823, 502] on img at bounding box center [847, 506] width 93 height 70
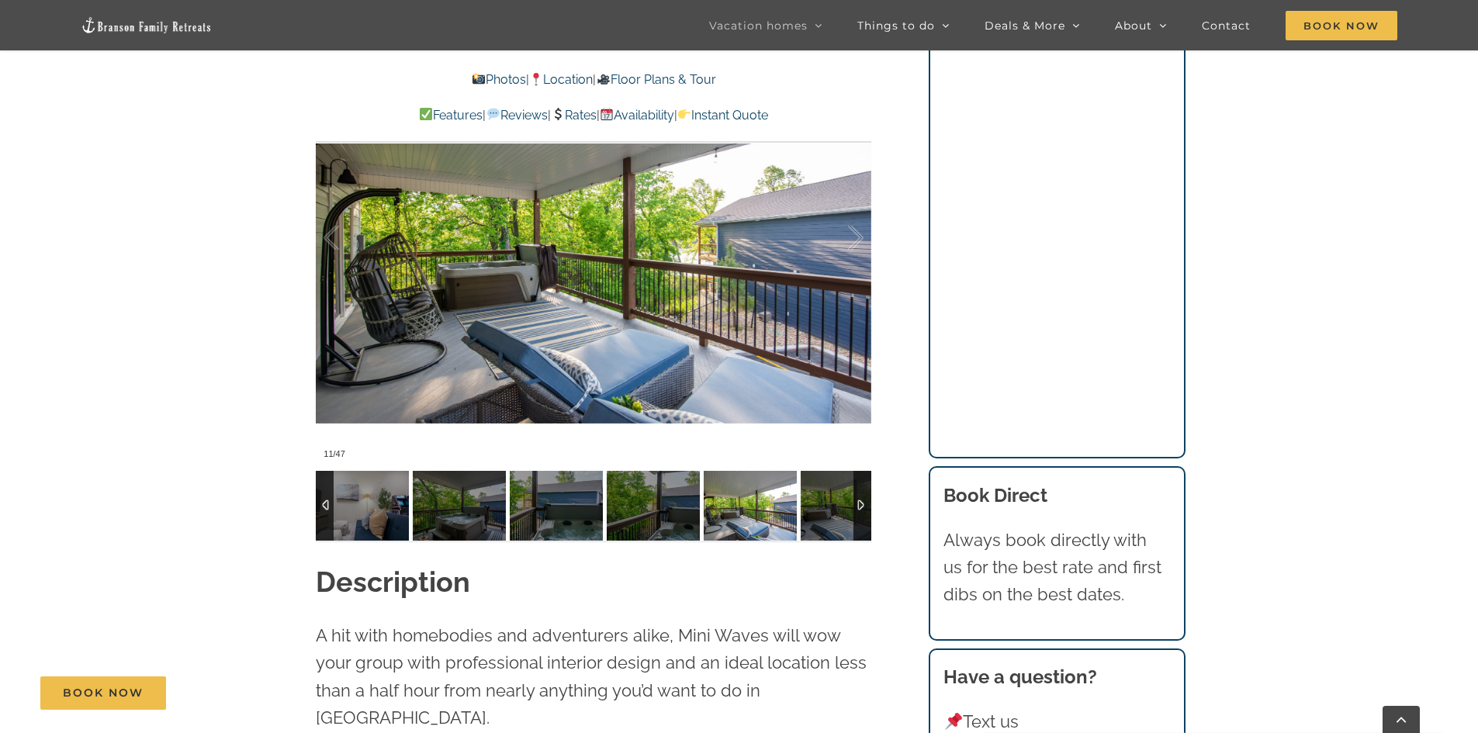
click at [863, 503] on div at bounding box center [863, 506] width 18 height 70
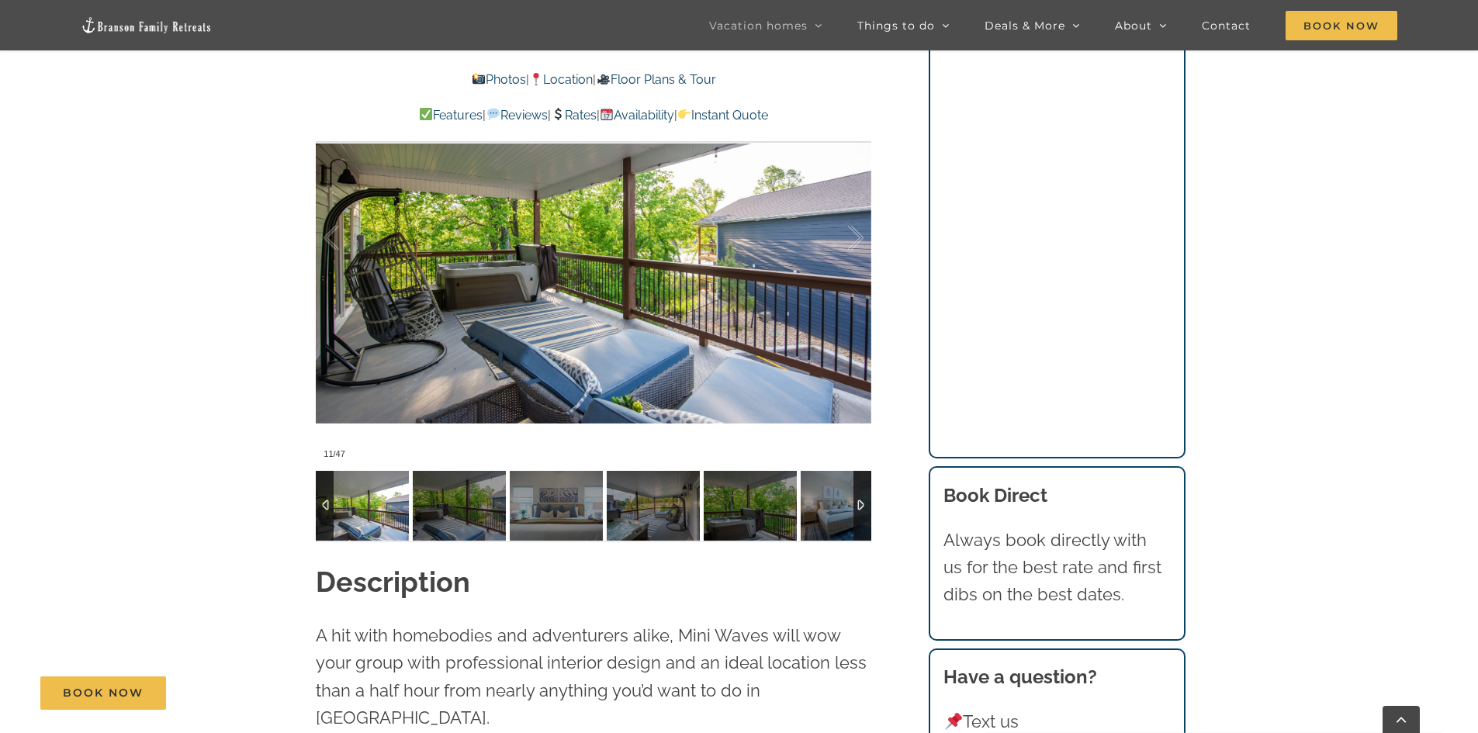
click at [863, 503] on div at bounding box center [863, 506] width 18 height 70
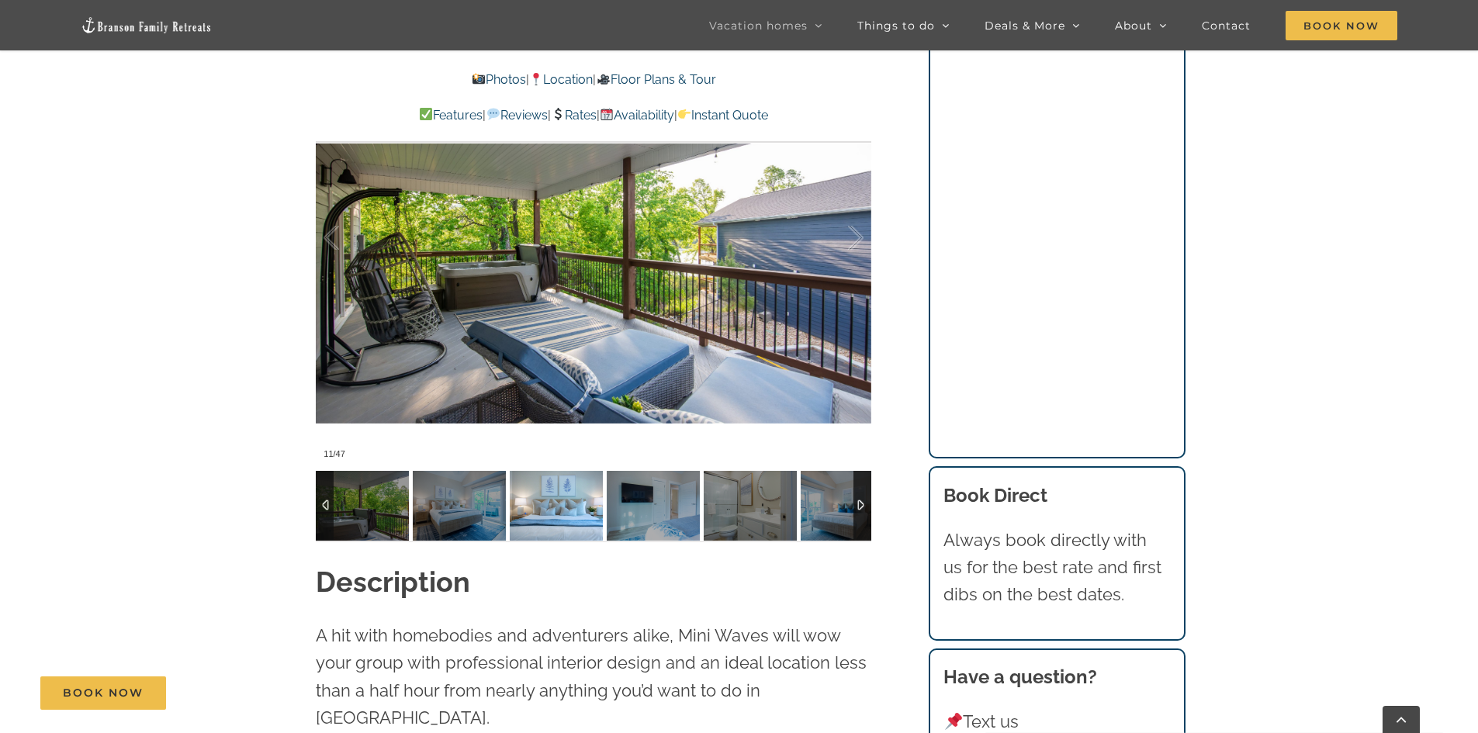
click at [563, 501] on img at bounding box center [556, 506] width 93 height 70
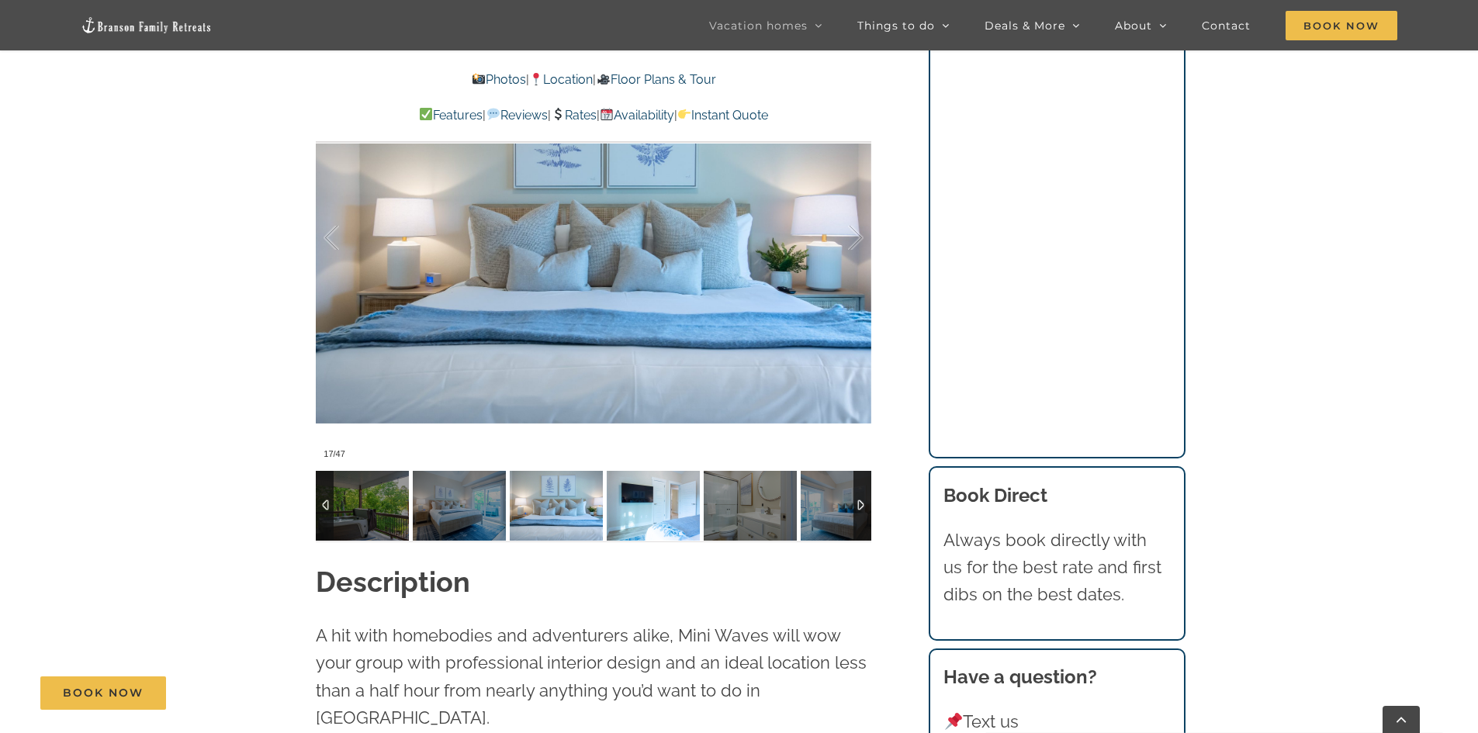
click at [629, 500] on img at bounding box center [653, 506] width 93 height 70
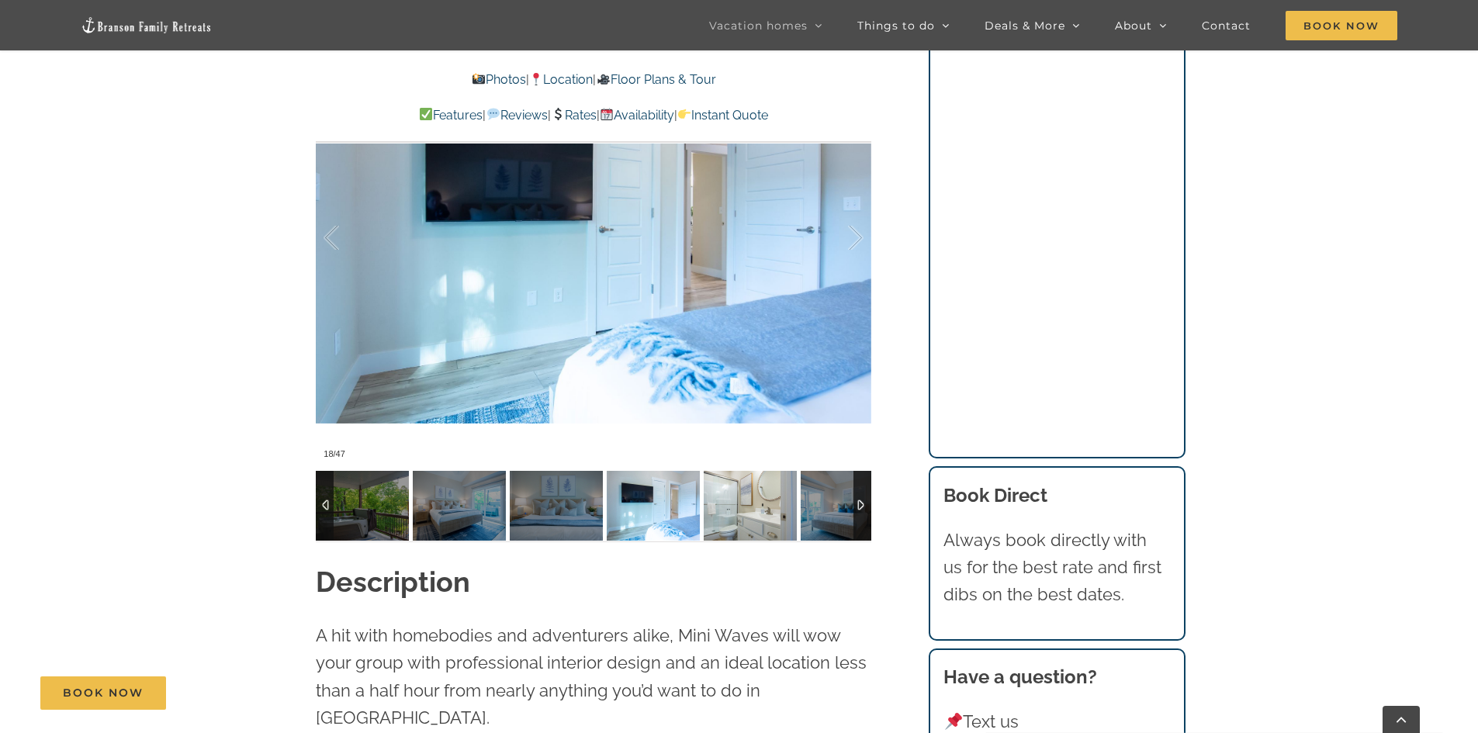
click at [734, 502] on img at bounding box center [750, 506] width 93 height 70
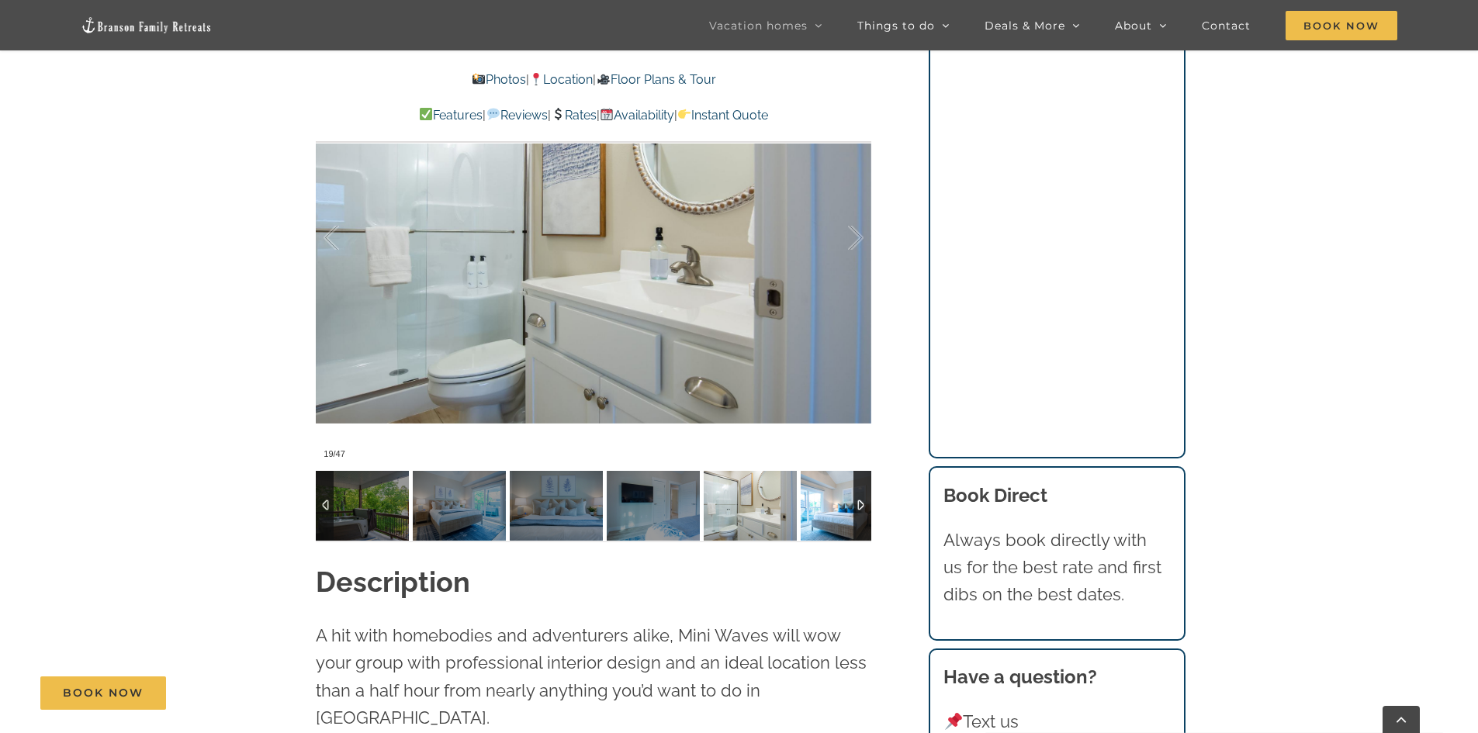
click at [823, 497] on img at bounding box center [847, 506] width 93 height 70
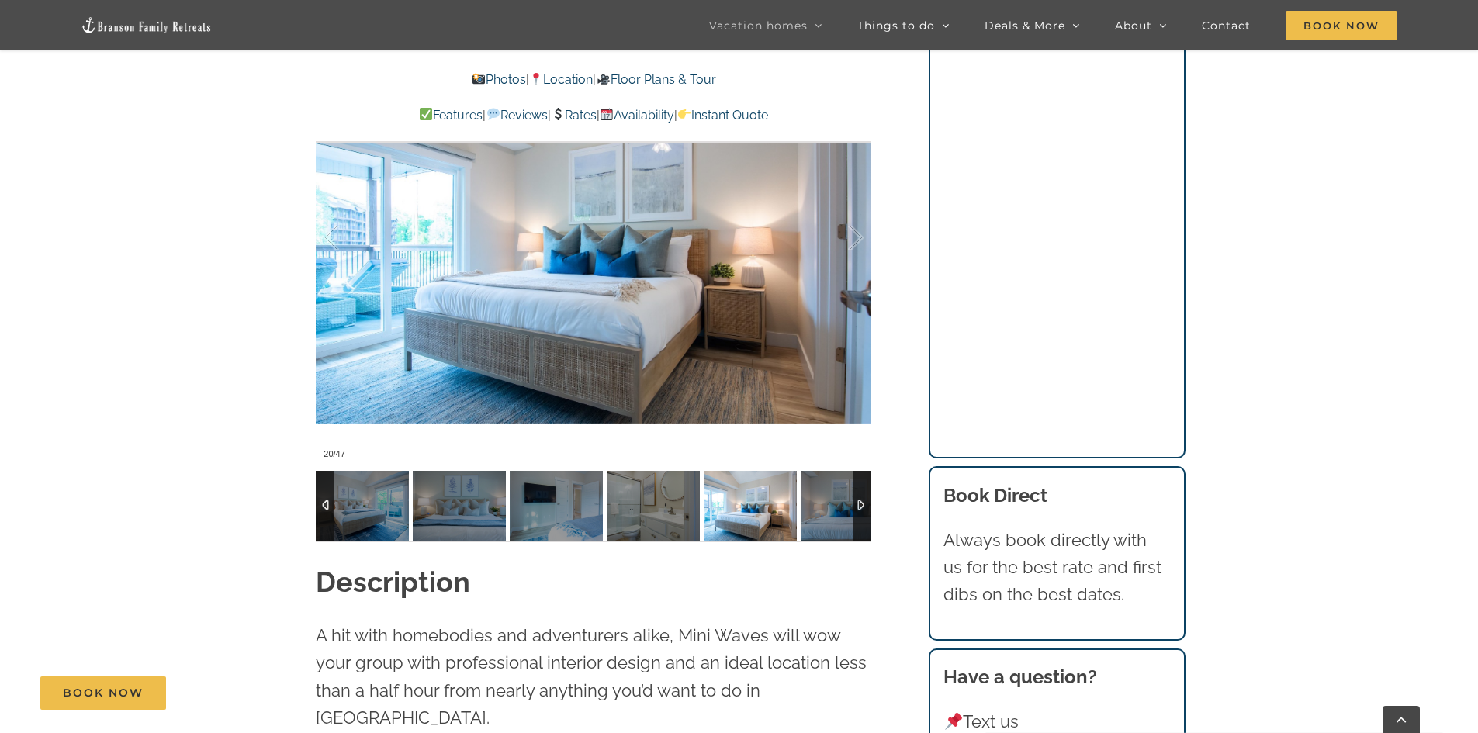
click at [862, 502] on div at bounding box center [863, 506] width 18 height 70
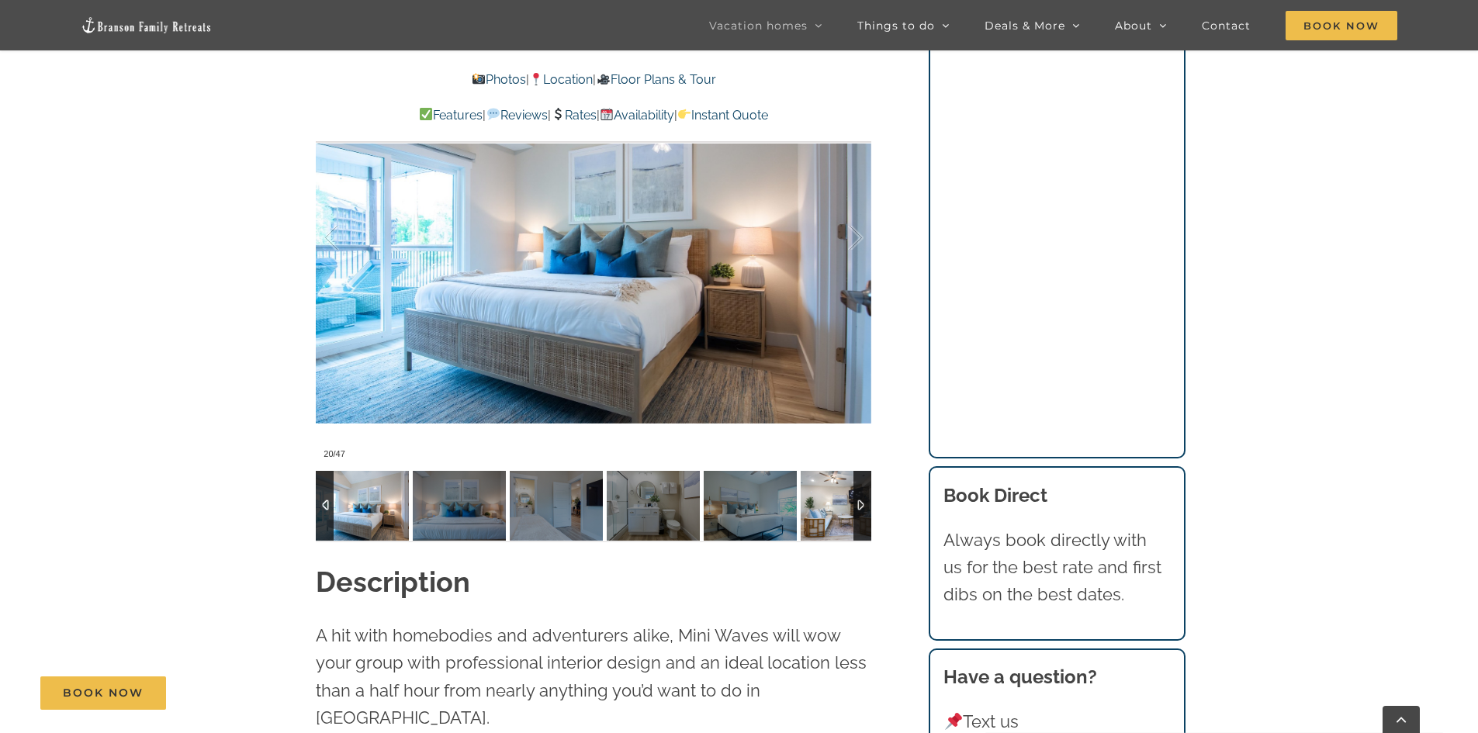
click at [837, 504] on img at bounding box center [847, 506] width 93 height 70
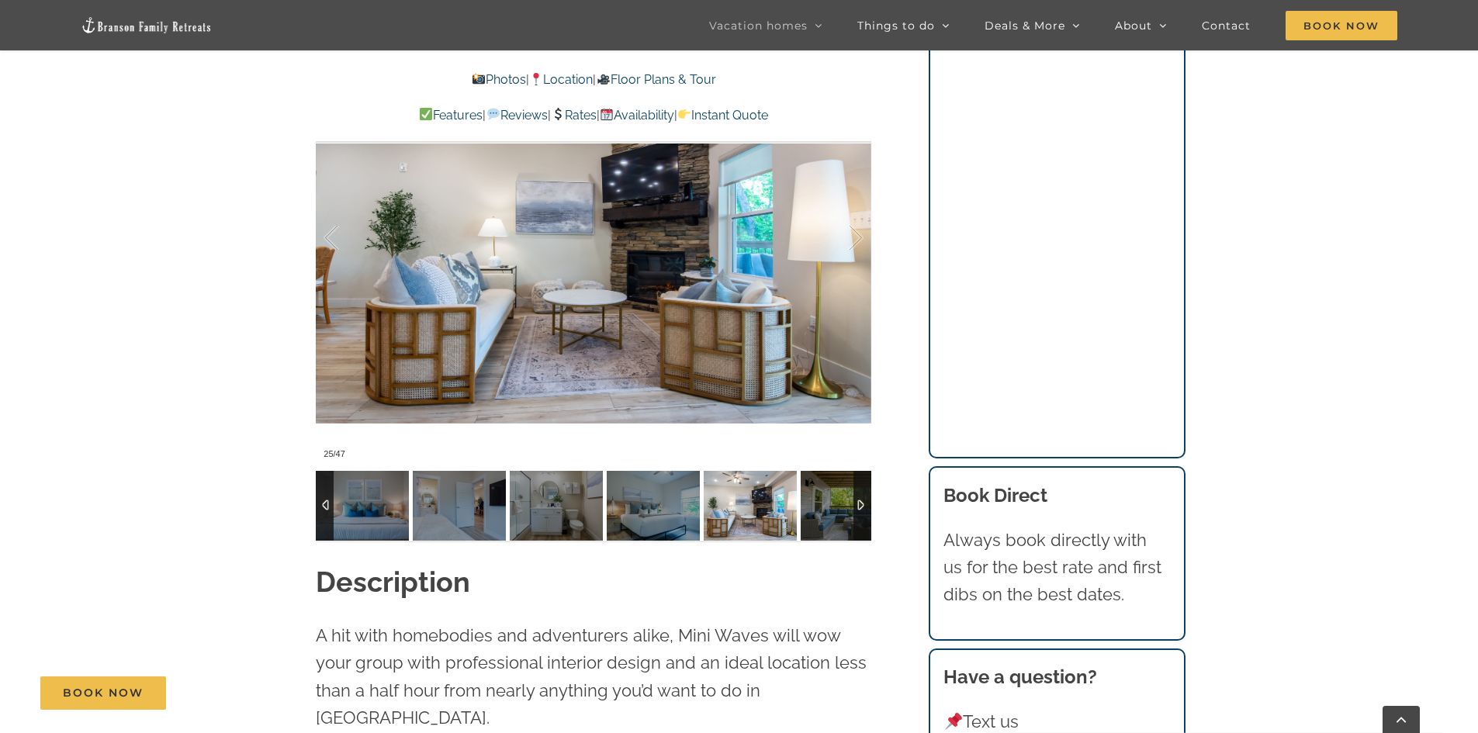
click at [866, 503] on div at bounding box center [863, 506] width 18 height 70
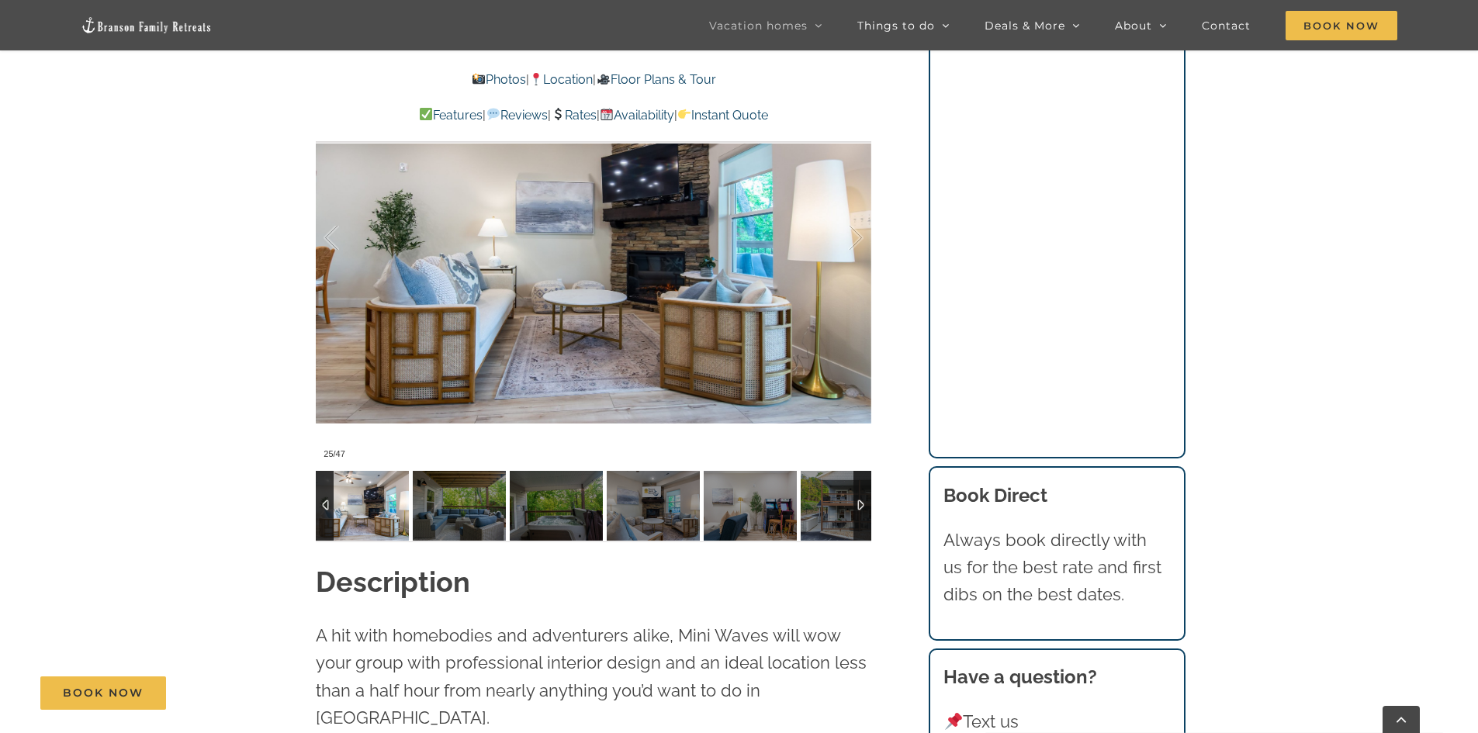
click at [866, 503] on div at bounding box center [863, 506] width 18 height 70
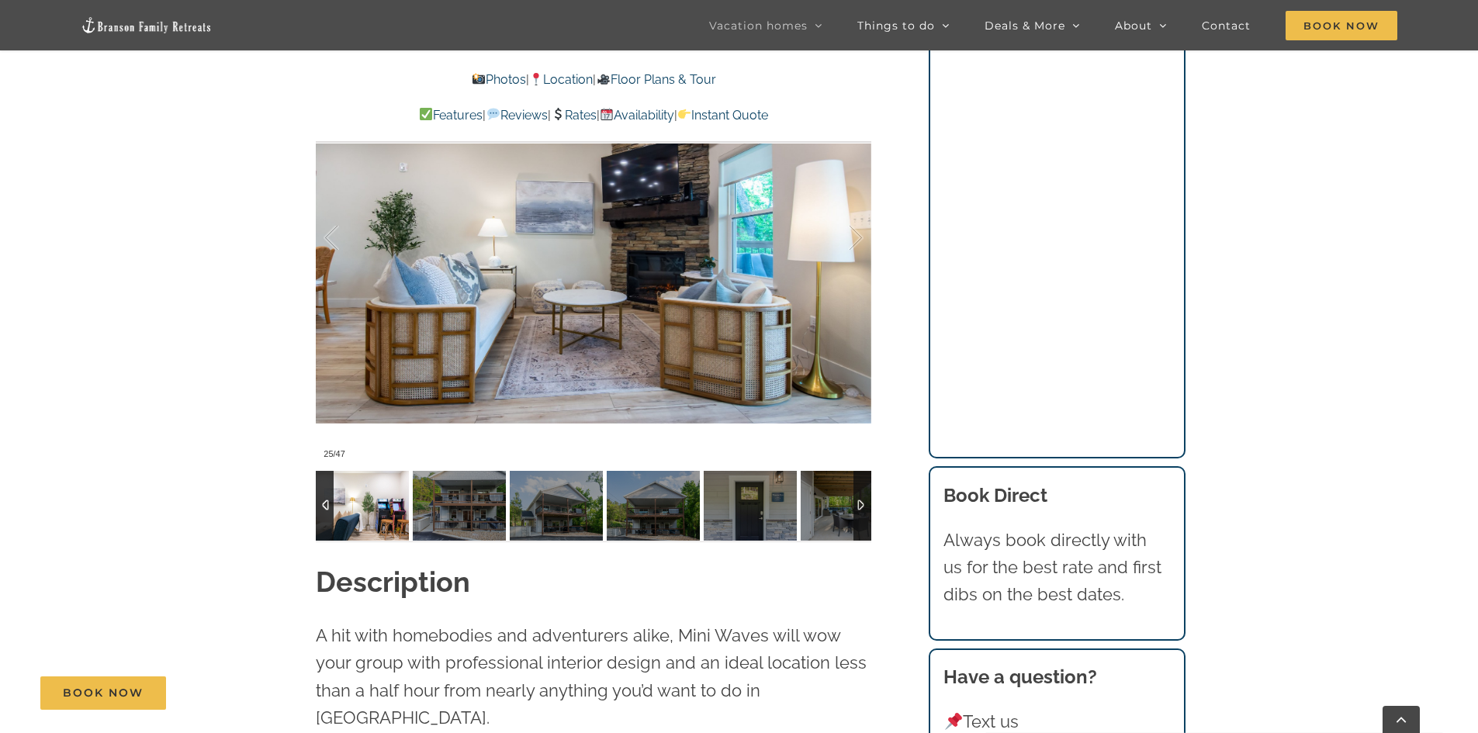
click at [370, 497] on img at bounding box center [362, 506] width 93 height 70
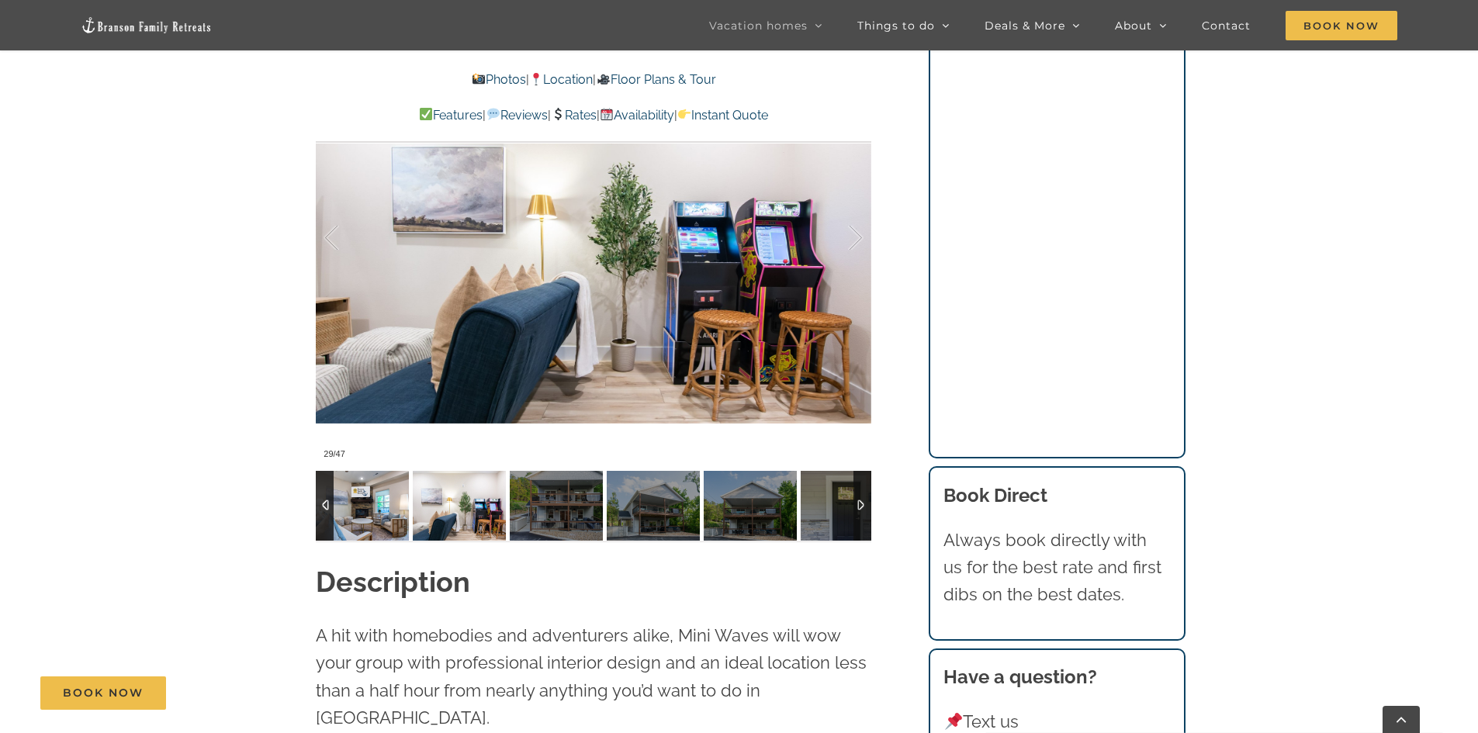
click at [386, 501] on img at bounding box center [362, 506] width 93 height 70
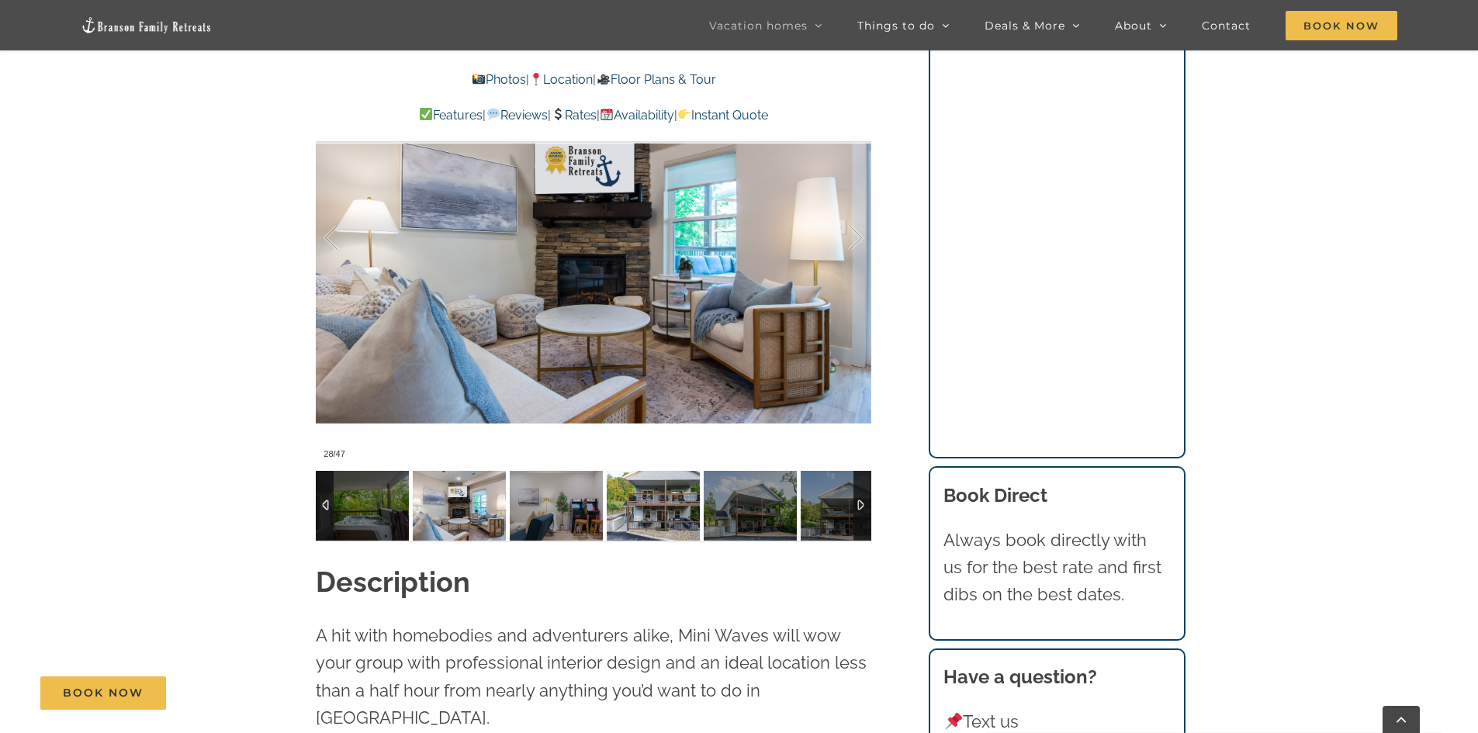
click at [646, 504] on img at bounding box center [653, 506] width 93 height 70
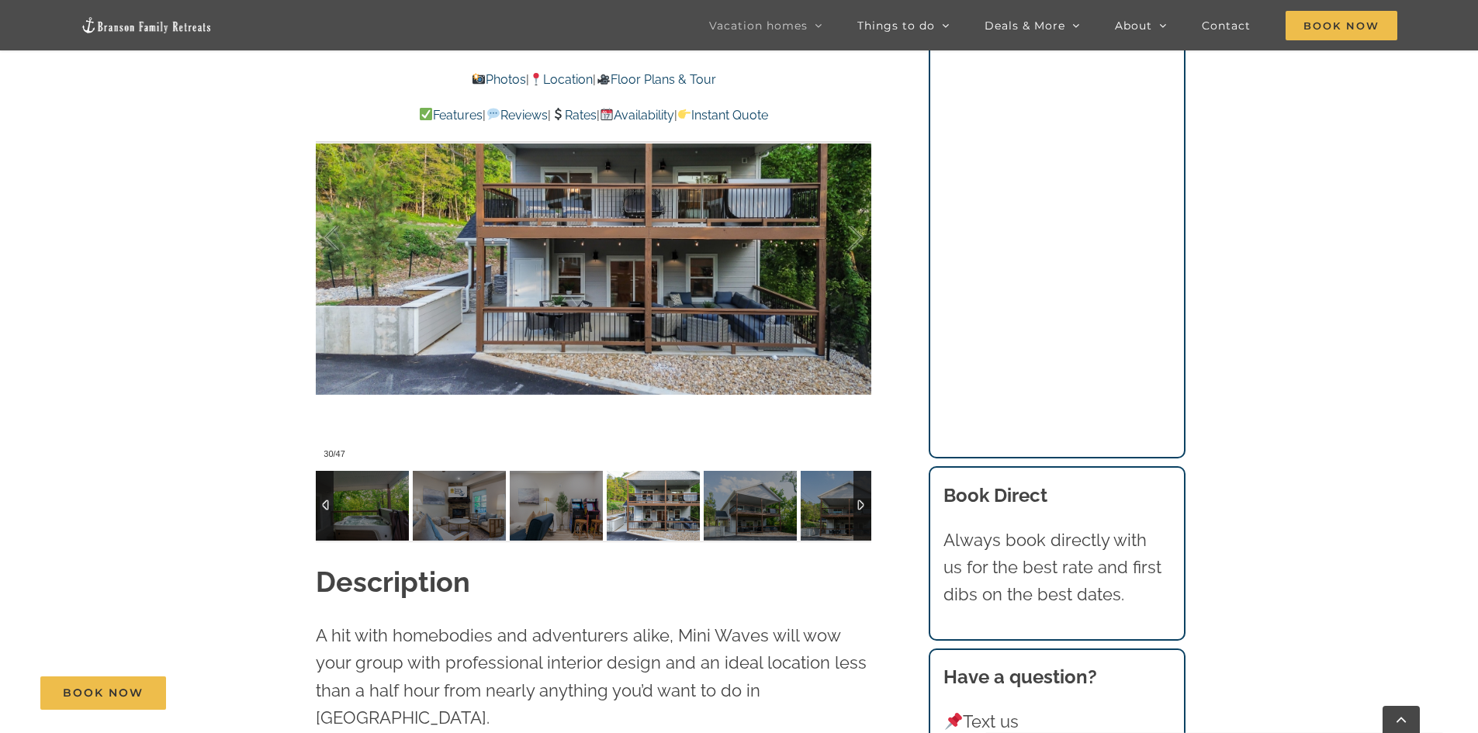
click at [636, 503] on img at bounding box center [653, 506] width 93 height 70
click at [722, 507] on img at bounding box center [750, 506] width 93 height 70
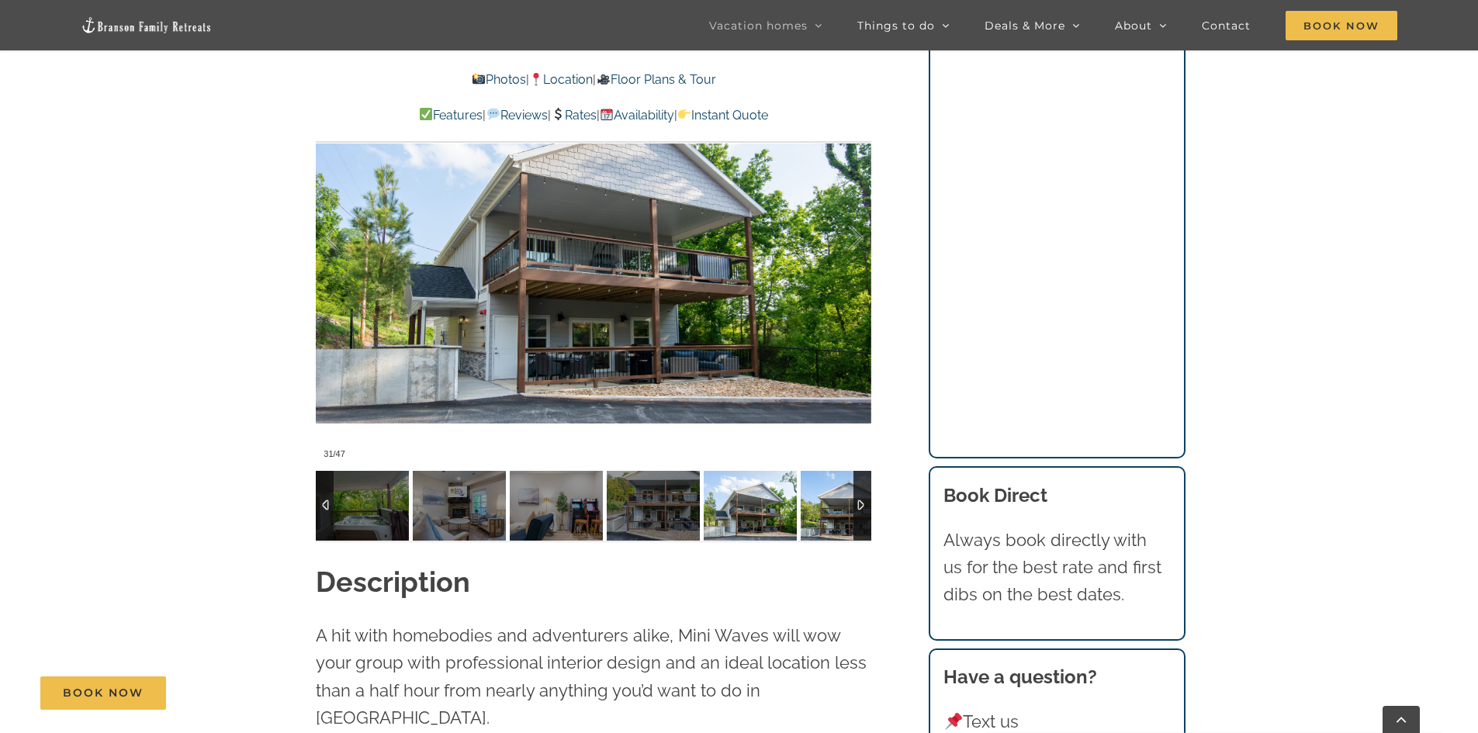
click at [836, 506] on img at bounding box center [847, 506] width 93 height 70
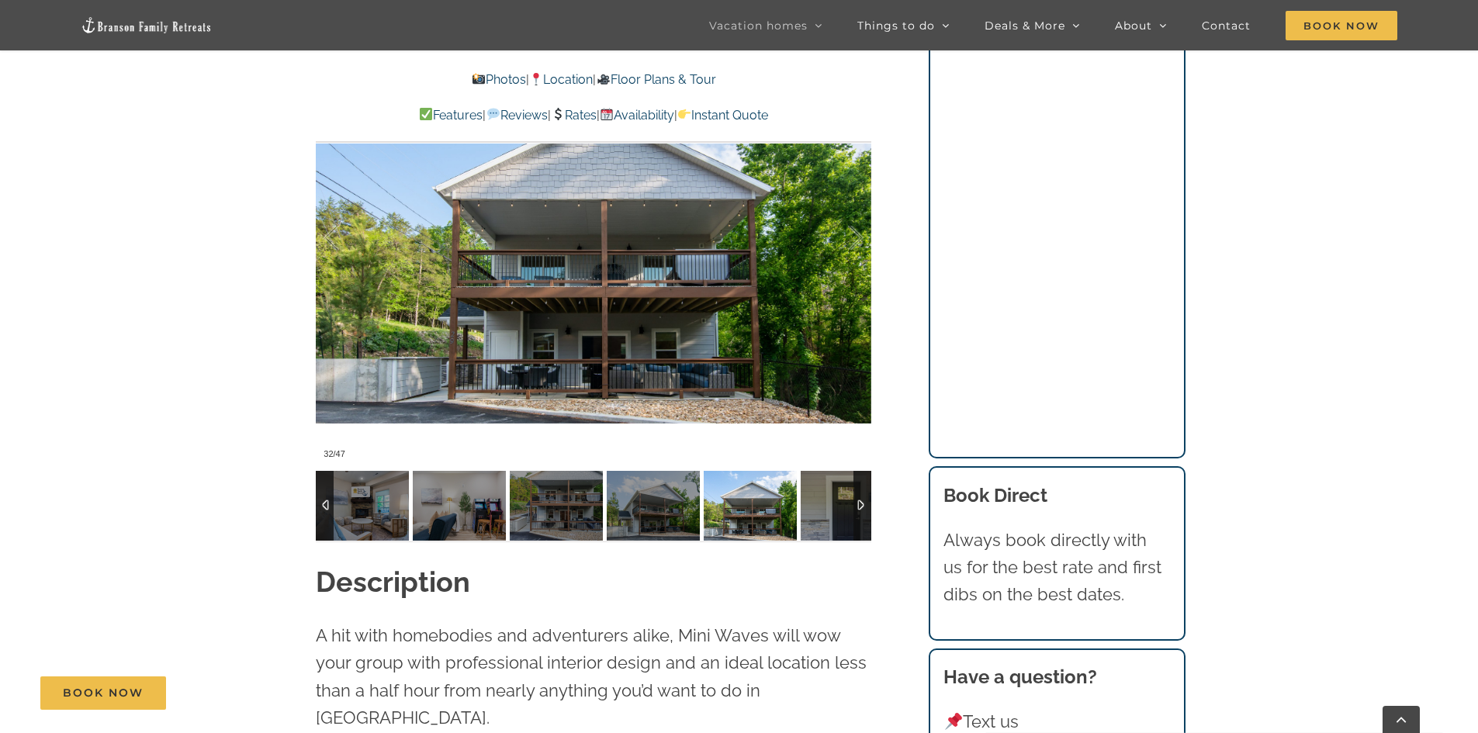
click at [857, 504] on div at bounding box center [863, 506] width 18 height 70
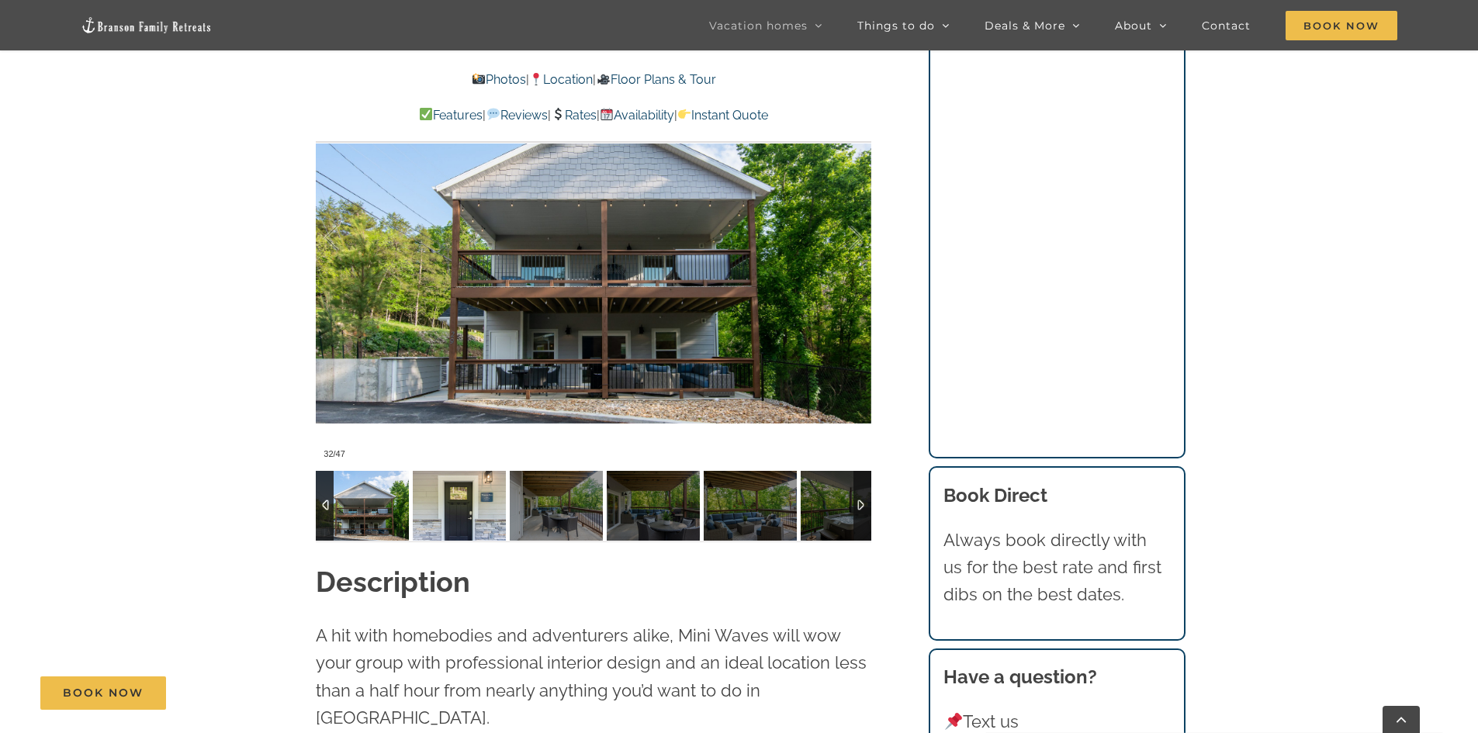
click at [471, 498] on img at bounding box center [459, 506] width 93 height 70
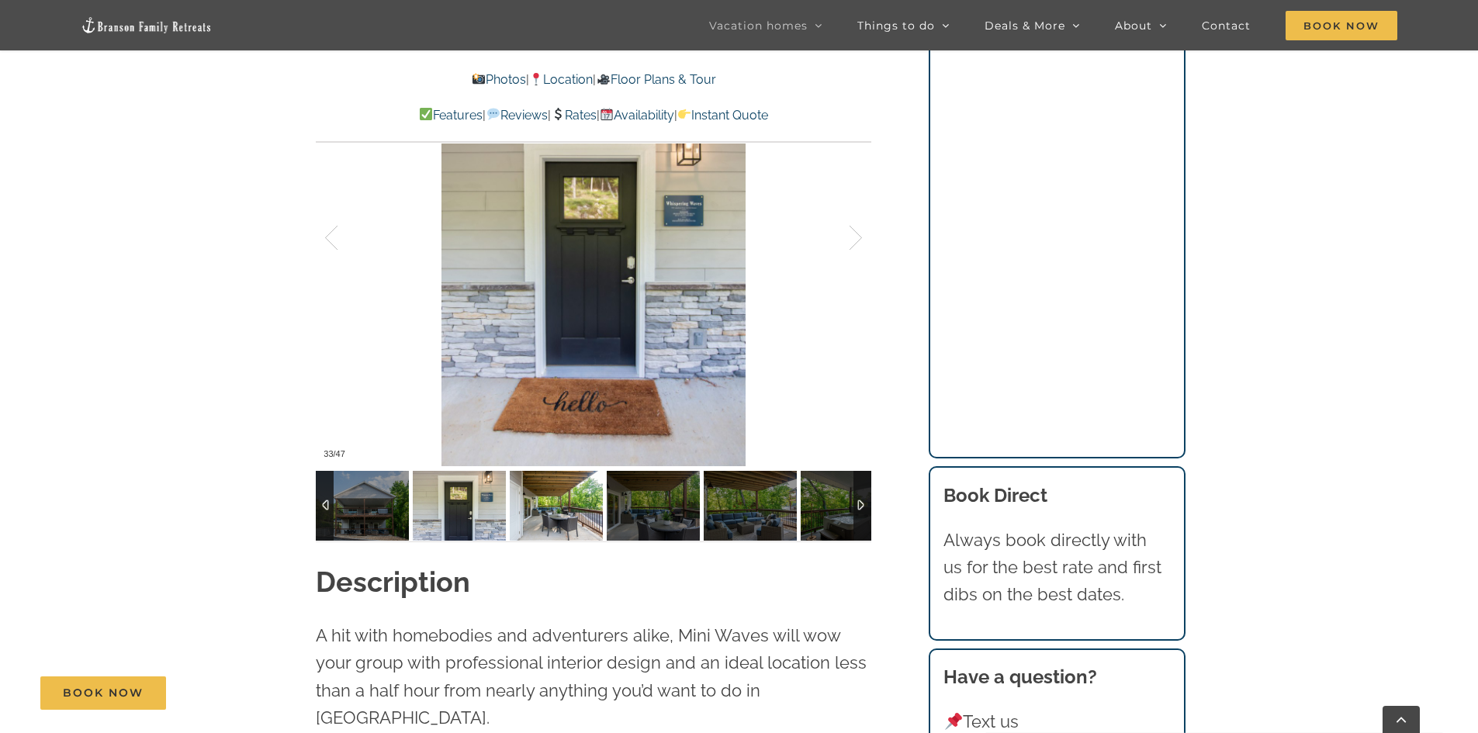
click at [543, 511] on img at bounding box center [556, 506] width 93 height 70
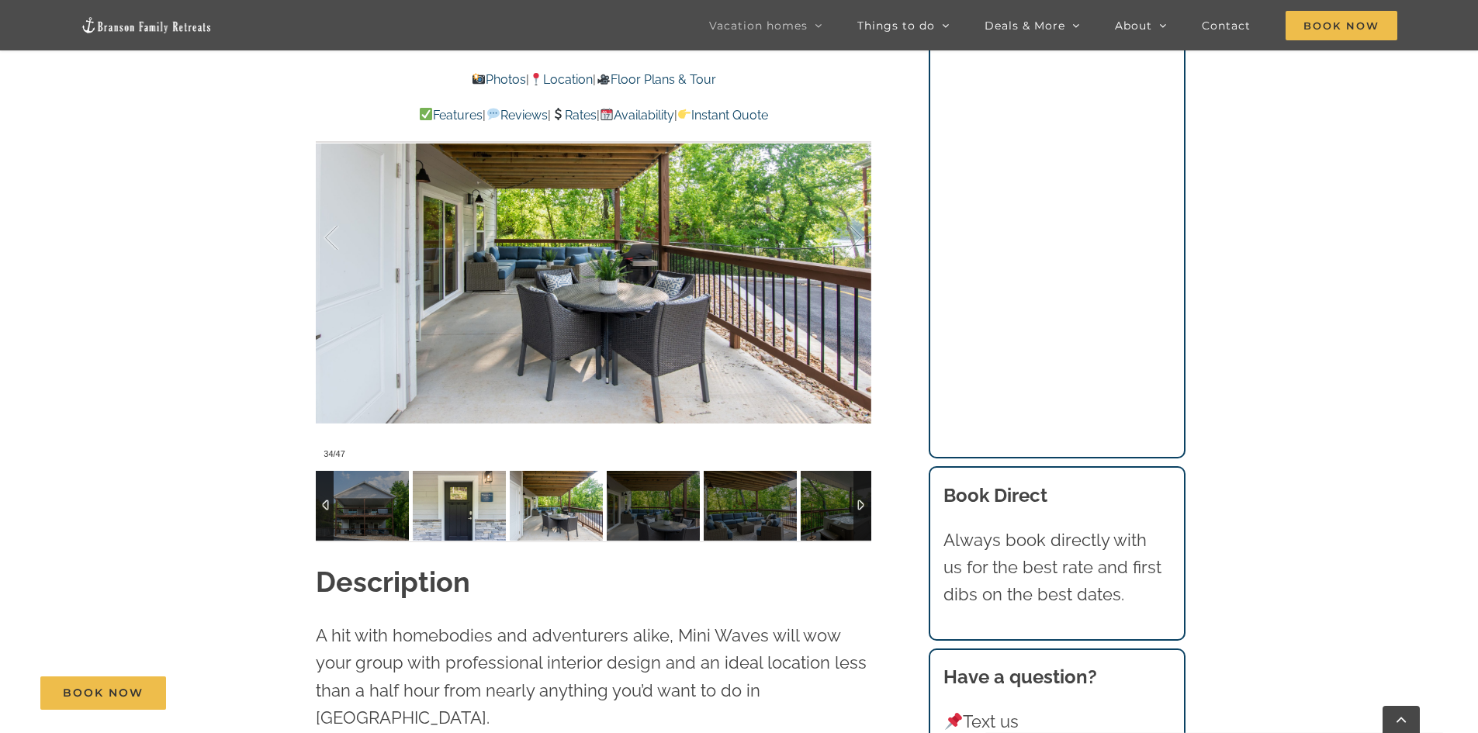
click at [484, 509] on img at bounding box center [459, 506] width 93 height 70
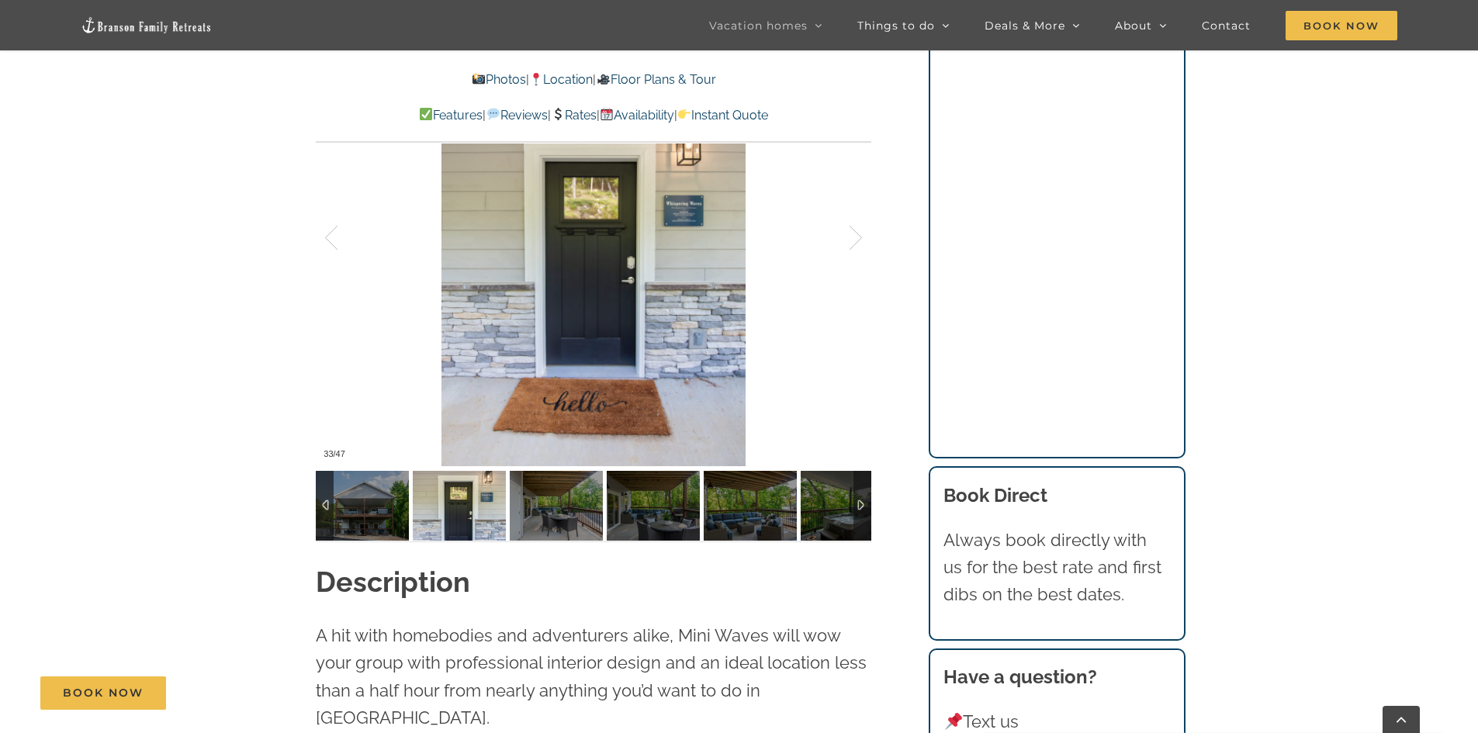
click at [859, 500] on div at bounding box center [863, 506] width 18 height 70
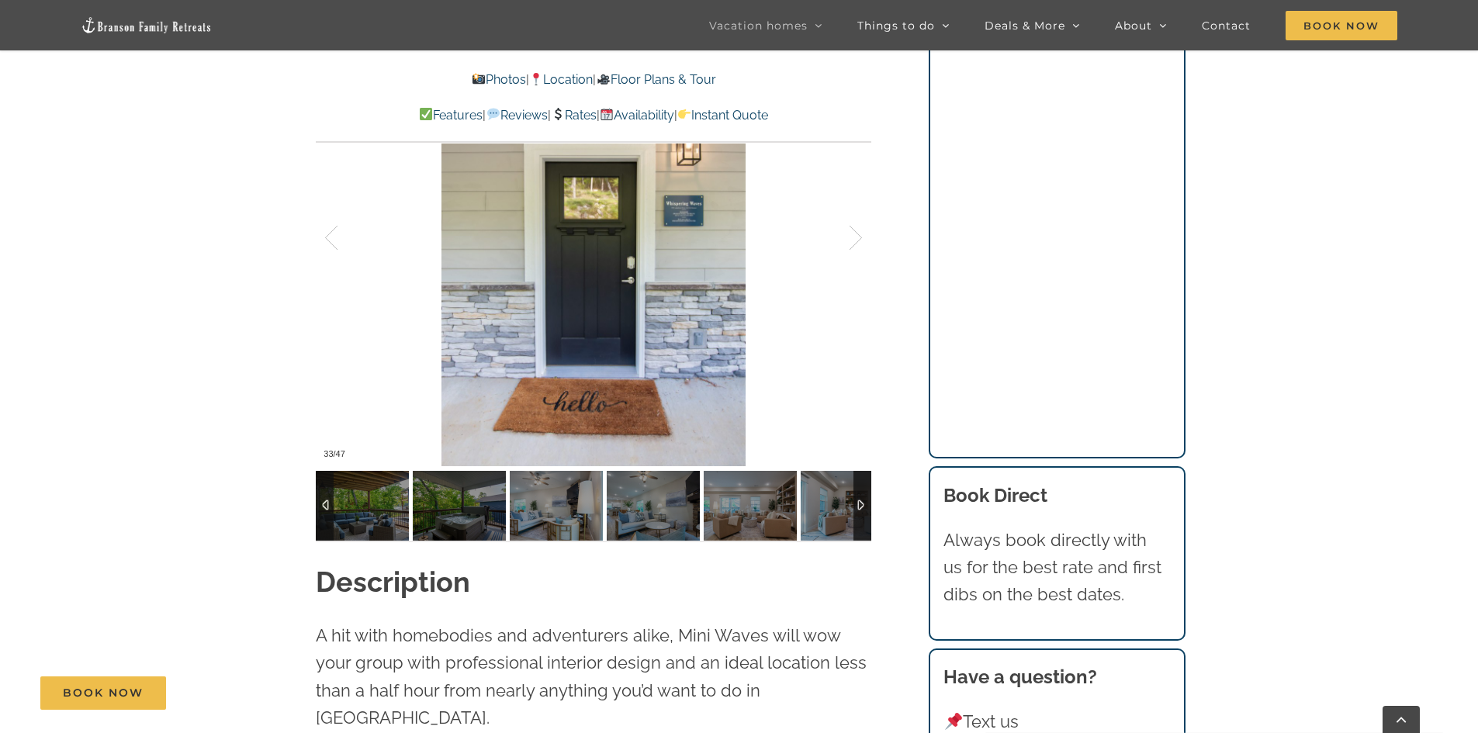
click at [859, 500] on div at bounding box center [863, 506] width 18 height 70
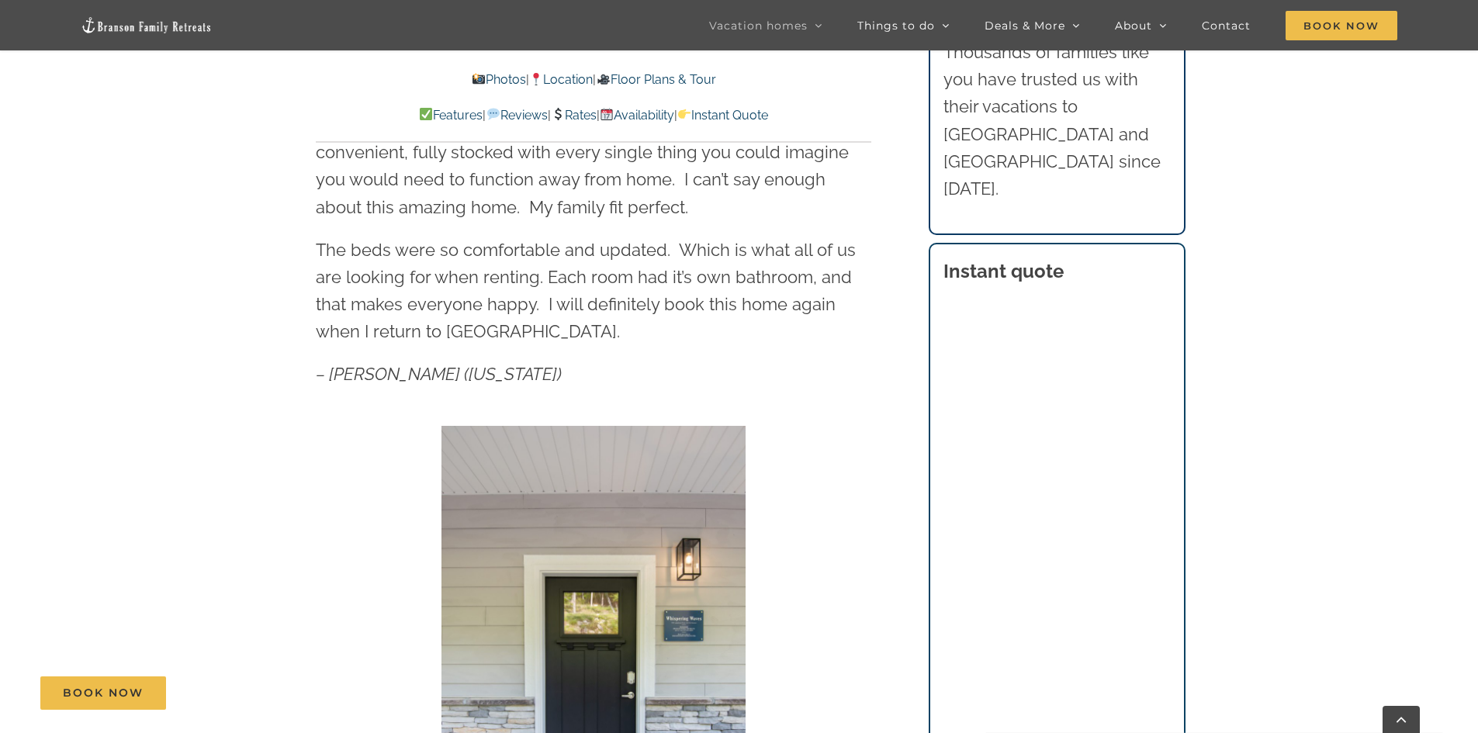
scroll to position [1009, 0]
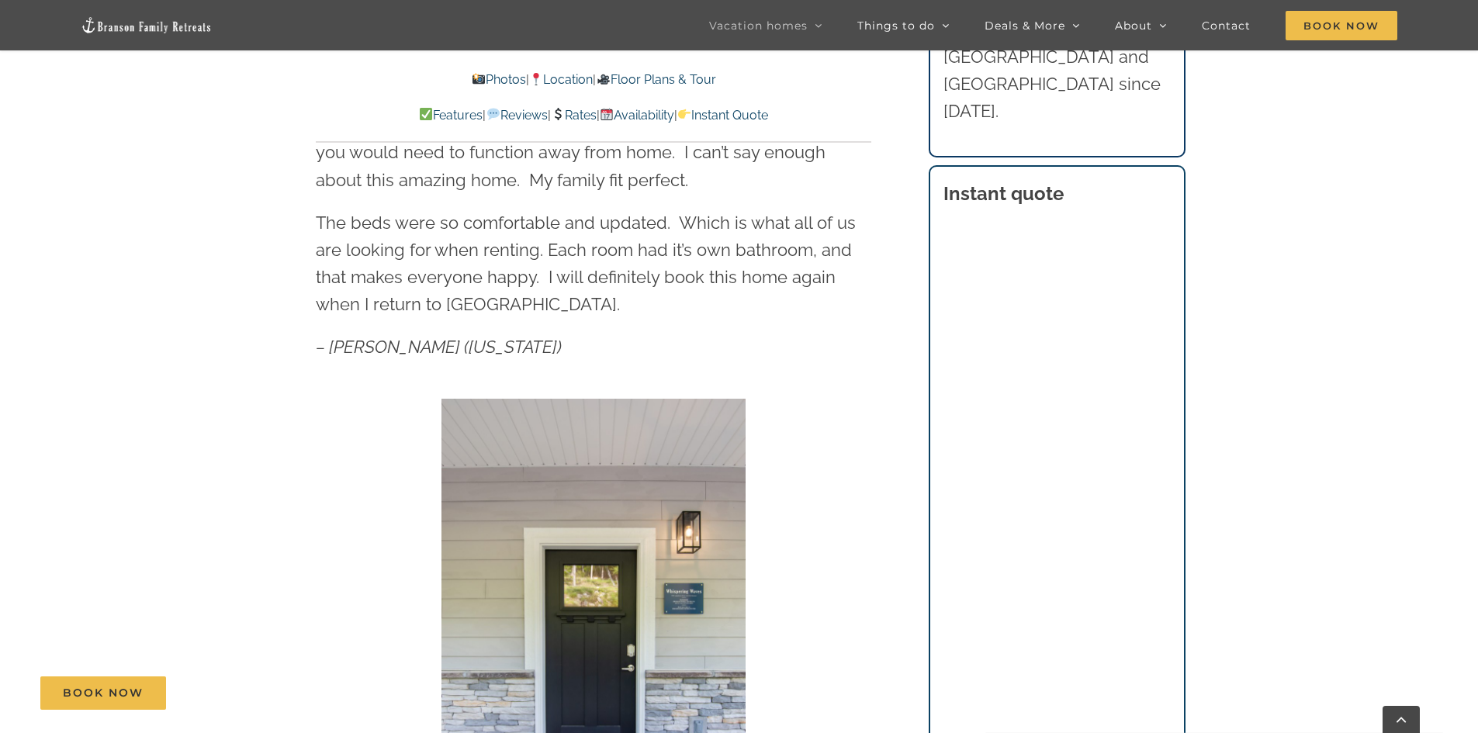
click at [897, 532] on div "Mini Waves Family fun awaits at this Branson lakefront rental, with a hot tub a…" at bounding box center [595, 406] width 618 height 1087
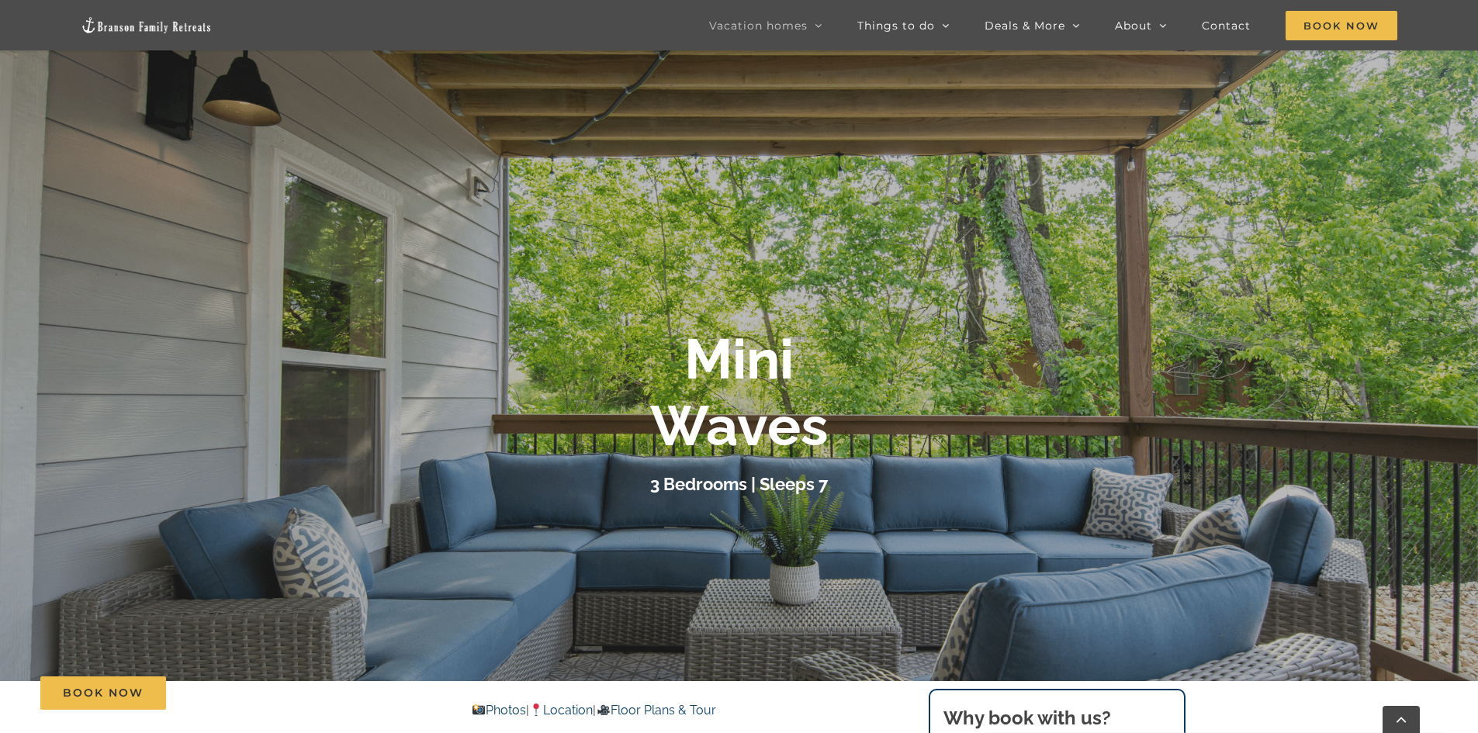
scroll to position [0, 0]
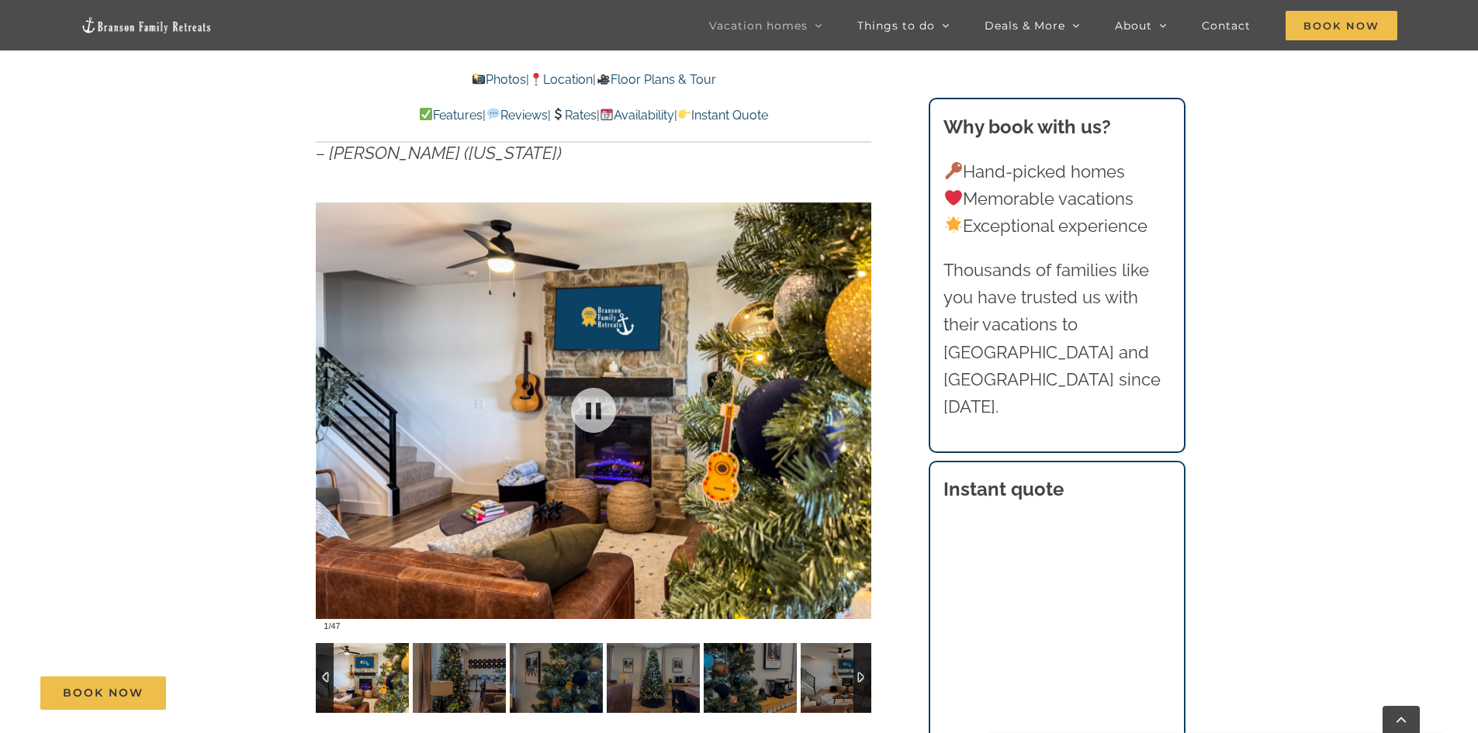
scroll to position [931, 0]
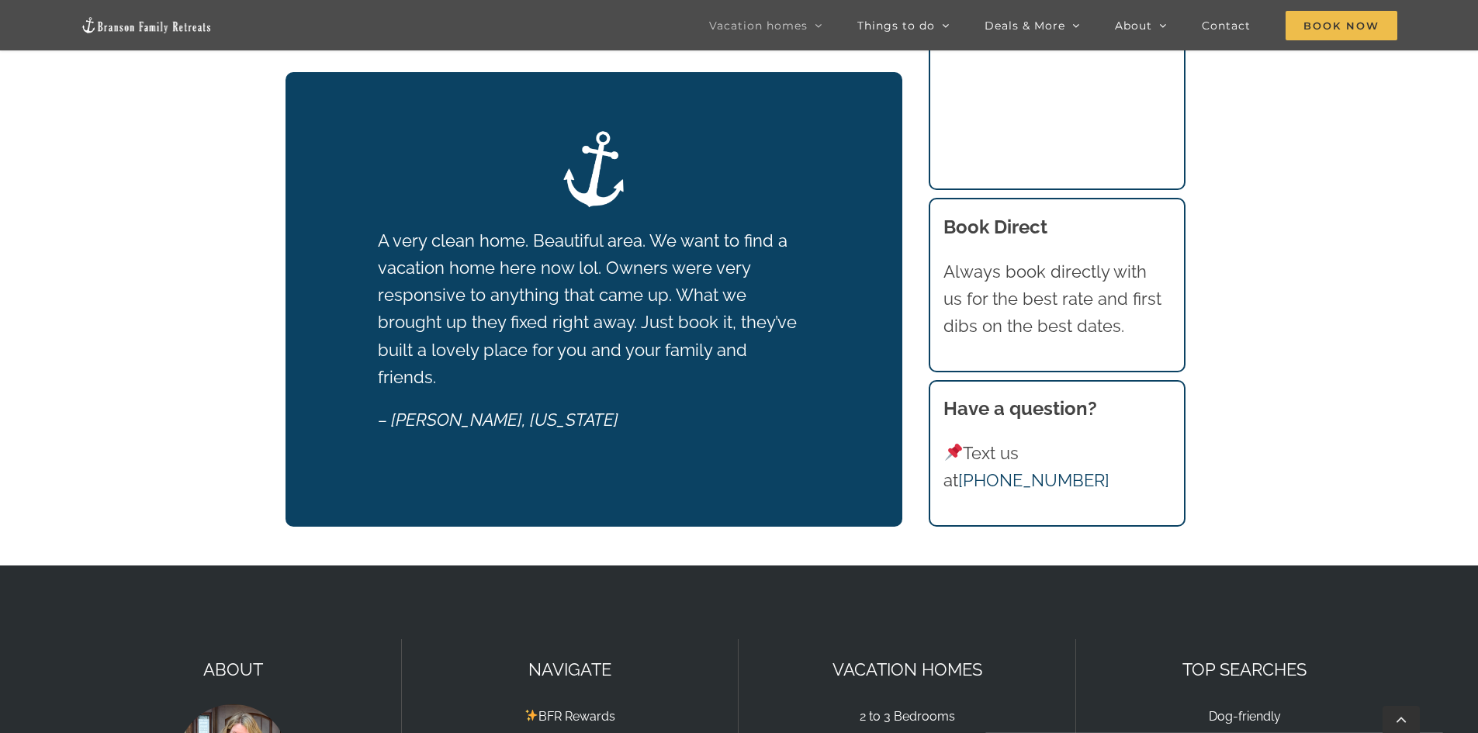
scroll to position [2675, 0]
